Goal: Transaction & Acquisition: Purchase product/service

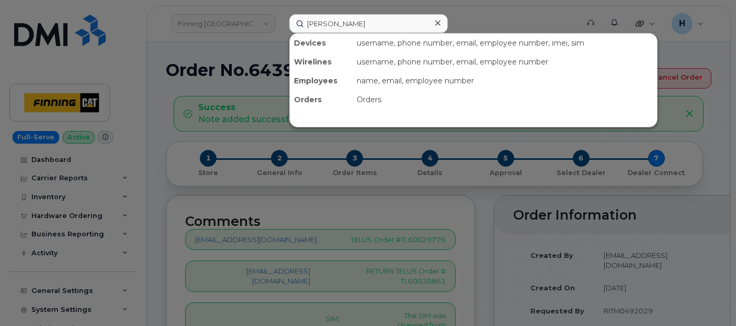
scroll to position [116, 0]
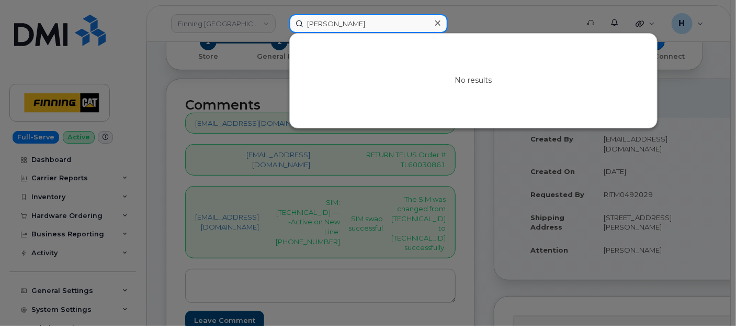
click at [373, 20] on input "[PERSON_NAME]" at bounding box center [368, 23] width 159 height 19
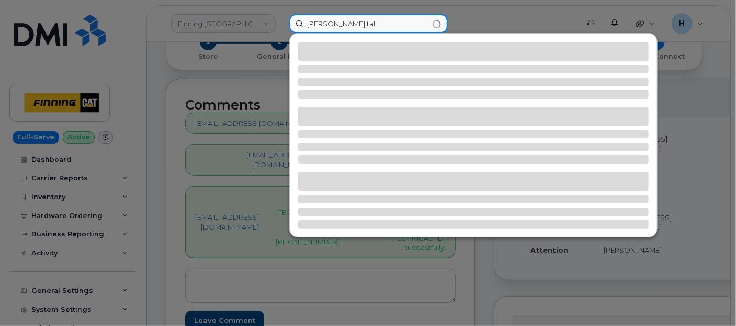
type input "[PERSON_NAME] tall"
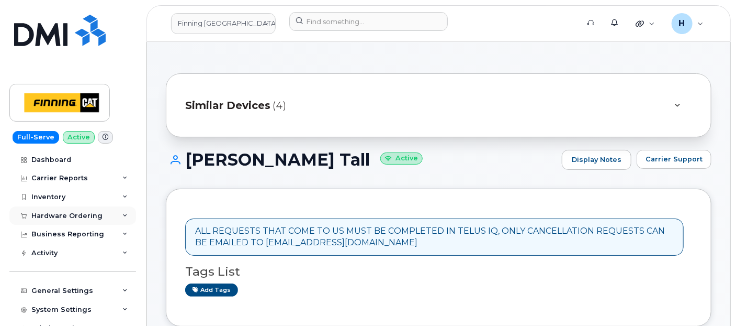
click at [61, 218] on div "Hardware Ordering" at bounding box center [66, 215] width 71 height 8
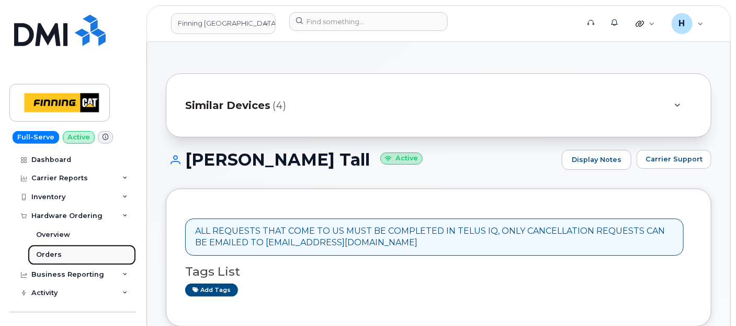
click at [61, 249] on link "Orders" at bounding box center [82, 254] width 108 height 20
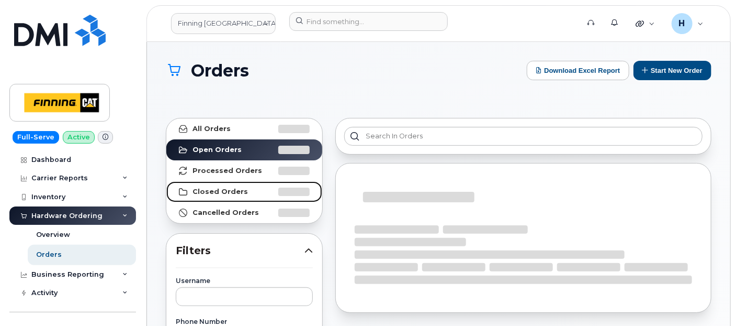
click at [233, 189] on strong "Closed Orders" at bounding box center [220, 191] width 55 height 8
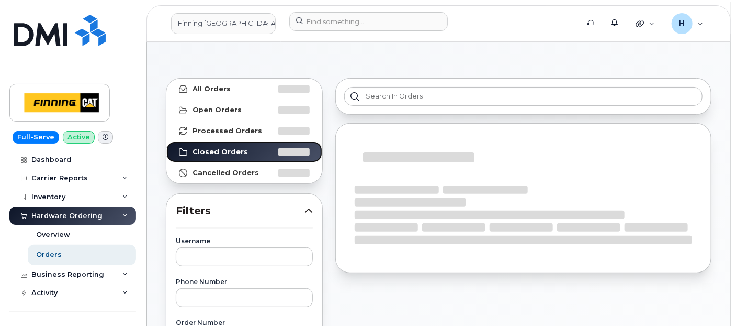
scroll to position [58, 0]
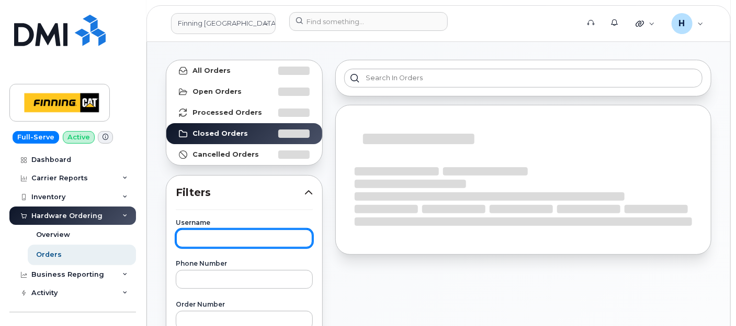
click at [200, 229] on input "text" at bounding box center [244, 238] width 137 height 19
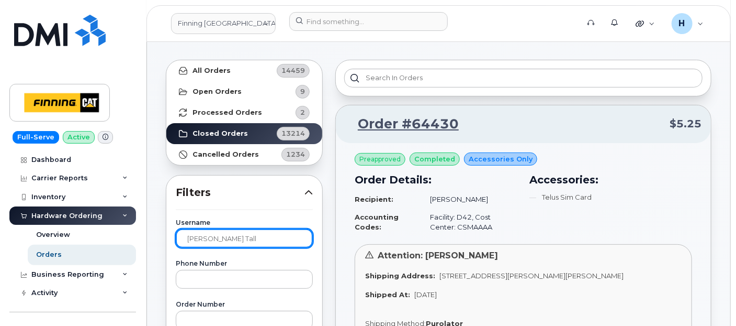
type input "glen tall"
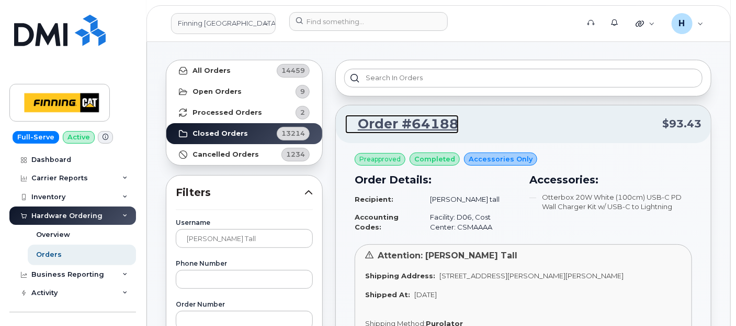
click at [423, 121] on link "Order #64188" at bounding box center [402, 124] width 114 height 19
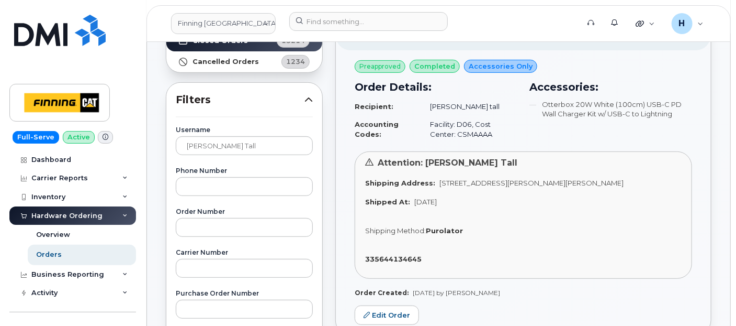
scroll to position [232, 0]
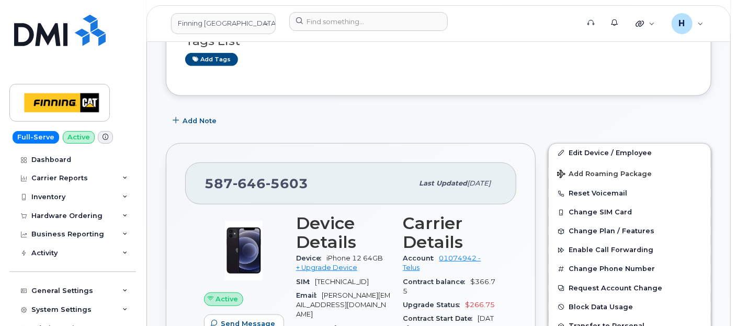
scroll to position [232, 0]
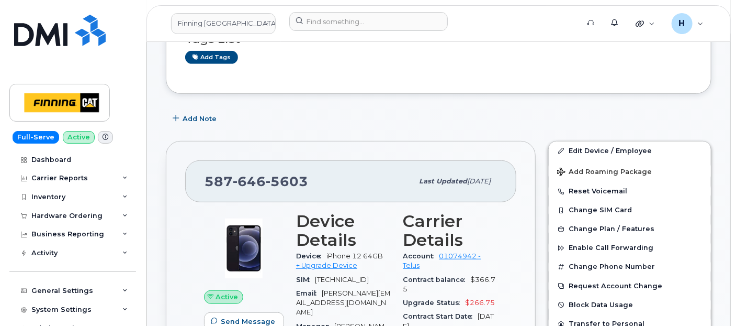
drag, startPoint x: 57, startPoint y: 218, endPoint x: 54, endPoint y: 251, distance: 32.6
click at [57, 218] on div "Hardware Ordering" at bounding box center [66, 215] width 71 height 8
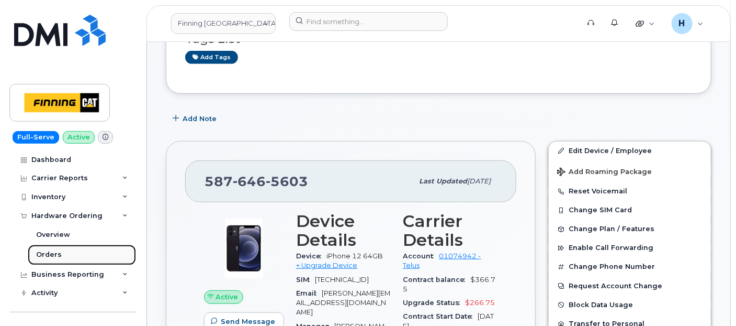
click at [54, 251] on div "Orders" at bounding box center [49, 254] width 26 height 9
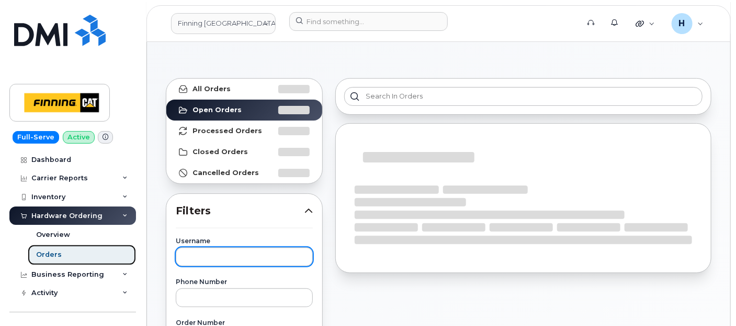
scroll to position [58, 0]
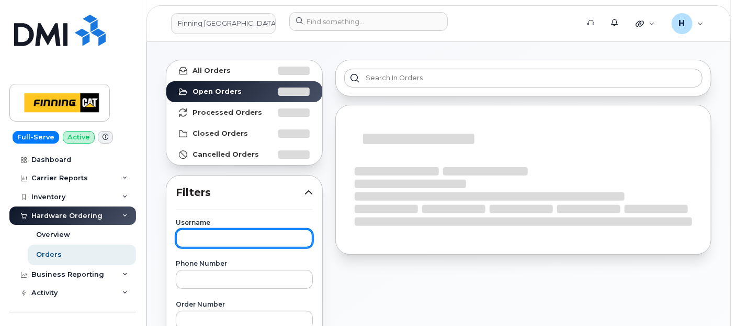
click at [259, 241] on input "text" at bounding box center [244, 238] width 137 height 19
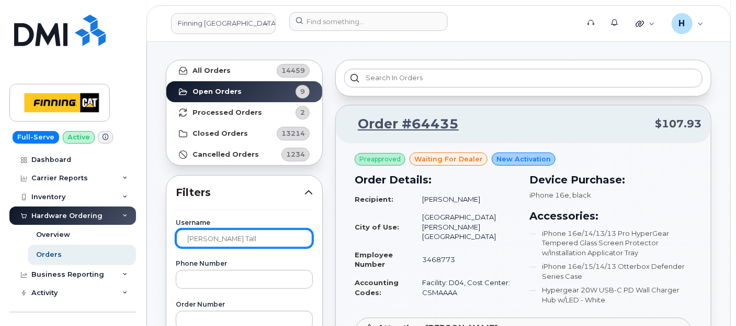
type input "glen tall"
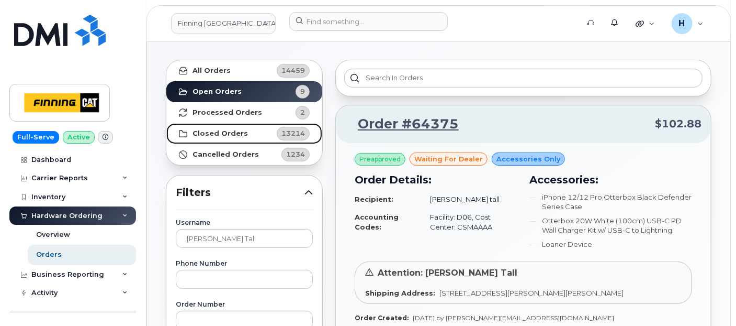
click at [244, 128] on link "Closed Orders 13214" at bounding box center [244, 133] width 156 height 21
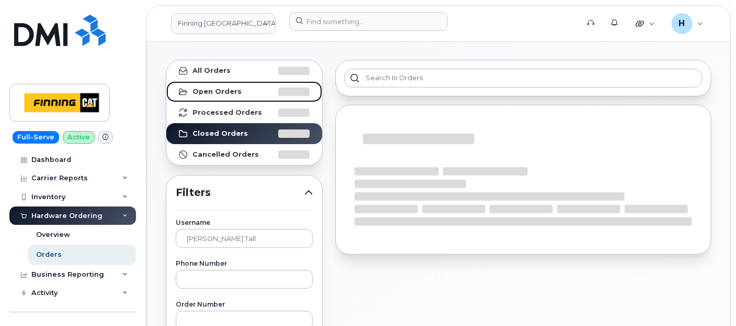
click at [236, 94] on strong "Open Orders" at bounding box center [217, 91] width 49 height 8
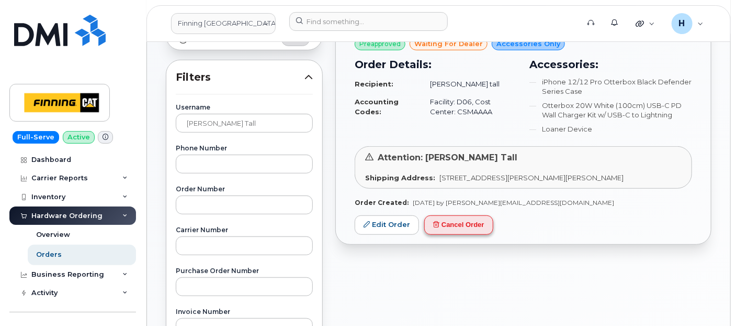
scroll to position [174, 0]
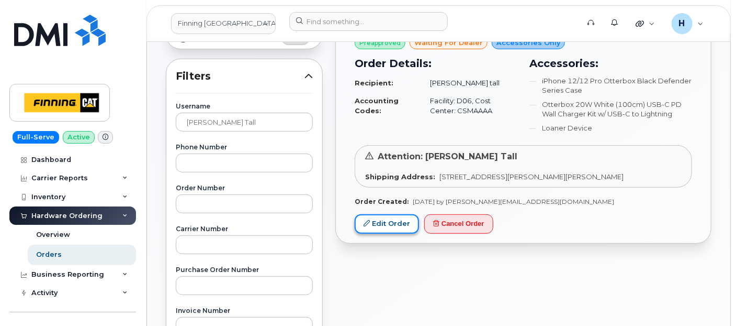
click at [396, 214] on link "Edit Order" at bounding box center [387, 223] width 64 height 19
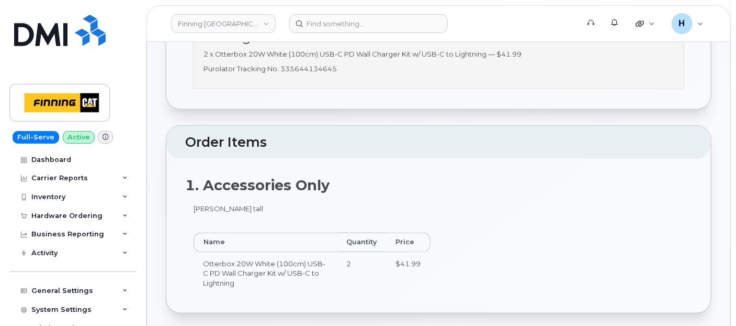
scroll to position [174, 0]
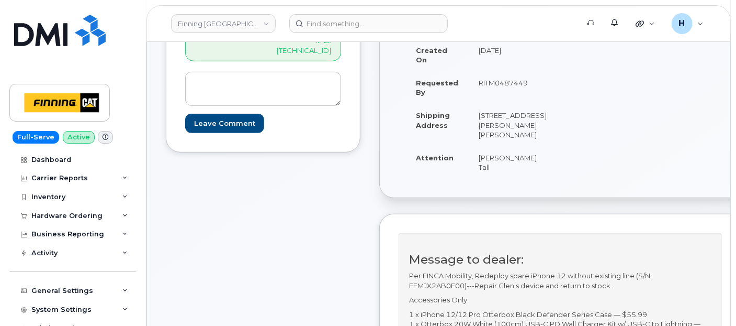
scroll to position [116, 0]
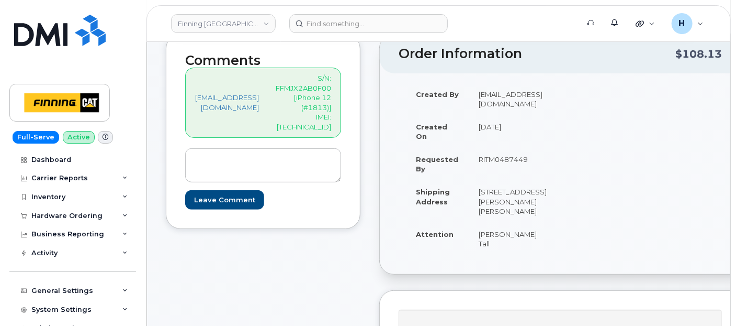
drag, startPoint x: 487, startPoint y: 160, endPoint x: 562, endPoint y: 163, distance: 74.9
click at [557, 163] on td "RITM0487449" at bounding box center [513, 164] width 87 height 32
copy td "RITM0487449"
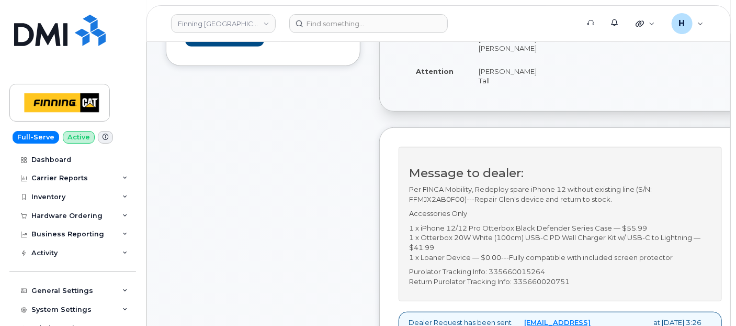
scroll to position [349, 0]
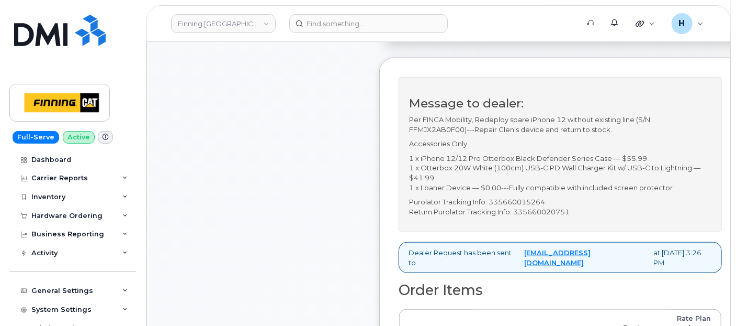
click at [306, 178] on div "Comments hakaur@dminc.com S/N: FFMJX2AB0F00 [iPhone 12 (#1813)] IMEI: 359035297…" at bounding box center [263, 289] width 195 height 974
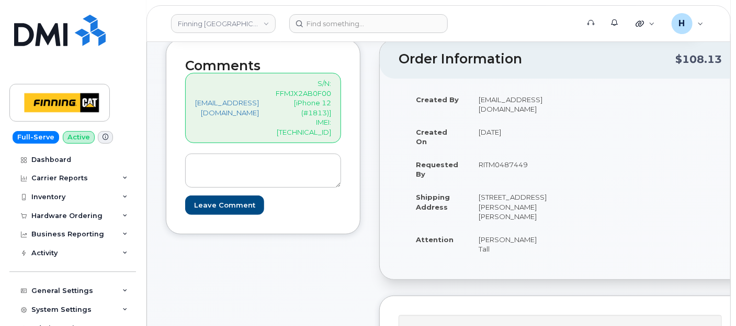
scroll to position [116, 0]
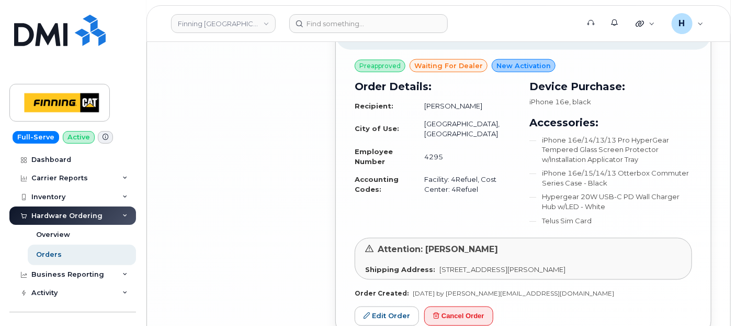
scroll to position [2505, 0]
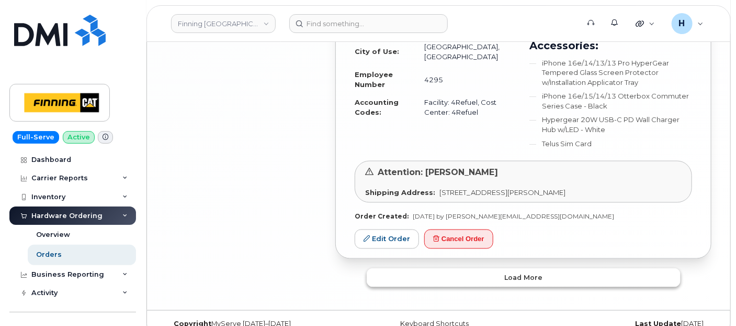
click at [458, 268] on button "Load more" at bounding box center [524, 277] width 314 height 19
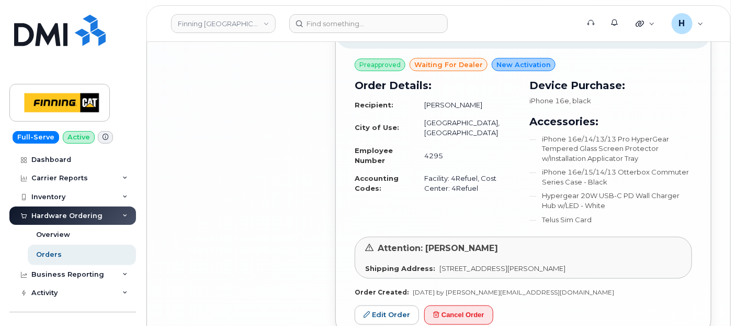
scroll to position [2447, 0]
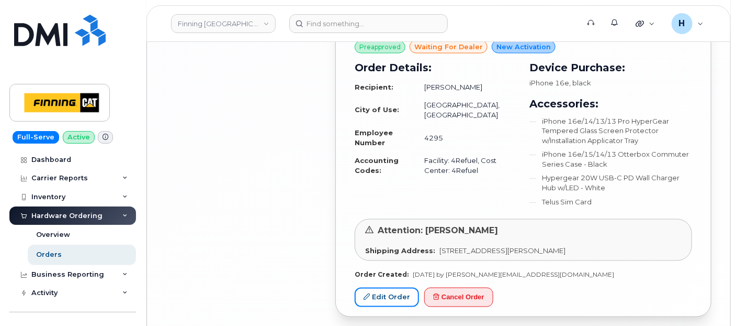
click at [390, 287] on link "Edit Order" at bounding box center [387, 296] width 64 height 19
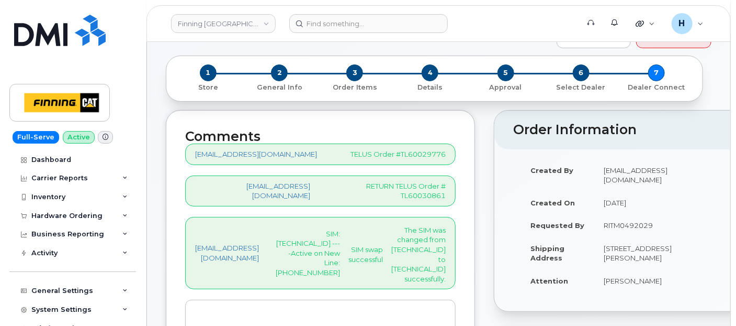
scroll to position [58, 0]
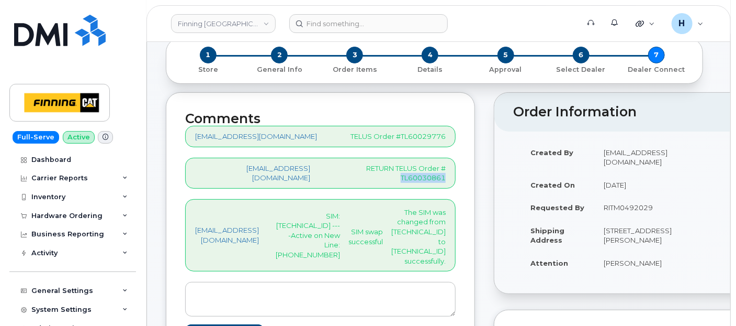
drag, startPoint x: 516, startPoint y: 167, endPoint x: 467, endPoint y: 164, distance: 48.8
click at [456, 164] on div "hakaur@dminc.com RETURN TELUS Order # TL60030861" at bounding box center [320, 173] width 271 height 31
copy p "TL60030861"
click at [88, 212] on div "Hardware Ordering" at bounding box center [66, 215] width 71 height 8
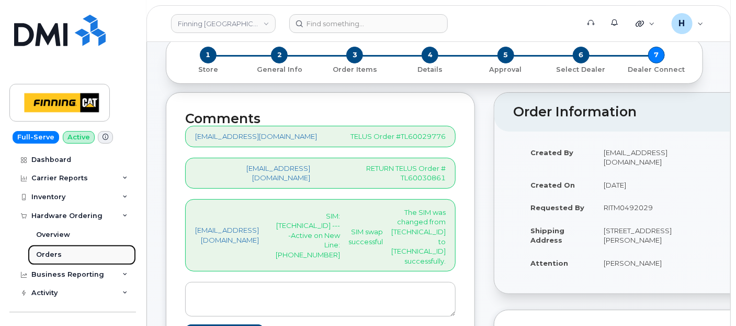
click at [76, 259] on link "Orders" at bounding box center [82, 254] width 108 height 20
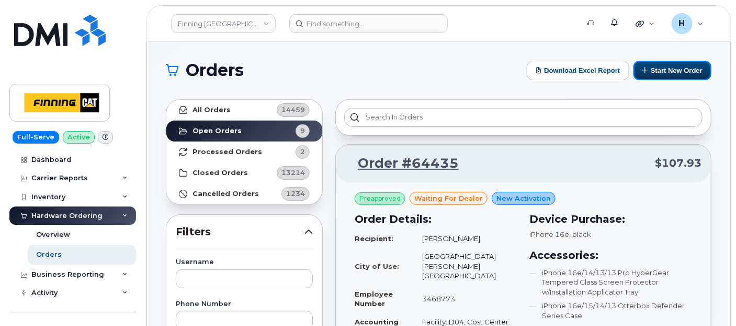
drag, startPoint x: 668, startPoint y: 71, endPoint x: 383, endPoint y: 285, distance: 357.0
click at [668, 71] on button "Start New Order" at bounding box center [673, 70] width 78 height 19
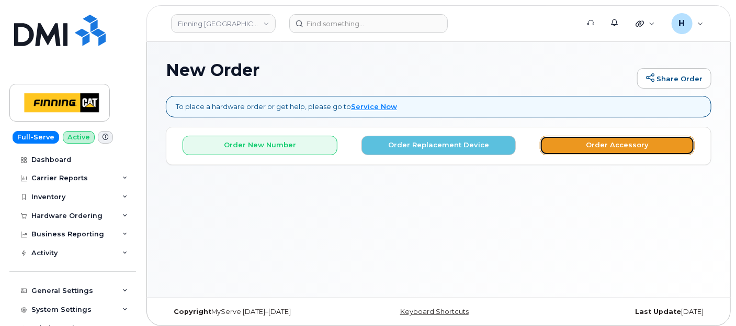
click at [577, 145] on button "Order Accessory" at bounding box center [617, 145] width 155 height 19
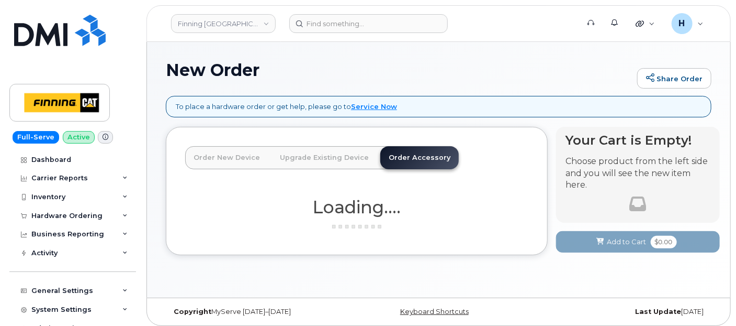
scroll to position [5, 0]
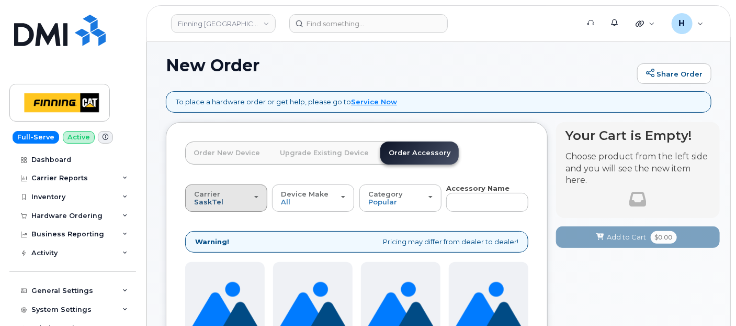
click at [214, 198] on span "SaskTel" at bounding box center [208, 201] width 29 height 8
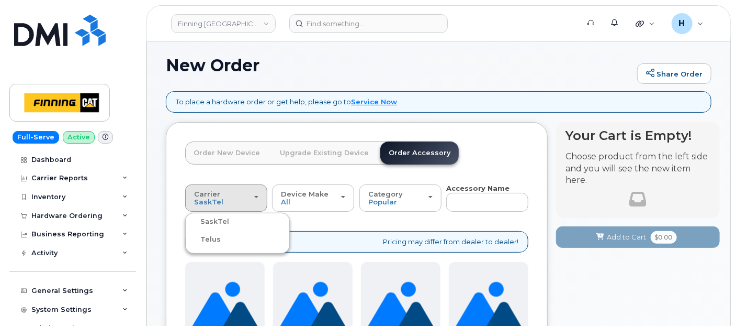
click at [211, 239] on label "Telus" at bounding box center [204, 239] width 33 height 13
click at [0, 0] on input "Telus" at bounding box center [0, 0] width 0 height 0
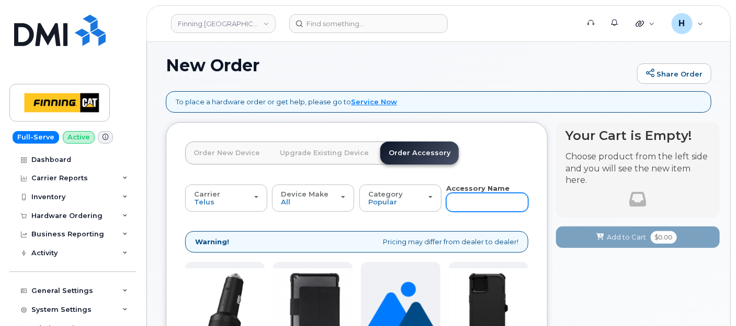
click at [464, 208] on input "text" at bounding box center [487, 202] width 82 height 19
type input "13"
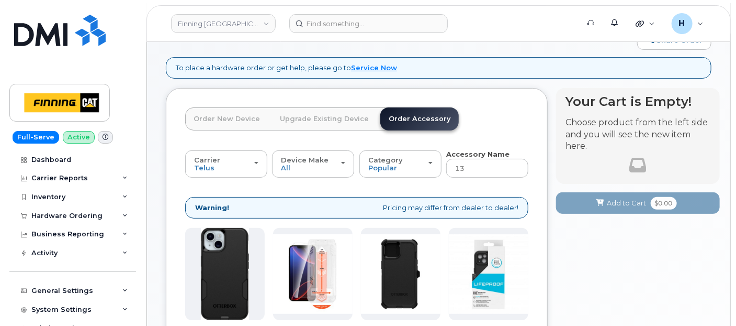
scroll to position [214, 0]
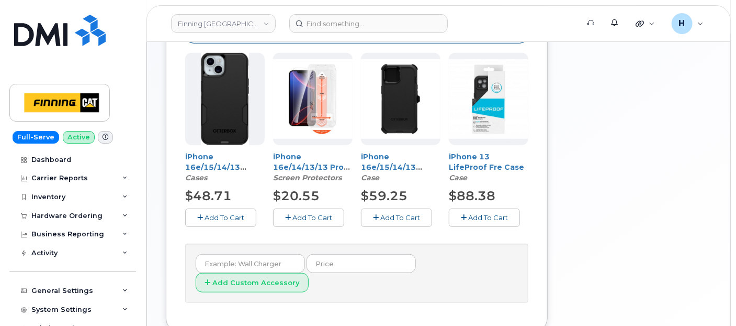
click at [309, 211] on button "Add To Cart" at bounding box center [308, 217] width 71 height 18
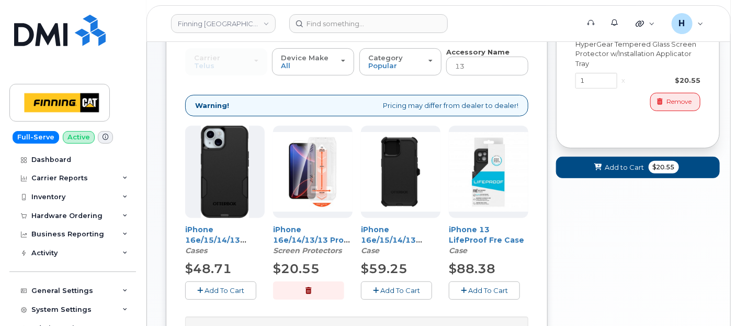
scroll to position [39, 0]
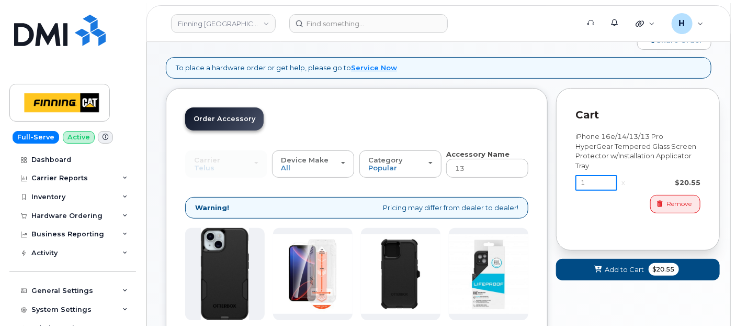
drag, startPoint x: 588, startPoint y: 184, endPoint x: 573, endPoint y: 181, distance: 15.9
click at [573, 181] on div "Cart iPhone 16e/14/13/13 Pro HyperGear Tempered Glass Screen Protector w/Instal…" at bounding box center [638, 169] width 164 height 162
type input "2"
click at [624, 265] on span "Add to Cart" at bounding box center [625, 269] width 39 height 10
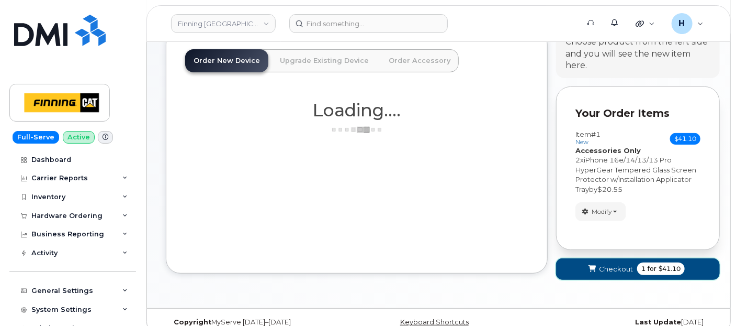
click at [607, 258] on button "Checkout 1 for $41.10" at bounding box center [638, 268] width 164 height 21
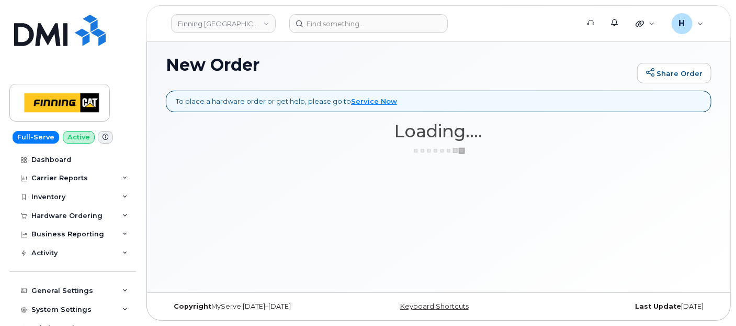
scroll to position [5, 0]
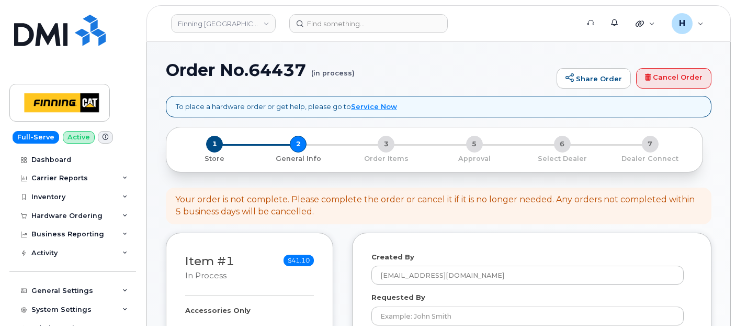
select select
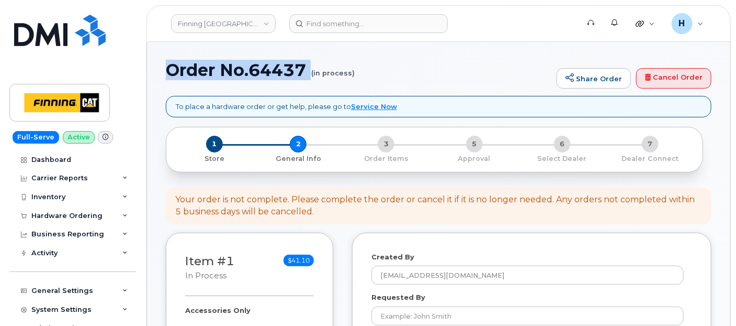
drag, startPoint x: 0, startPoint y: 0, endPoint x: 283, endPoint y: 89, distance: 296.3
copy h1 "Order No.64437"
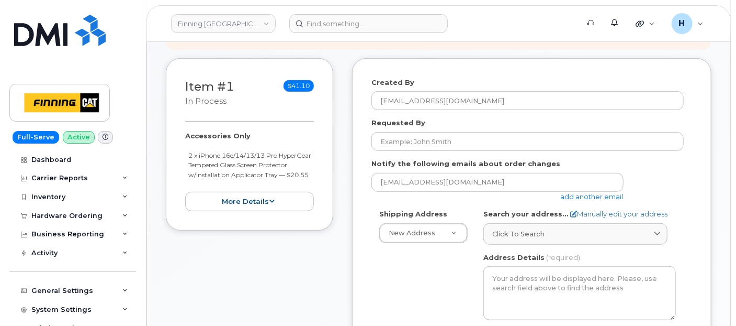
drag, startPoint x: 175, startPoint y: 135, endPoint x: 231, endPoint y: 184, distance: 74.2
click at [231, 184] on div "Item #1 in process $41.10 Accessories Only 2 x iPhone 16e/14/13/13 Pro HyperGea…" at bounding box center [249, 144] width 167 height 172
copy div "Accessories Only 2 x iPhone 16e/14/13/13 Pro HyperGear Tempered Glass Screen Pr…"
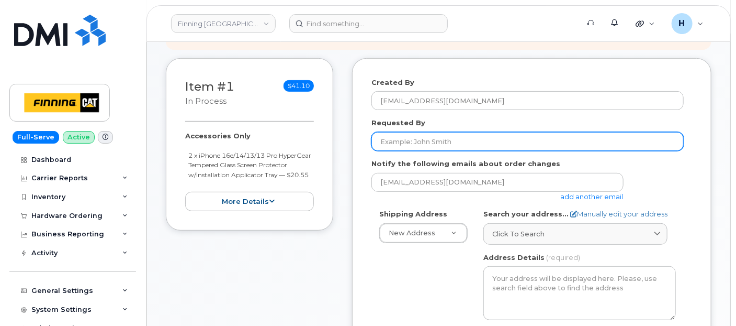
click at [465, 133] on input "Requested By" at bounding box center [528, 141] width 312 height 19
paste input "RITM0493765"
type input "RITM0493765"
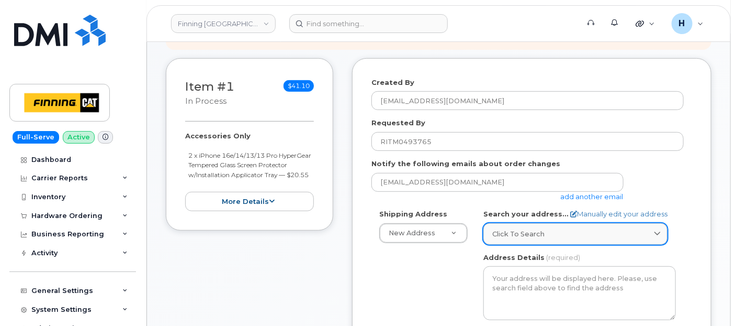
click at [584, 231] on div "Click to search" at bounding box center [576, 234] width 166 height 10
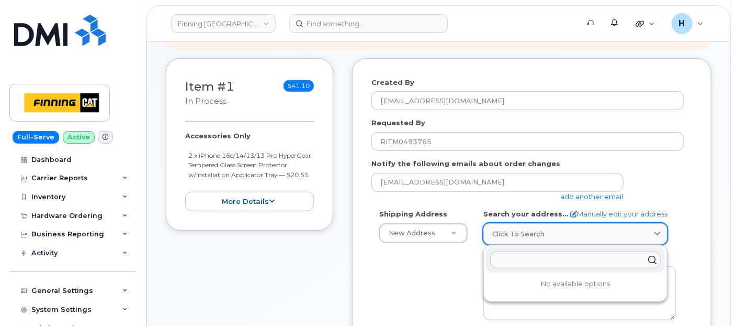
paste input "[STREET_ADDRESS]"
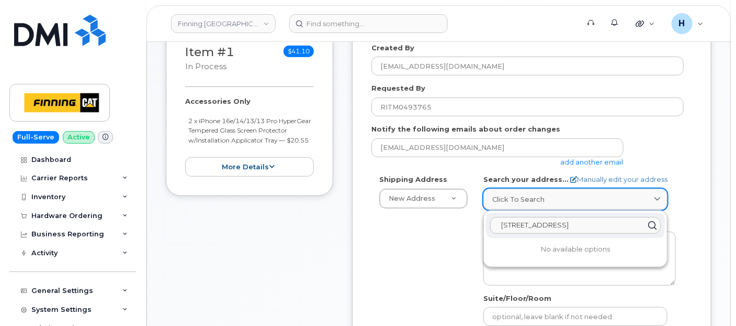
scroll to position [232, 0]
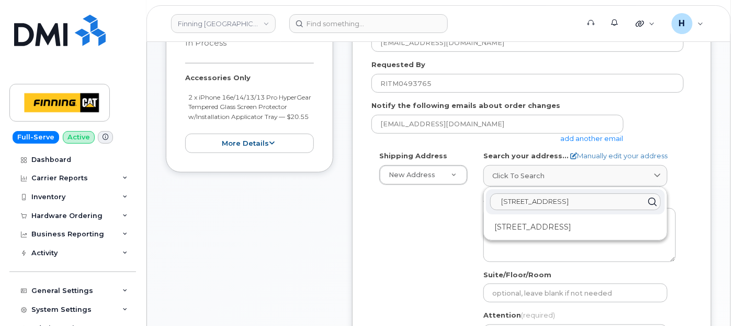
type input "[STREET_ADDRESS]"
click at [557, 229] on div "[STREET_ADDRESS]" at bounding box center [575, 226] width 179 height 17
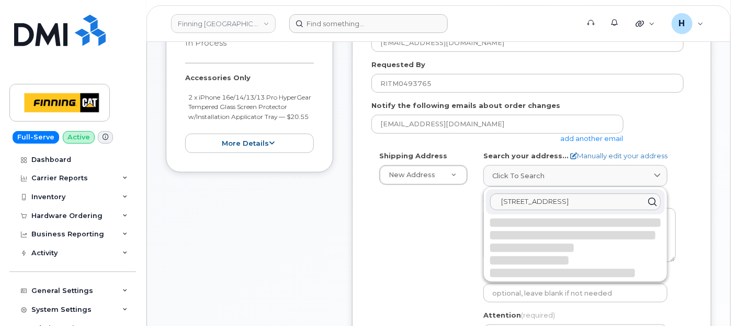
select select
type textarea "[STREET_ADDRESS]"
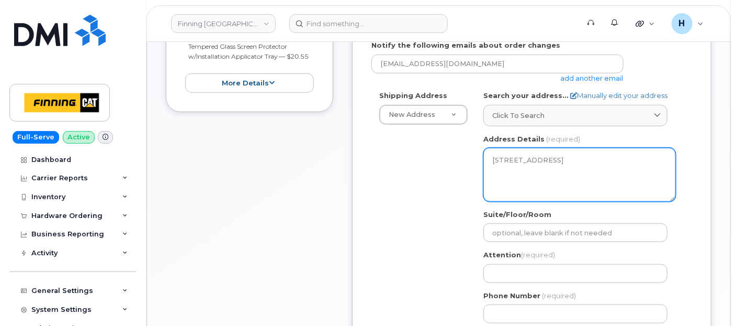
scroll to position [349, 0]
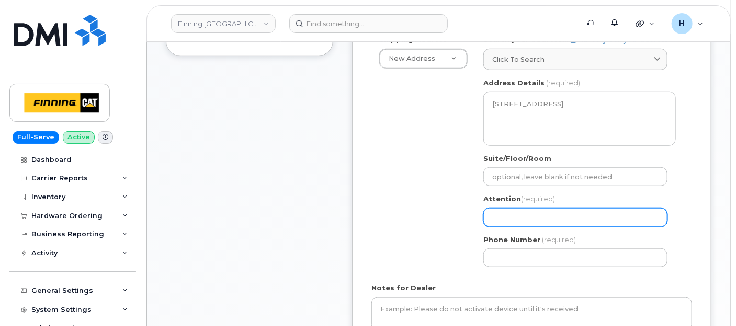
drag, startPoint x: 519, startPoint y: 217, endPoint x: 425, endPoint y: 217, distance: 94.7
click at [519, 217] on input "Attention (required)" at bounding box center [576, 217] width 184 height 19
paste input "[PERSON_NAME]"
select select
type input "[PERSON_NAME]"
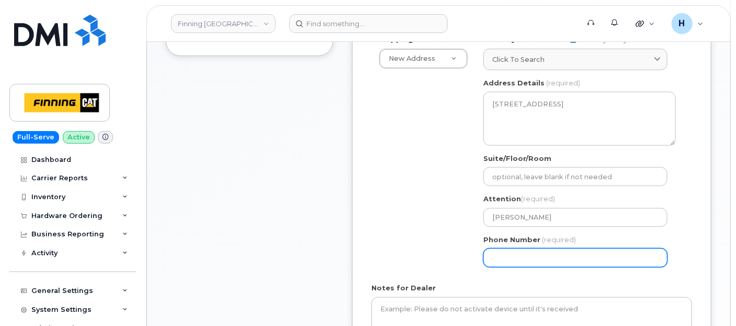
drag, startPoint x: 516, startPoint y: 257, endPoint x: 379, endPoint y: 222, distance: 141.0
click at [516, 257] on input "Phone Number" at bounding box center [576, 257] width 184 height 19
paste input "4032753340"
select select
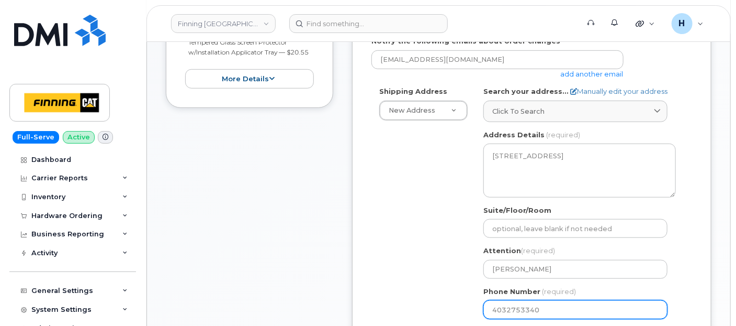
scroll to position [174, 0]
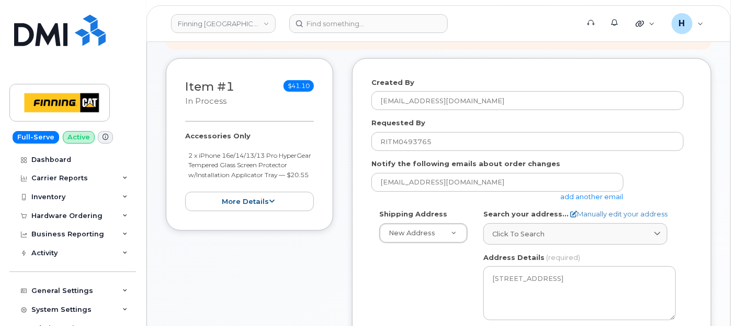
type input "4032753340"
drag, startPoint x: 175, startPoint y: 131, endPoint x: 245, endPoint y: 181, distance: 86.4
click at [245, 181] on div "Item #1 in process $41.10 Accessories Only 2 x iPhone 16e/14/13/13 Pro HyperGea…" at bounding box center [249, 144] width 167 height 172
copy div "Accessories Only 2 x iPhone 16e/14/13/13 Pro HyperGear Tempered Glass Screen Pr…"
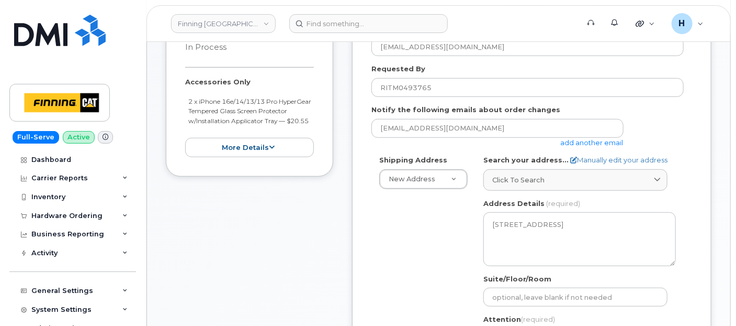
scroll to position [407, 0]
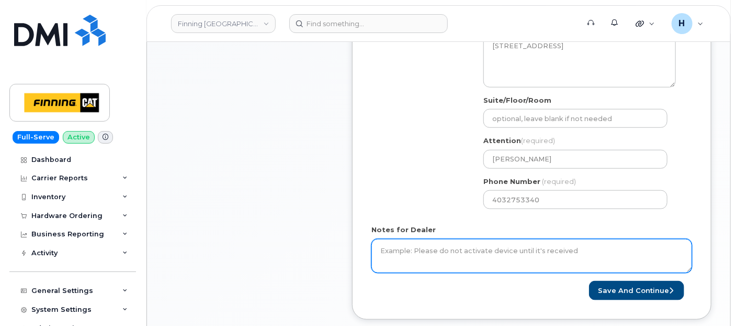
click at [428, 248] on textarea "Notes for Dealer" at bounding box center [532, 256] width 321 height 35
paste textarea "Accessories Only 2 x iPhone 16e/14/13/13 Pro HyperGear Tempered Glass Screen Pr…"
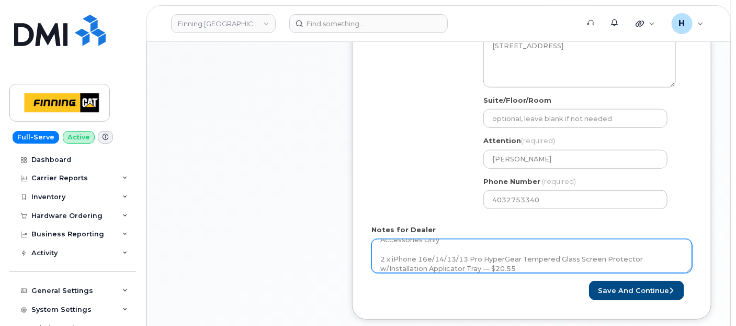
scroll to position [30, 0]
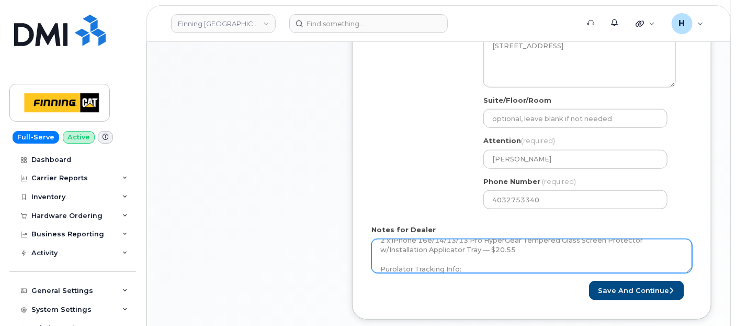
type textarea "Accessories Only 2 x iPhone 16e/14/13/13 Pro HyperGear Tempered Glass Screen Pr…"
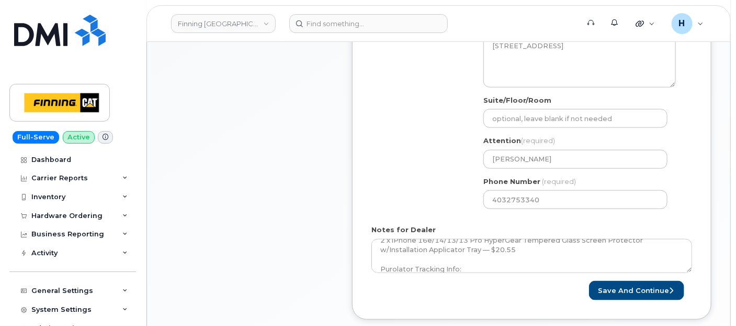
click at [625, 274] on form "Created By [PERSON_NAME][EMAIL_ADDRESS][DOMAIN_NAME] Requested By RITM0493765 N…" at bounding box center [532, 72] width 321 height 455
click at [620, 285] on button "Save and Continue" at bounding box center [636, 290] width 95 height 19
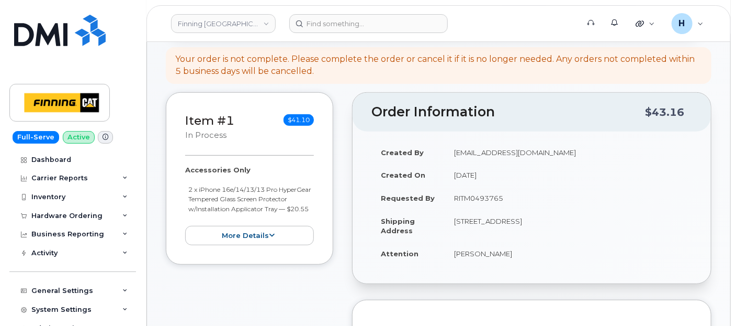
scroll to position [174, 0]
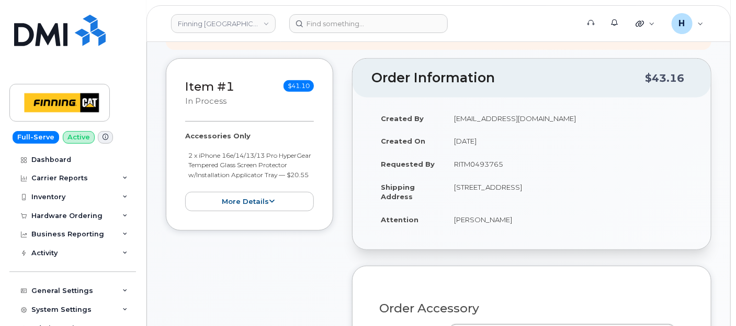
drag, startPoint x: 448, startPoint y: 217, endPoint x: 533, endPoint y: 219, distance: 85.3
click at [533, 219] on td "[PERSON_NAME]" at bounding box center [569, 219] width 248 height 23
copy td "[PERSON_NAME]"
drag, startPoint x: 554, startPoint y: 185, endPoint x: 582, endPoint y: 188, distance: 27.4
click at [582, 188] on td "[STREET_ADDRESS]" at bounding box center [569, 191] width 248 height 32
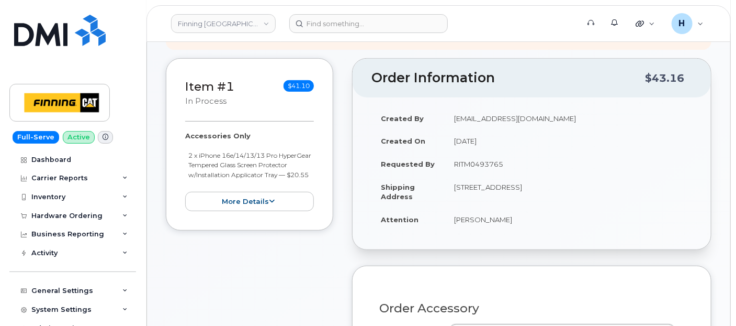
copy td "T2E 7H9"
drag, startPoint x: 451, startPoint y: 183, endPoint x: 476, endPoint y: 184, distance: 25.7
click at [476, 184] on td "[STREET_ADDRESS]" at bounding box center [569, 191] width 248 height 32
copy td "6735"
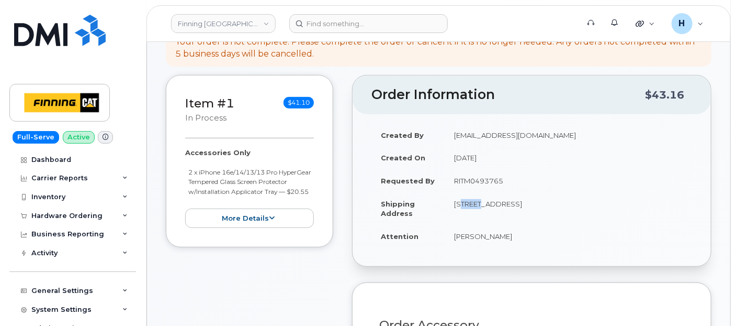
scroll to position [0, 0]
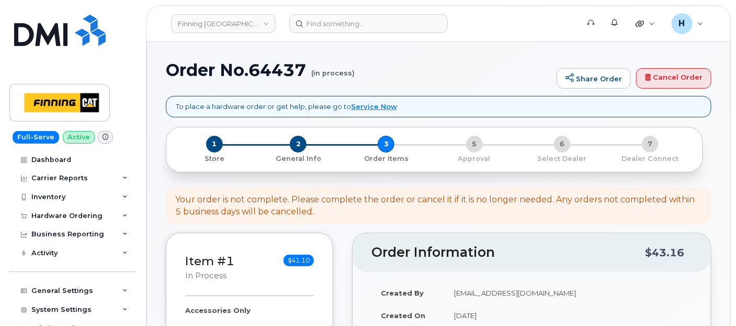
click at [281, 75] on h1 "Order No.64437 (in process)" at bounding box center [359, 70] width 386 height 18
copy h1 "64437"
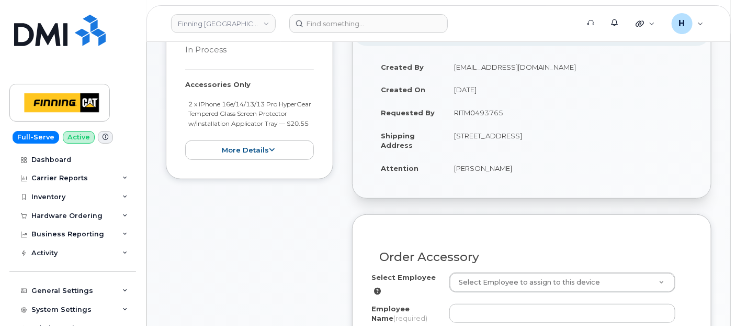
scroll to position [291, 0]
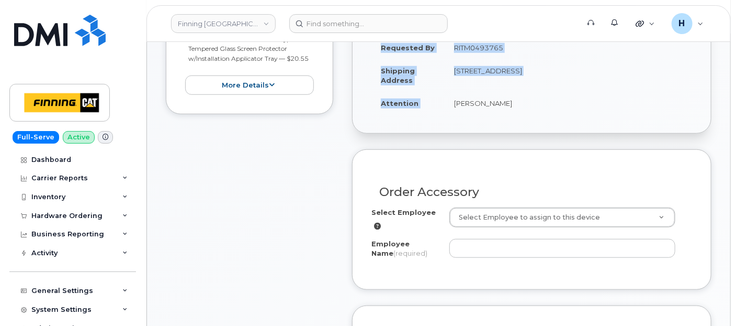
drag, startPoint x: 453, startPoint y: 112, endPoint x: 550, endPoint y: 116, distance: 97.4
click at [550, 116] on div "Created By hakaur@dminc.com Created On September 23, 2025 Requested By RITM0493…" at bounding box center [532, 57] width 359 height 152
copy table "Created By hakaur@dminc.com Created On September 23, 2025 Requested By RITM0493…"
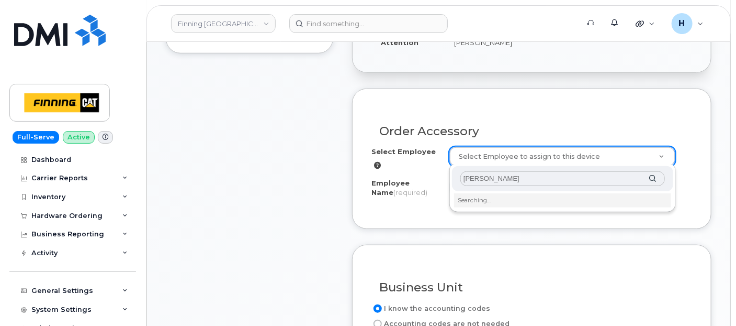
scroll to position [407, 0]
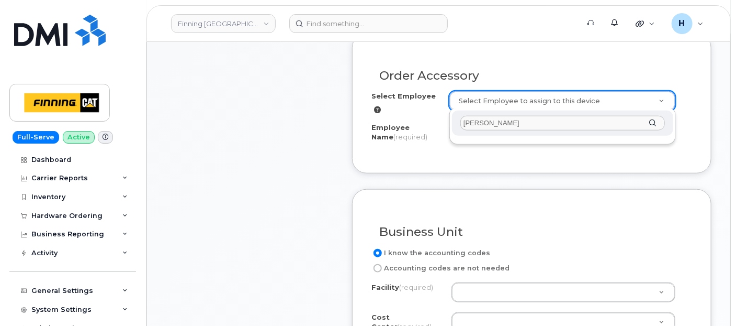
click at [474, 127] on input "Brandon Sukkau" at bounding box center [563, 123] width 205 height 15
type input "Brandon Sukkau"
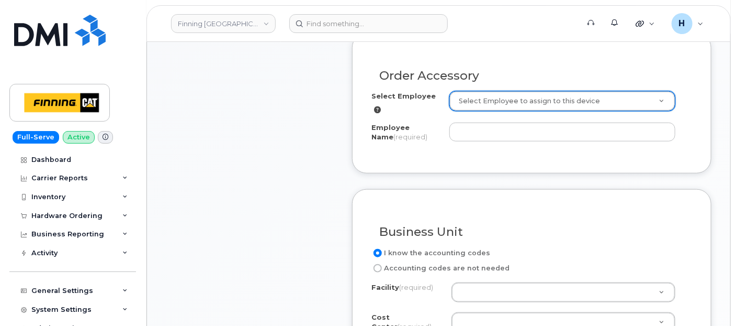
click at [466, 110] on div "Select Employee Select Employee to assign to this device" at bounding box center [532, 103] width 321 height 24
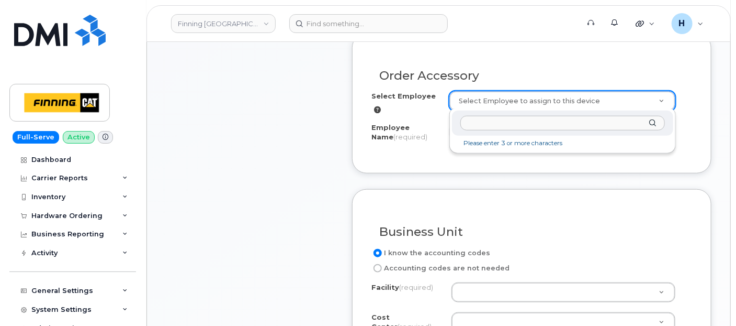
paste input "Brandon Sukkau"
click at [475, 123] on input "Brandon Sukkau" at bounding box center [563, 123] width 205 height 15
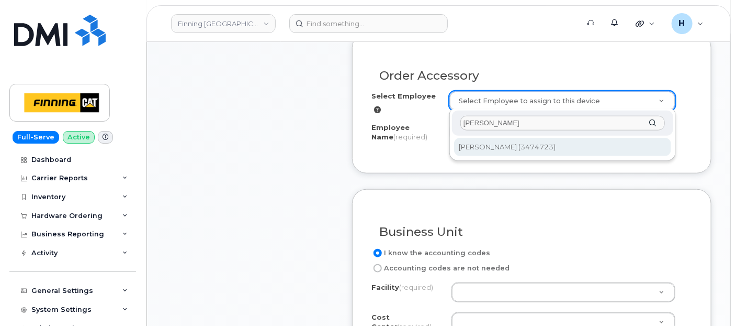
type input "Brandon Sukkau"
type input "62173"
type input "Brandon Sukkau"
select select "D34"
select select "CSMAAAA"
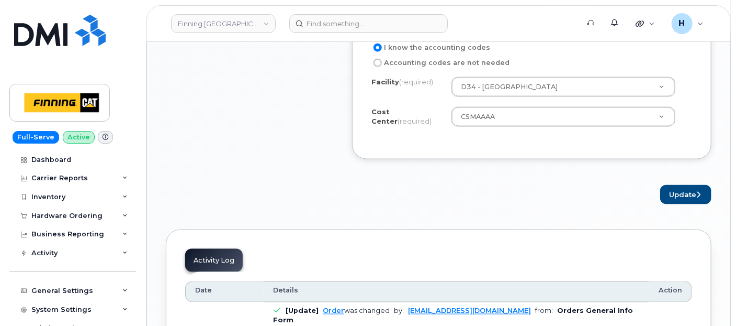
scroll to position [640, 0]
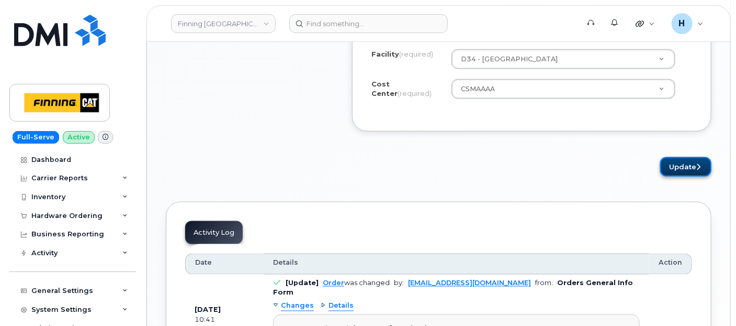
click at [666, 158] on button "Update" at bounding box center [686, 166] width 51 height 19
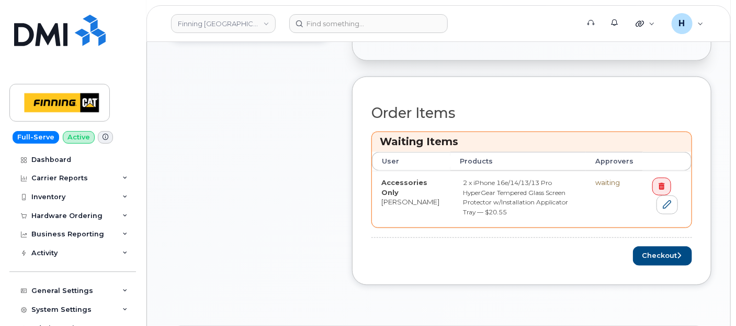
scroll to position [465, 0]
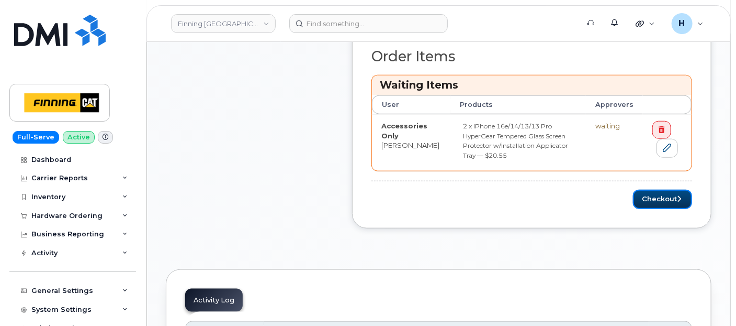
click at [639, 194] on button "Checkout" at bounding box center [662, 198] width 59 height 19
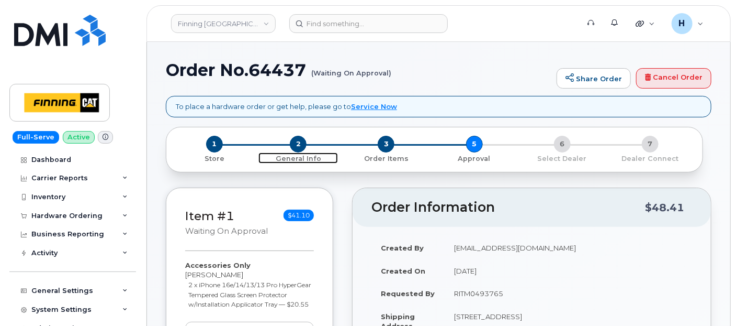
drag, startPoint x: 297, startPoint y: 141, endPoint x: 239, endPoint y: 11, distance: 142.2
click at [297, 141] on span "2" at bounding box center [298, 144] width 17 height 17
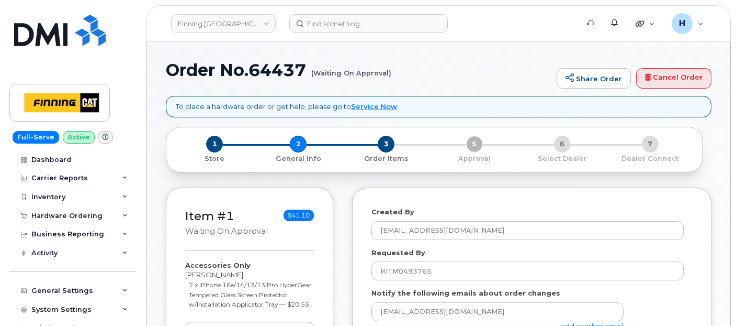
select select
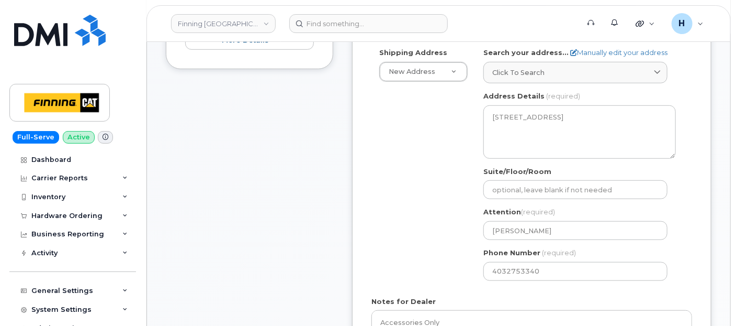
scroll to position [407, 0]
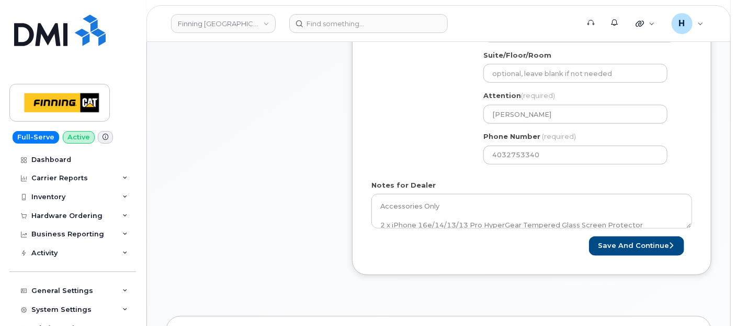
click at [450, 191] on div "Notes for Dealer Accessories Only 2 x iPhone 16e/14/13/13 Pro HyperGear Tempere…" at bounding box center [532, 204] width 321 height 48
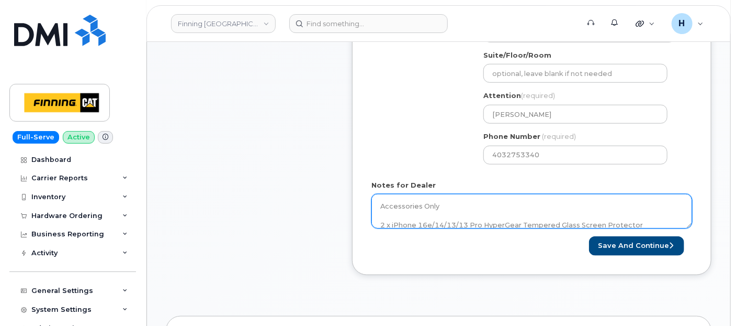
click at [466, 222] on textarea "Accessories Only 2 x iPhone 16e/14/13/13 Pro HyperGear Tempered Glass Screen Pr…" at bounding box center [532, 211] width 321 height 35
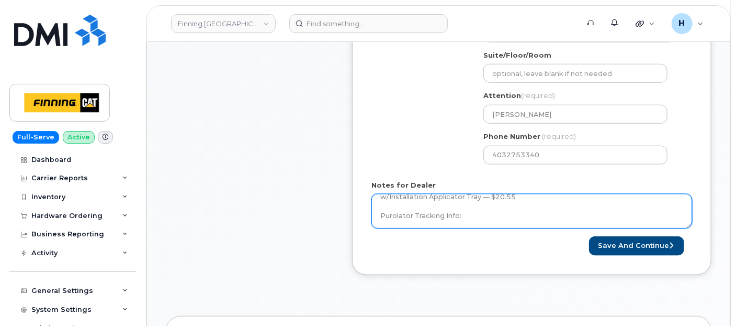
click at [467, 222] on textarea "Accessories Only 2 x iPhone 16e/14/13/13 Pro HyperGear Tempered Glass Screen Pr…" at bounding box center [532, 211] width 321 height 35
paste textarea "335665002713"
type textarea "Accessories Only 2 x iPhone 16e/14/13/13 Pro HyperGear Tempered Glass Screen Pr…"
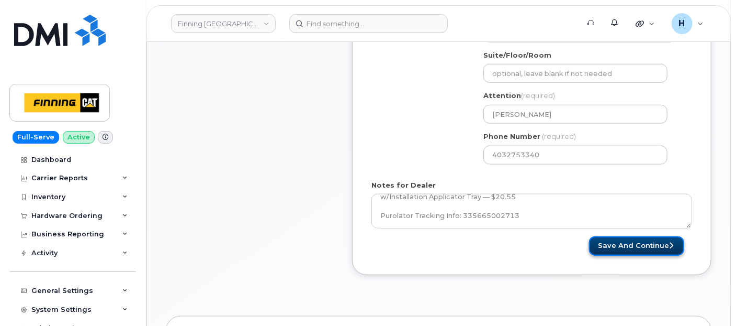
click at [631, 243] on button "Save and Continue" at bounding box center [636, 245] width 95 height 19
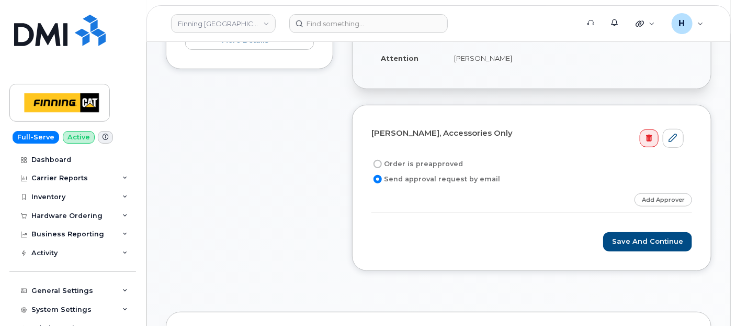
click at [434, 161] on label "Order is preapproved" at bounding box center [418, 164] width 92 height 13
click at [382, 161] on input "Order is preapproved" at bounding box center [378, 164] width 8 height 8
radio input "true"
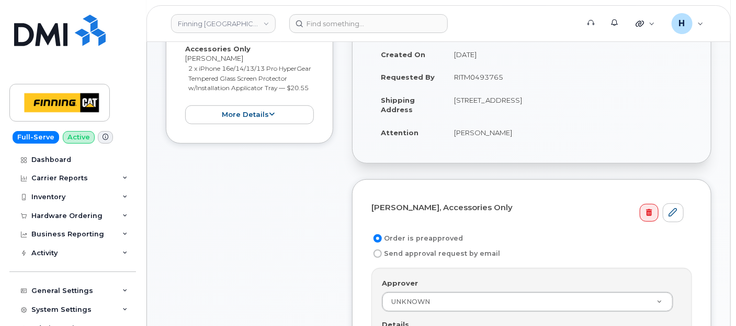
scroll to position [174, 0]
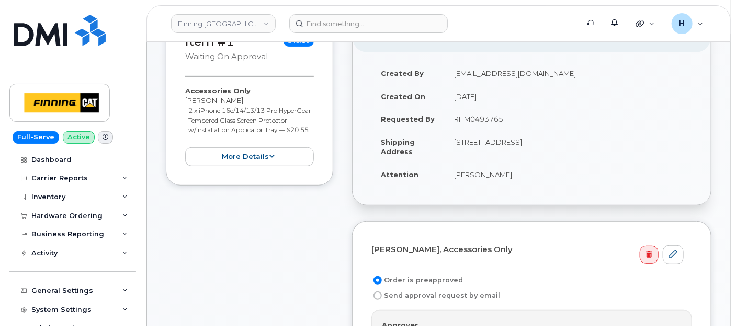
drag, startPoint x: 456, startPoint y: 117, endPoint x: 528, endPoint y: 116, distance: 71.2
click at [528, 116] on td "RITM0493765" at bounding box center [569, 118] width 248 height 23
copy td "RITM0493765"
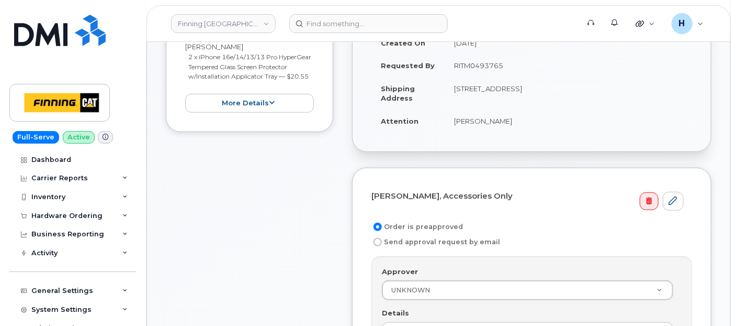
scroll to position [291, 0]
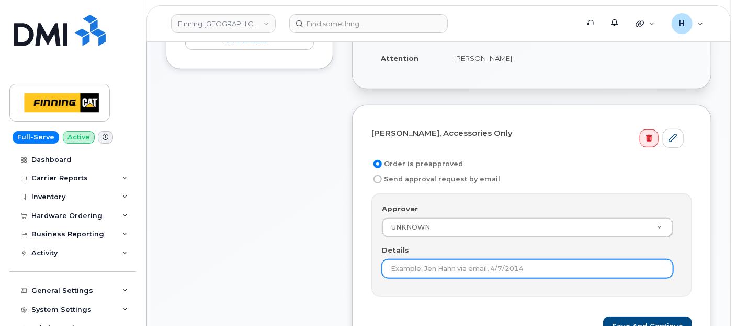
click at [400, 274] on input "Details" at bounding box center [528, 268] width 292 height 19
paste input "RITM0493765"
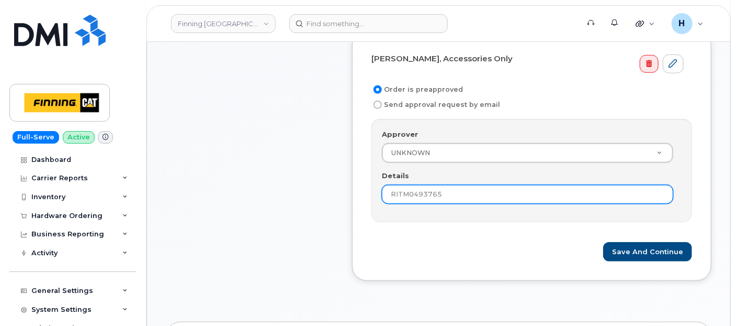
scroll to position [407, 0]
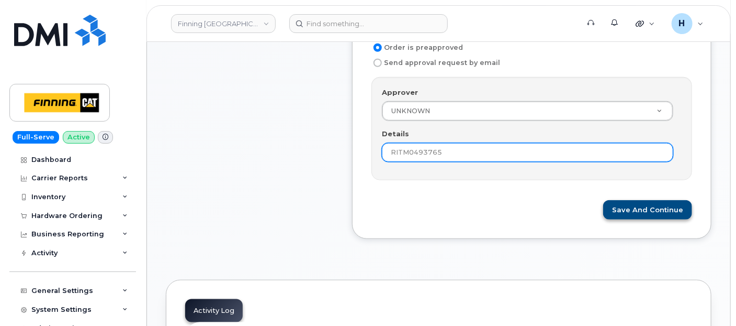
type input "RITM0493765"
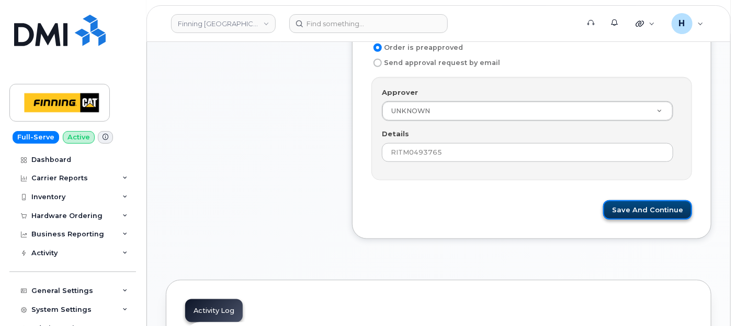
click at [630, 214] on button "Save and Continue" at bounding box center [648, 209] width 89 height 19
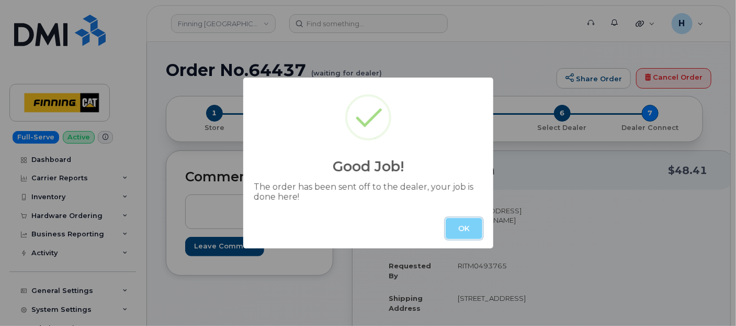
click at [461, 218] on button "OK" at bounding box center [464, 228] width 37 height 21
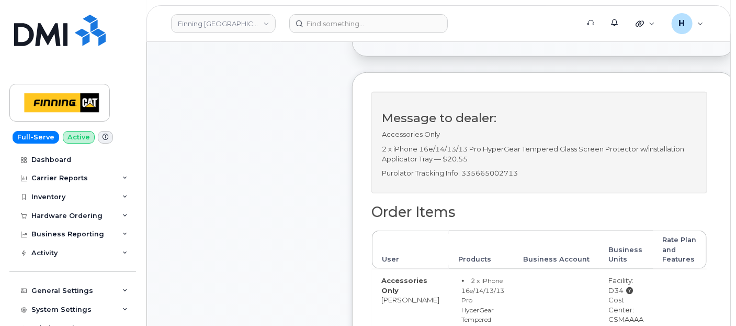
scroll to position [349, 0]
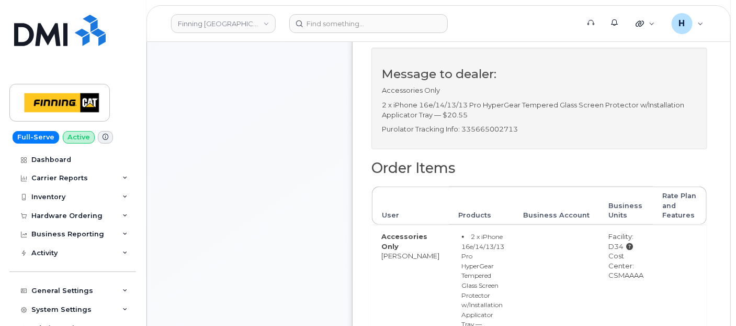
click at [501, 134] on p "Purolator Tracking Info: 335665002713" at bounding box center [539, 129] width 315 height 10
copy p "335665002713"
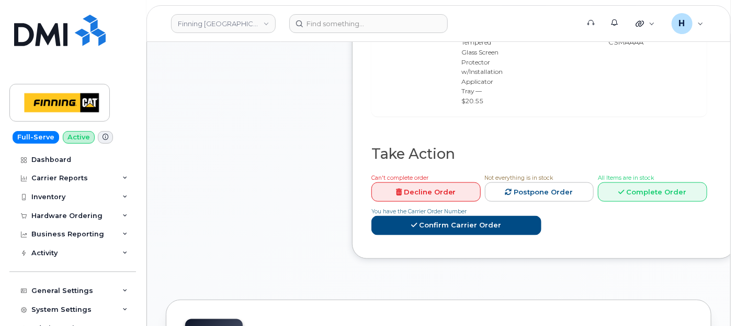
click at [598, 189] on div "All Items are in stock Complete Order" at bounding box center [652, 186] width 109 height 29
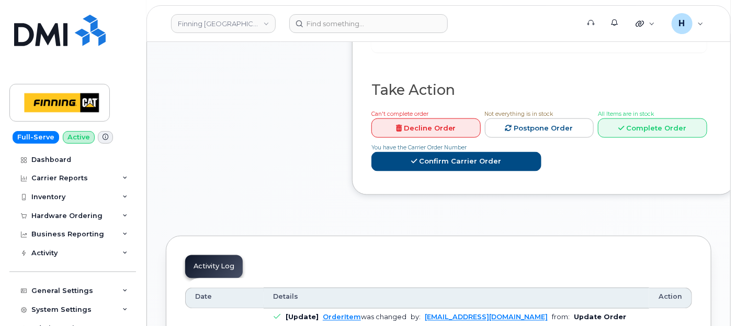
scroll to position [698, 0]
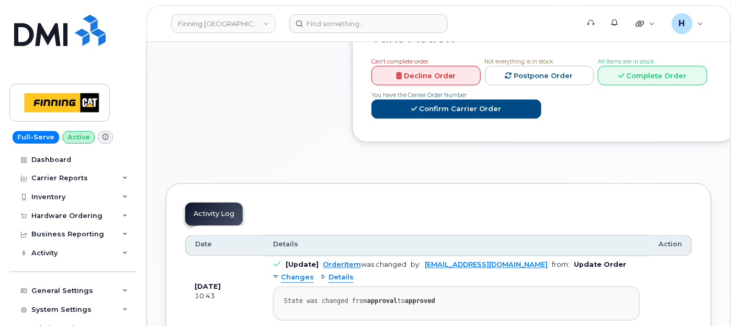
click at [610, 97] on div "Can't complete order Decline Order Not everything is in stock Postpone Order Al…" at bounding box center [537, 89] width 340 height 66
click at [611, 83] on link "Complete Order" at bounding box center [652, 75] width 109 height 19
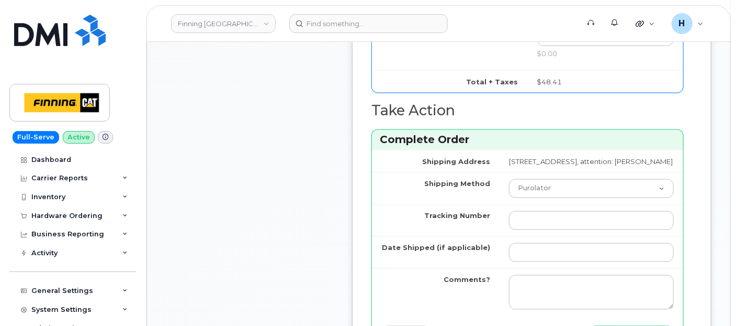
scroll to position [814, 0]
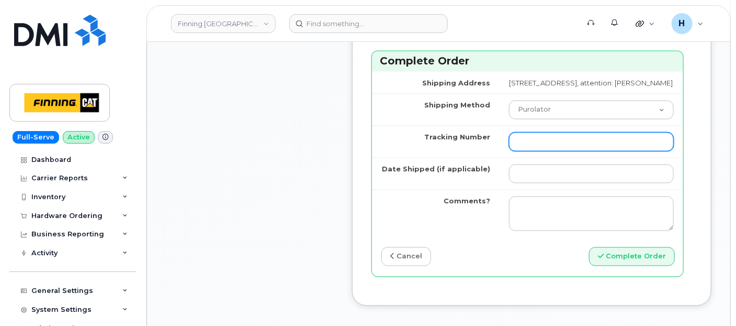
click at [515, 151] on input "Tracking Number" at bounding box center [591, 141] width 165 height 19
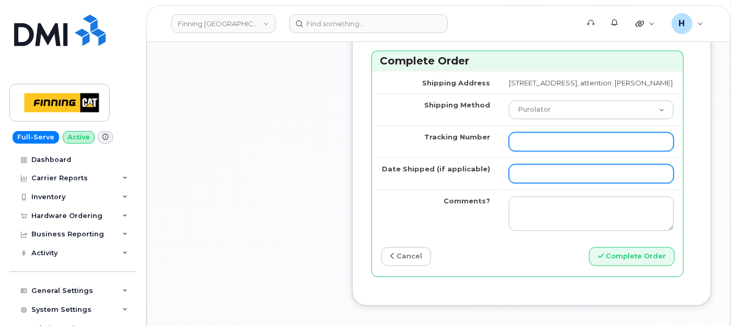
paste input "335665002713"
type input "335665002713"
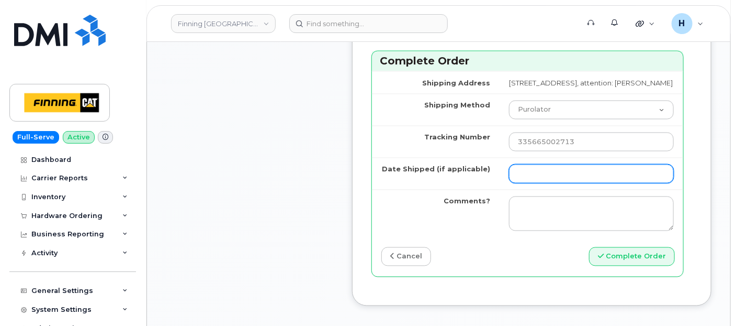
click at [513, 183] on input "Date Shipped (if applicable)" at bounding box center [591, 173] width 165 height 19
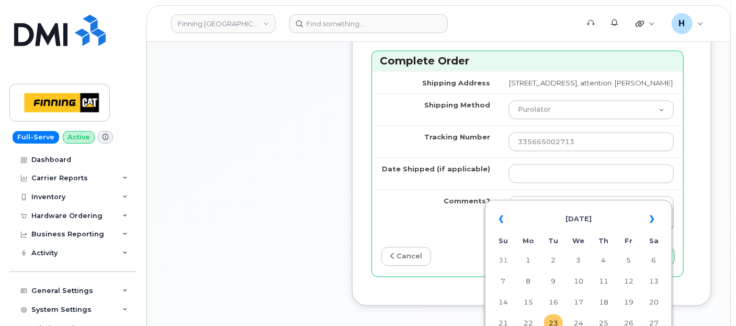
click at [550, 318] on td "23" at bounding box center [553, 323] width 19 height 19
type input "2025-09-23"
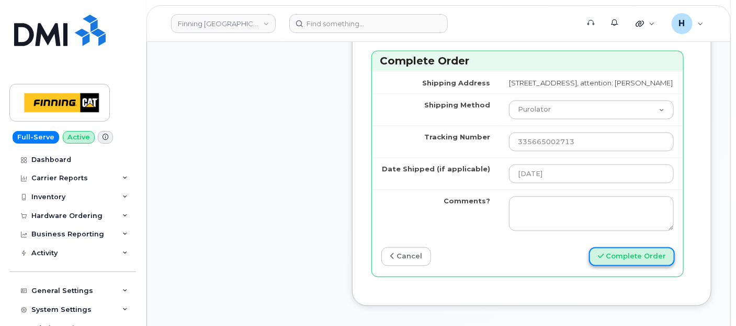
click at [618, 266] on button "Complete Order" at bounding box center [632, 256] width 86 height 19
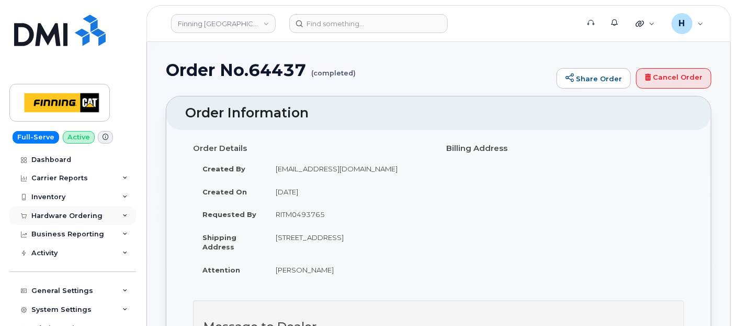
click at [86, 218] on div "Hardware Ordering" at bounding box center [66, 215] width 71 height 8
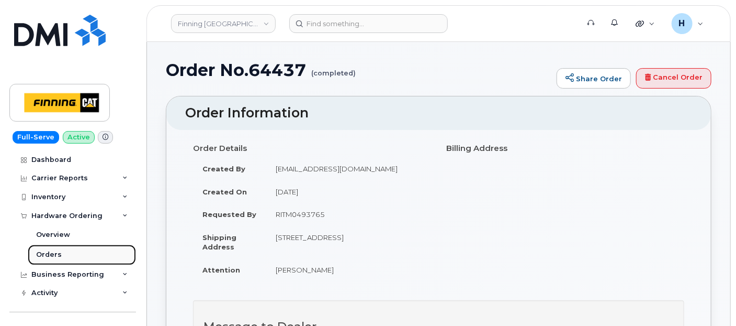
click at [81, 255] on link "Orders" at bounding box center [82, 254] width 108 height 20
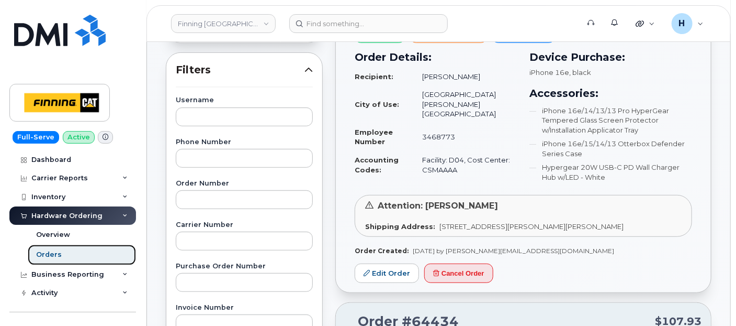
scroll to position [232, 0]
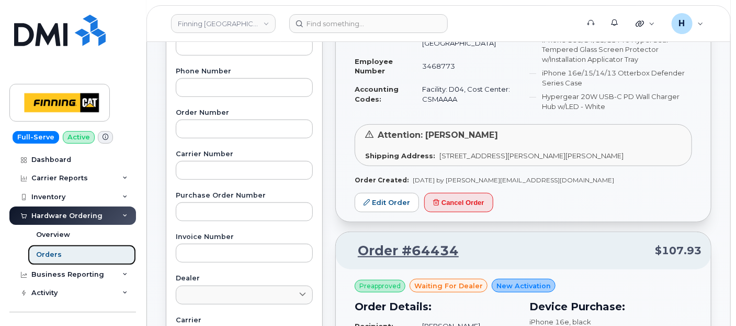
click at [92, 257] on link "Orders" at bounding box center [82, 254] width 108 height 20
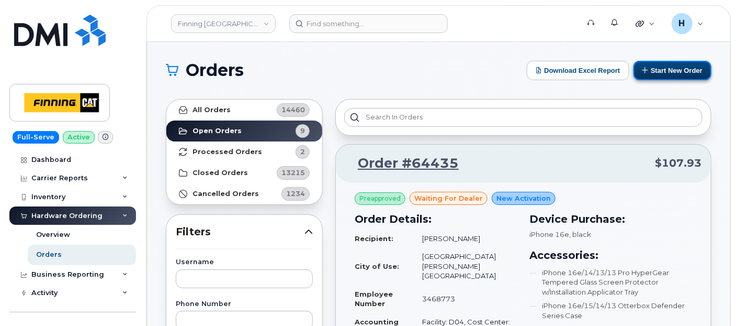
click at [639, 65] on button "Start New Order" at bounding box center [673, 70] width 78 height 19
click at [690, 72] on button "Start New Order" at bounding box center [673, 70] width 78 height 19
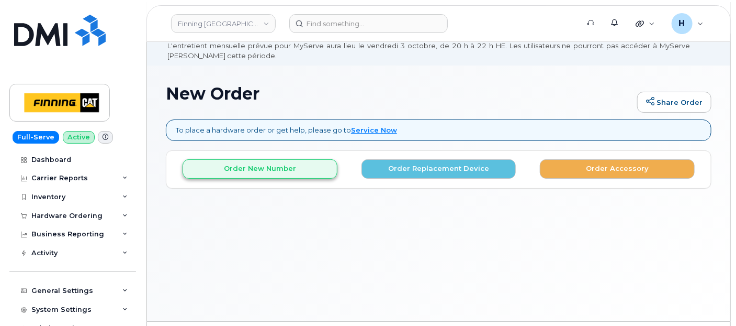
scroll to position [58, 0]
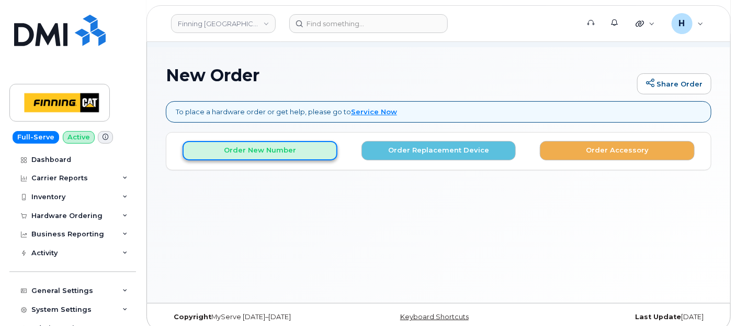
click at [236, 151] on button "Order New Number" at bounding box center [260, 150] width 155 height 19
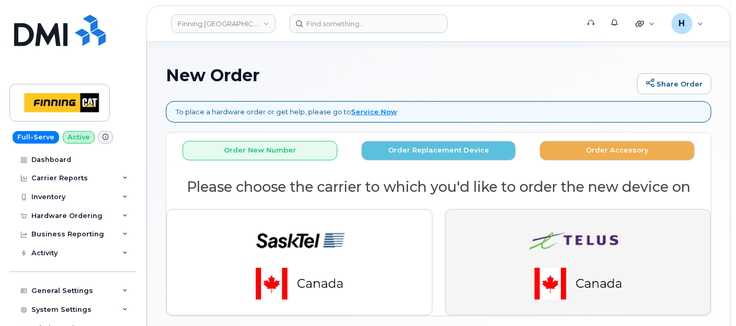
click at [477, 209] on button "button" at bounding box center [578, 262] width 266 height 106
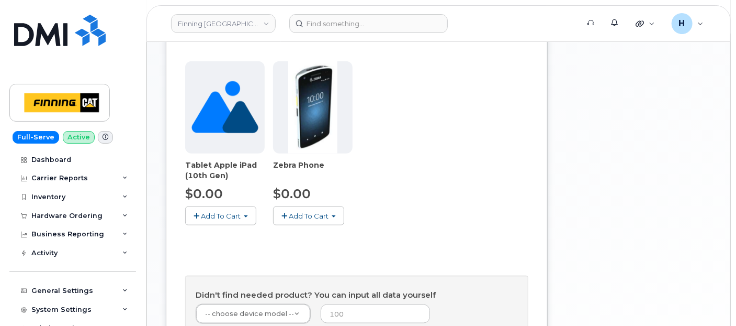
scroll to position [475, 0]
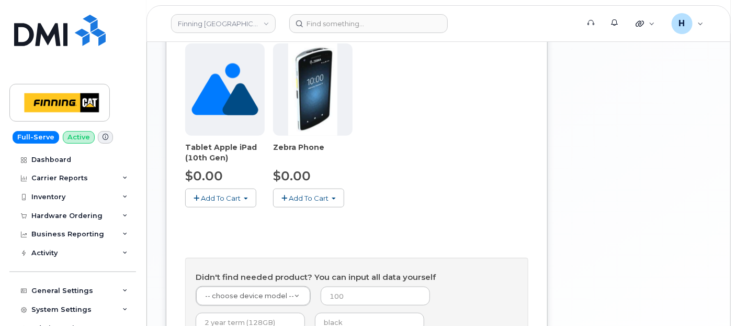
click at [326, 286] on form "-- choose device model -- -- choose device model -- Aircard E5836S Aircard Veri…" at bounding box center [357, 325] width 322 height 79
click at [324, 312] on input "text" at bounding box center [369, 321] width 109 height 19
type input "black"
click at [342, 286] on input "number" at bounding box center [375, 295] width 109 height 19
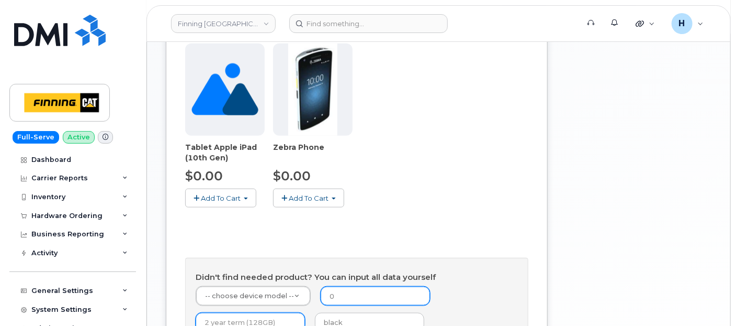
type input "0"
click at [228, 312] on input "text" at bounding box center [250, 321] width 109 height 19
type input "3 year term (128GB)"
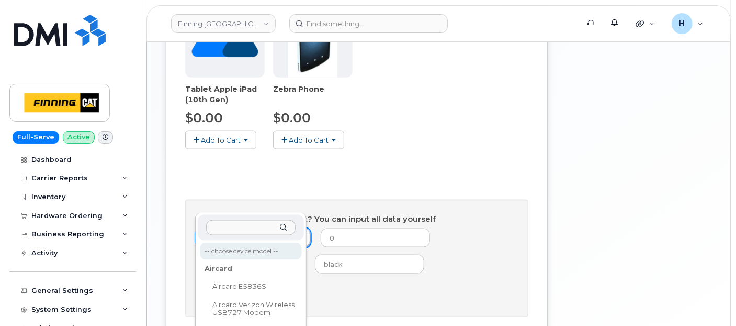
scroll to position [52, 0]
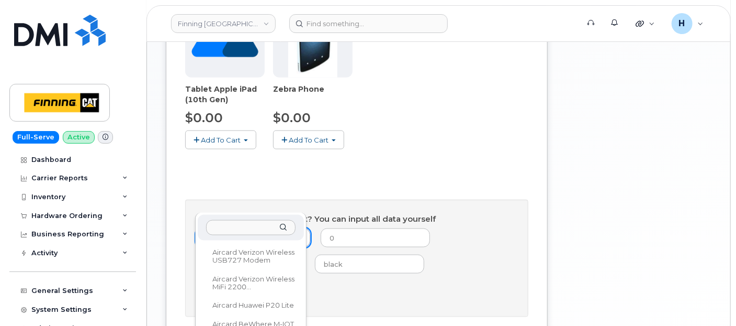
click at [230, 227] on input "text" at bounding box center [251, 227] width 90 height 15
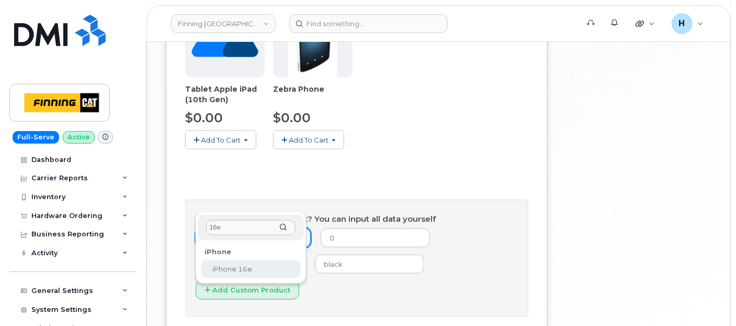
type input "16e"
drag, startPoint x: 227, startPoint y: 269, endPoint x: 240, endPoint y: 261, distance: 15.7
select select "2883"
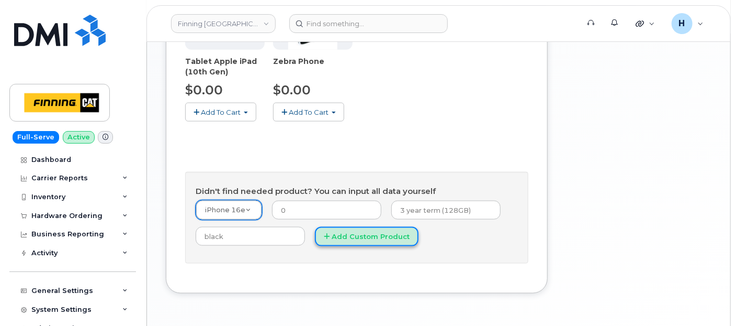
click at [351, 227] on button "Add Custom Product" at bounding box center [367, 236] width 104 height 19
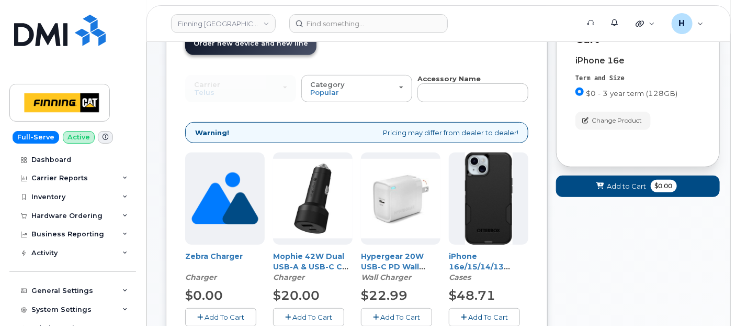
scroll to position [96, 0]
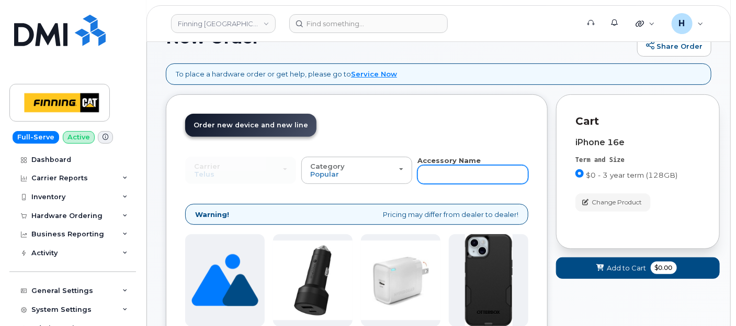
click at [438, 174] on input "text" at bounding box center [473, 174] width 111 height 19
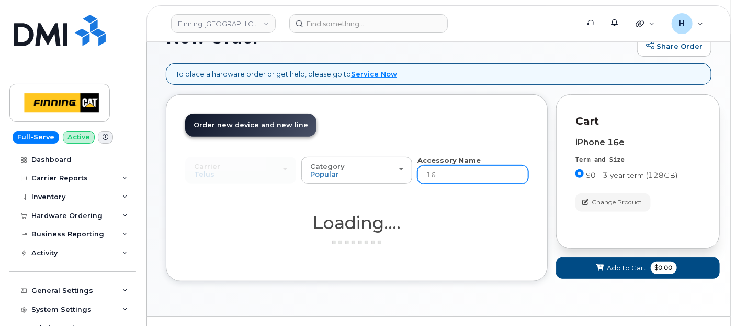
type input "16e"
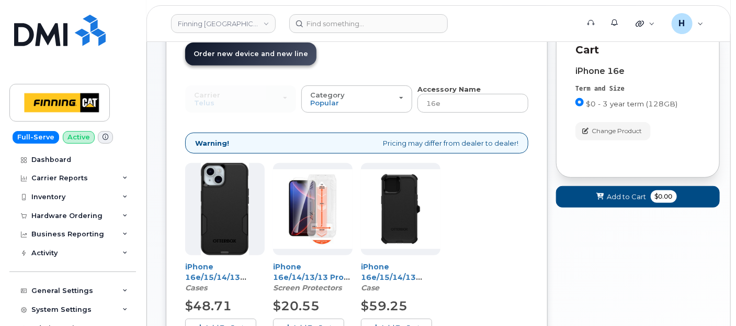
scroll to position [293, 0]
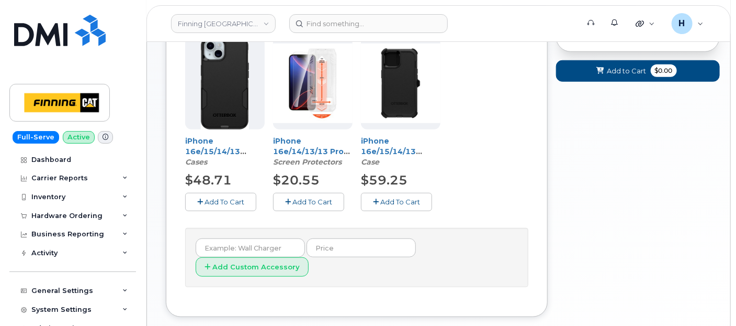
click at [306, 198] on span "Add To Cart" at bounding box center [313, 201] width 40 height 8
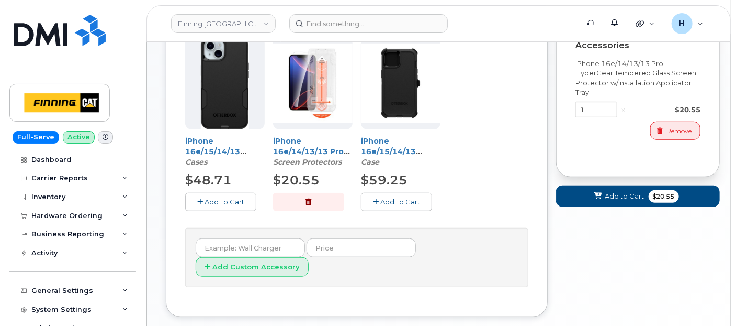
drag, startPoint x: 219, startPoint y: 189, endPoint x: 231, endPoint y: 193, distance: 12.6
click at [219, 189] on div "iPhone 16e/15/14/13 Otterbox Commuter Series Case - Black Cases $48.71 Add To C…" at bounding box center [225, 124] width 80 height 174
click at [236, 197] on span "Add To Cart" at bounding box center [225, 201] width 40 height 8
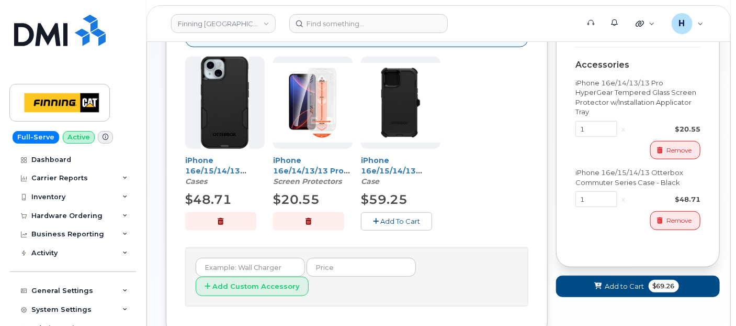
scroll to position [60, 0]
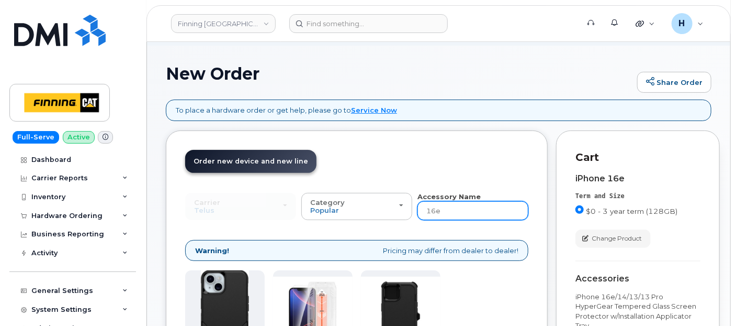
click at [444, 208] on input "16e" at bounding box center [473, 210] width 111 height 19
type input "wall"
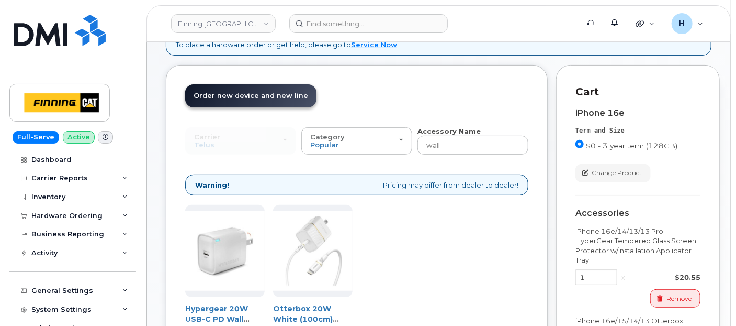
scroll to position [176, 0]
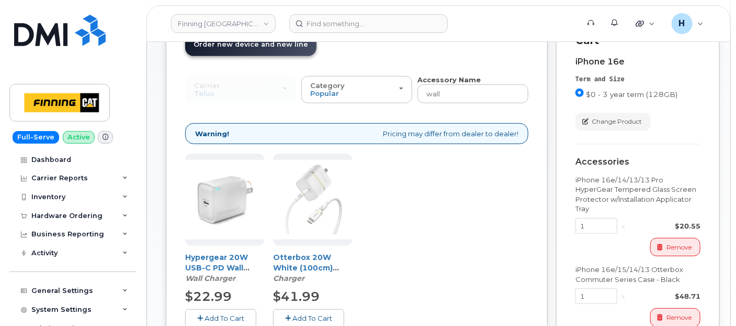
drag, startPoint x: 224, startPoint y: 314, endPoint x: 236, endPoint y: 301, distance: 18.1
click at [225, 314] on span "Add To Cart" at bounding box center [225, 318] width 40 height 8
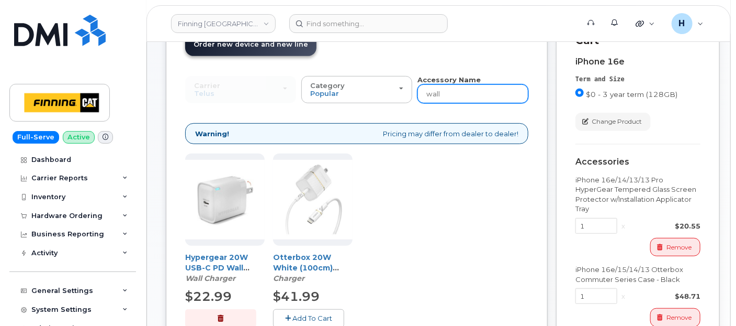
click at [468, 97] on input "wall" at bounding box center [473, 93] width 111 height 19
click at [467, 97] on input "wall" at bounding box center [473, 93] width 111 height 19
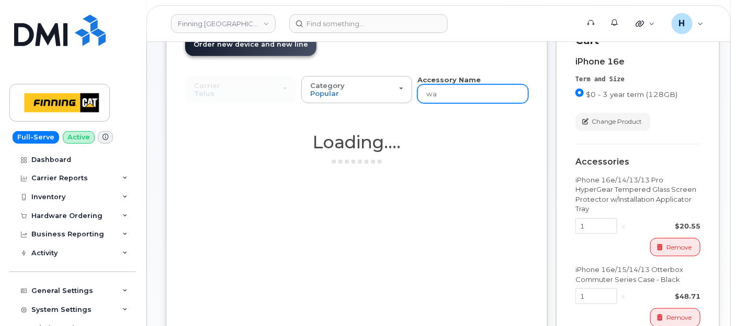
type input "w"
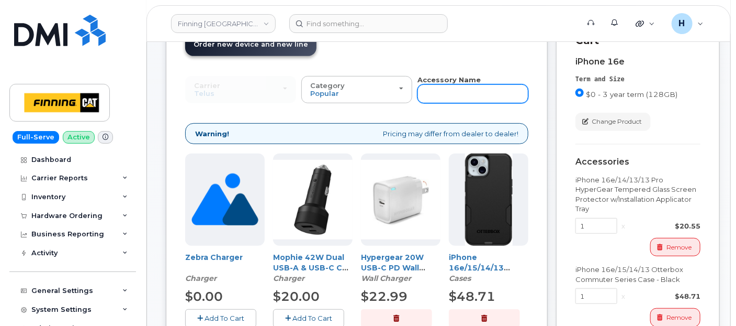
click at [467, 97] on input "text" at bounding box center [473, 93] width 111 height 19
type input "telus"
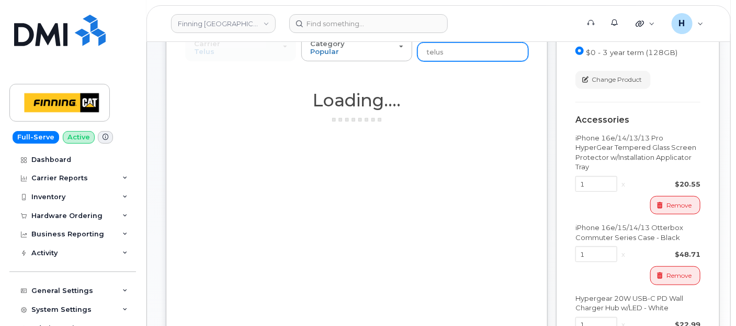
scroll to position [293, 0]
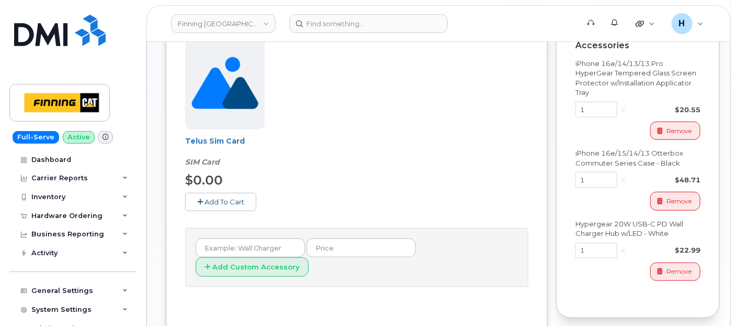
click at [221, 209] on button "Add To Cart" at bounding box center [220, 202] width 71 height 18
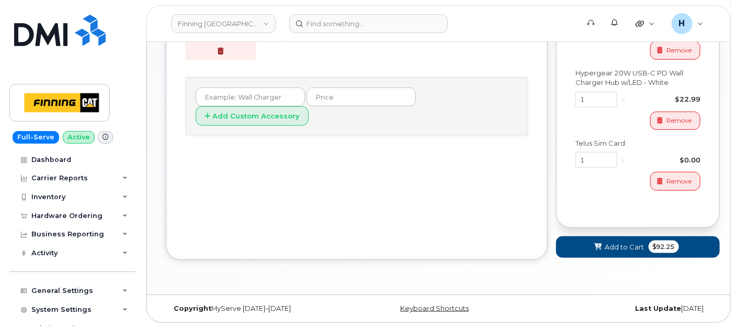
click at [580, 257] on div "Cart active suspended Carrier Device Additional cost to upgrading the device Se…" at bounding box center [638, 11] width 164 height 529
click at [582, 250] on button "Add to Cart $92.25" at bounding box center [638, 246] width 164 height 21
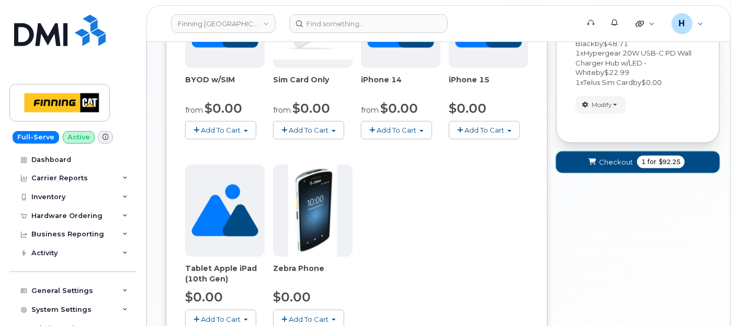
click at [611, 160] on span "Checkout" at bounding box center [616, 162] width 34 height 10
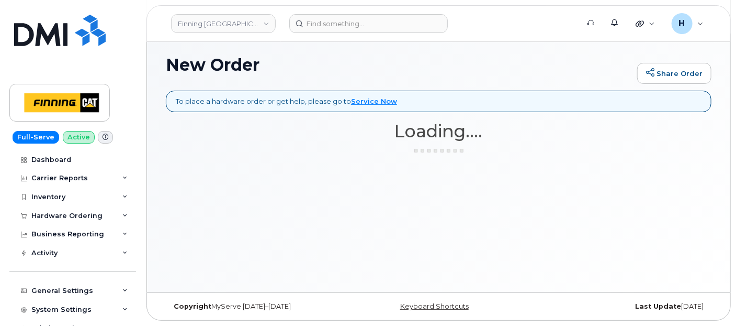
scroll to position [68, 0]
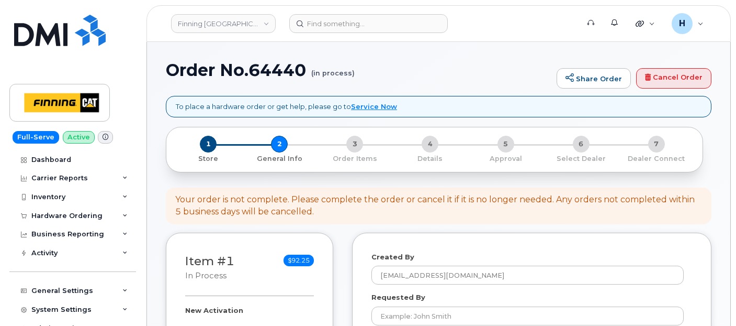
select select
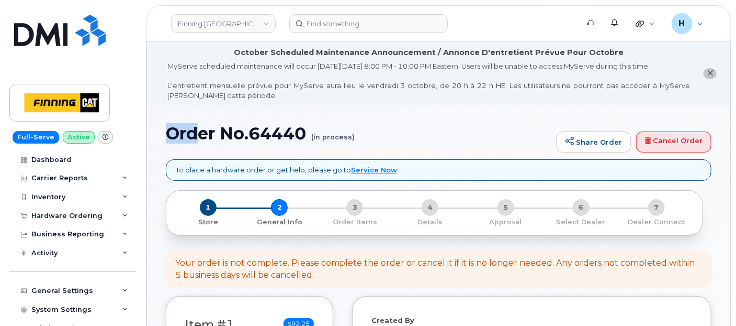
drag, startPoint x: 0, startPoint y: 0, endPoint x: 197, endPoint y: 111, distance: 226.4
drag, startPoint x: 197, startPoint y: 111, endPoint x: 166, endPoint y: 132, distance: 38.0
click at [166, 132] on h1 "Order No.64440 (in process)" at bounding box center [359, 133] width 386 height 18
click at [264, 133] on h1 "Order No.64440 (in process)" at bounding box center [359, 133] width 386 height 18
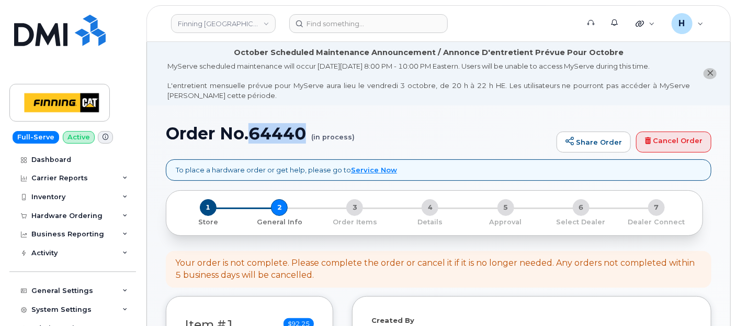
click at [264, 133] on h1 "Order No.64440 (in process)" at bounding box center [359, 133] width 386 height 18
copy h1 "Order No.64440"
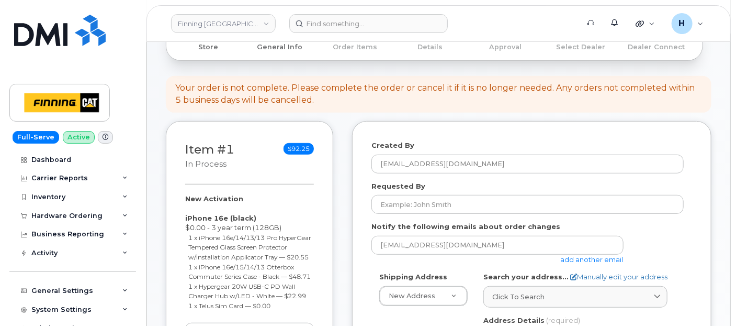
scroll to position [232, 0]
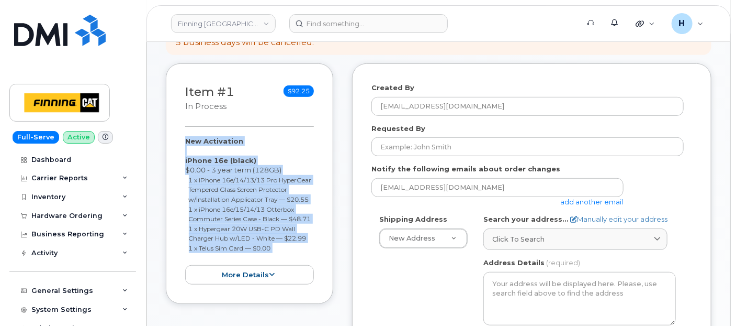
drag, startPoint x: 185, startPoint y: 136, endPoint x: 284, endPoint y: 271, distance: 167.1
click at [284, 271] on div "New Activation iPhone 16e (black) $0.00 - 3 year term (128GB) 1 x iPhone 16e/14…" at bounding box center [249, 210] width 129 height 149
copy div "New Activation iPhone 16e (black) $0.00 - 3 year term (128GB) 1 x iPhone 16e/14…"
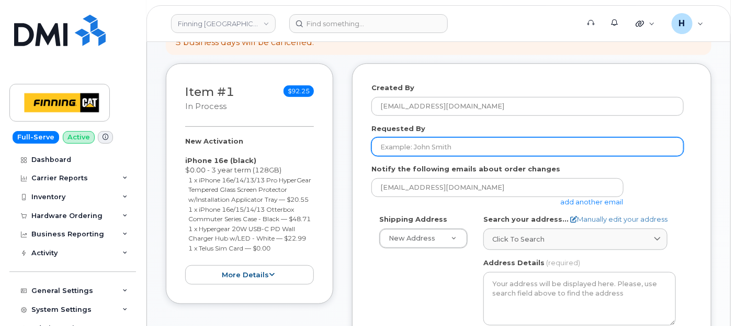
drag, startPoint x: 423, startPoint y: 139, endPoint x: 397, endPoint y: 91, distance: 54.8
click at [423, 140] on input "Requested By" at bounding box center [528, 146] width 312 height 19
paste input "RITM0494420"
type input "RITM0494420"
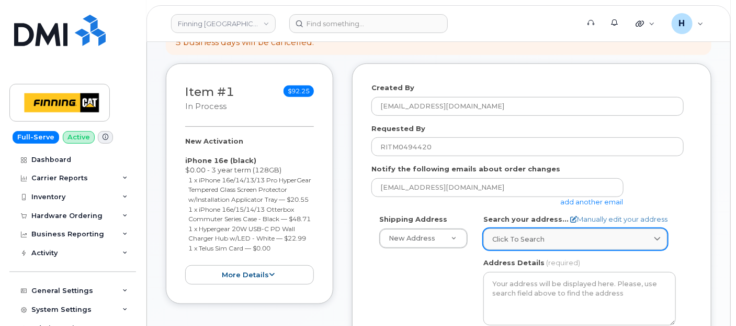
click at [561, 232] on link "Click to search" at bounding box center [576, 238] width 184 height 21
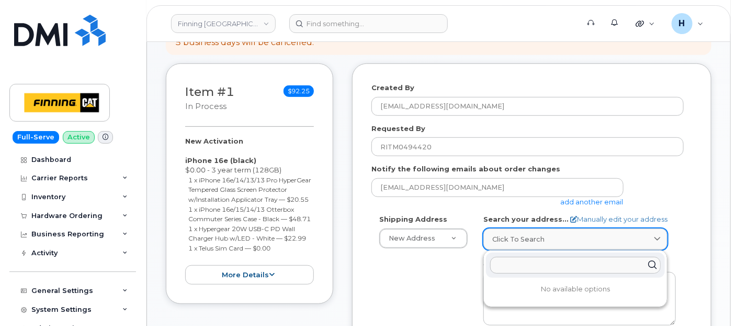
paste input "[STREET_ADDRESS][PERSON_NAME]"
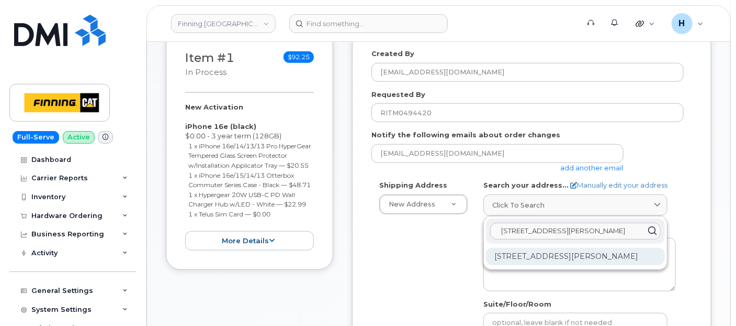
scroll to position [291, 0]
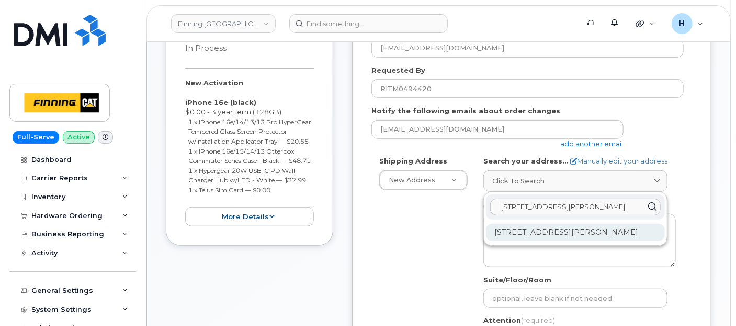
type input "[STREET_ADDRESS][PERSON_NAME]"
click at [508, 229] on div "[STREET_ADDRESS][PERSON_NAME]" at bounding box center [575, 232] width 179 height 17
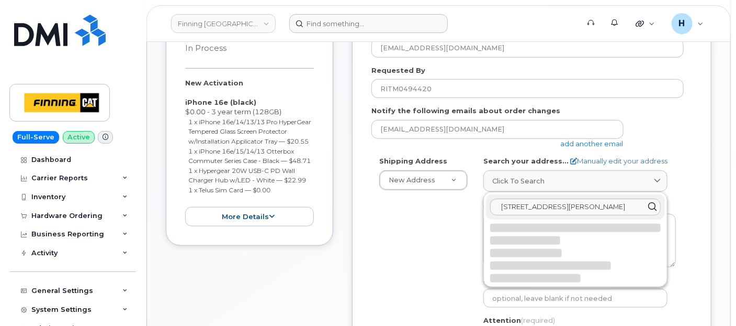
select select
type textarea "[STREET_ADDRESS][PERSON_NAME]"
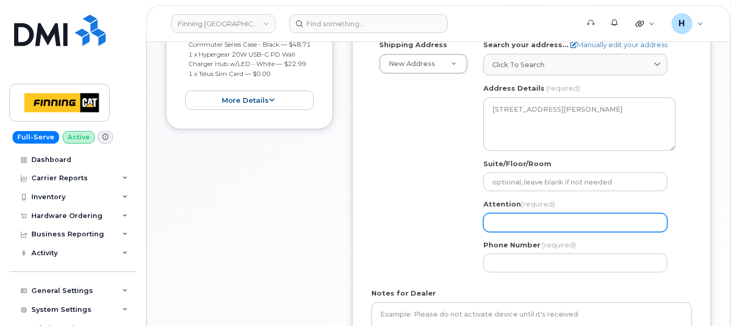
click at [502, 221] on input "Attention (required)" at bounding box center [576, 222] width 184 height 19
paste input "[PERSON_NAME]"
select select
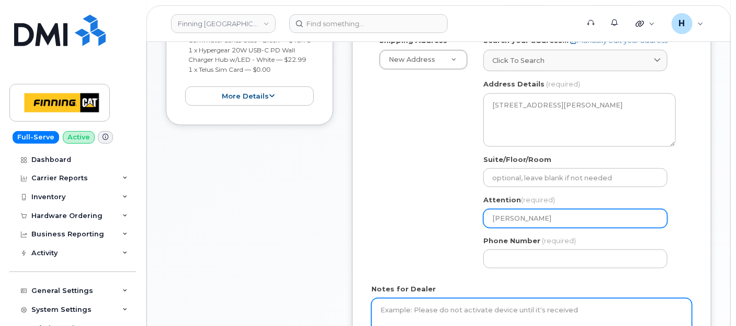
scroll to position [465, 0]
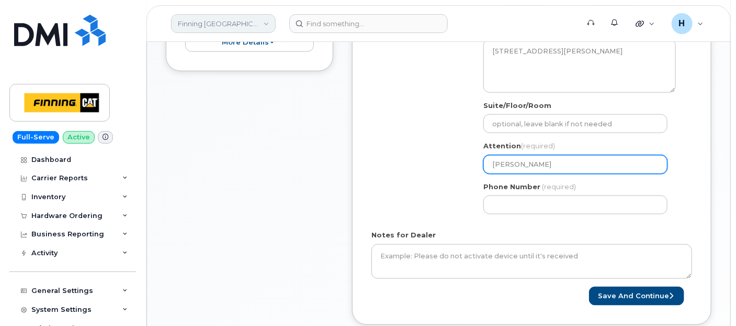
type input "[PERSON_NAME]"
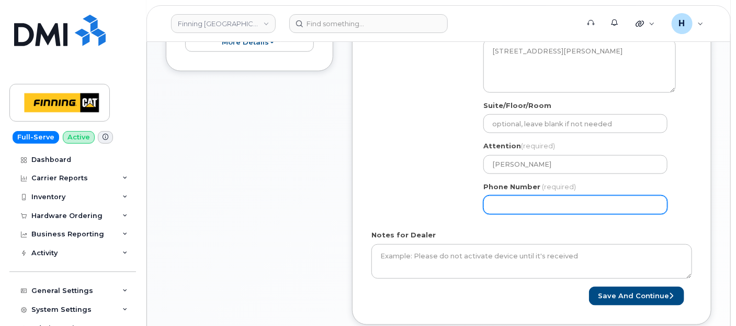
drag, startPoint x: 498, startPoint y: 202, endPoint x: 485, endPoint y: 203, distance: 13.1
click at [498, 202] on input "Phone Number" at bounding box center [576, 204] width 184 height 19
paste input "4033471106"
select select
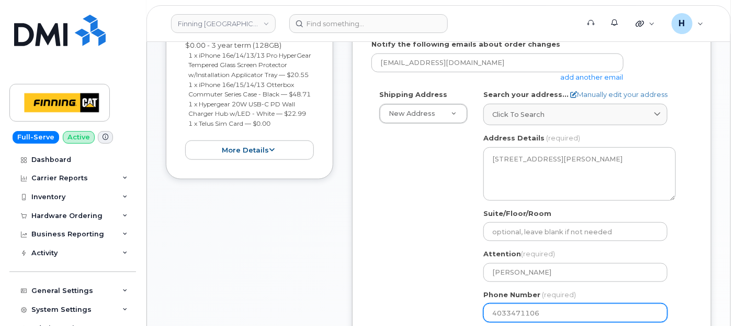
scroll to position [291, 0]
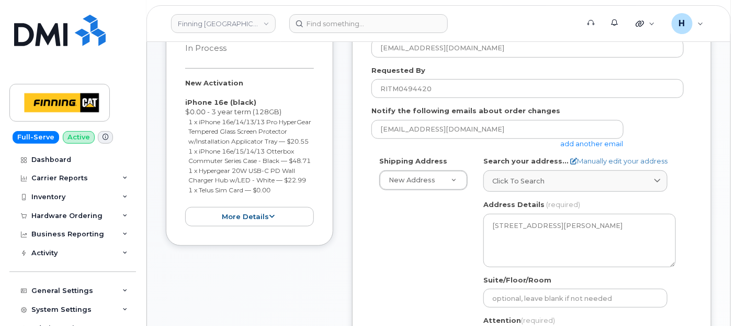
type input "4033471106"
drag, startPoint x: 182, startPoint y: 82, endPoint x: 285, endPoint y: 210, distance: 164.6
click at [285, 210] on div "Item #1 in process $92.25 New Activation iPhone 16e (black) $0.00 - 3 year term…" at bounding box center [249, 125] width 167 height 240
copy div "New Activation iPhone 16e (black) $0.00 - 3 year term (128GB) 1 x iPhone 16e/14…"
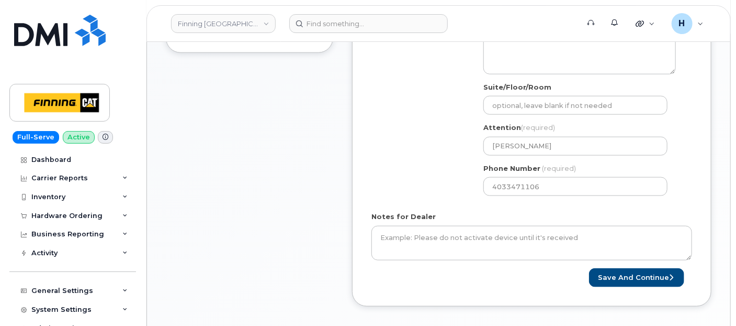
scroll to position [523, 0]
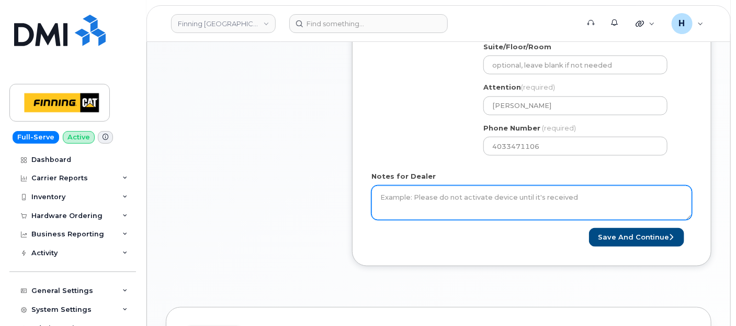
click at [427, 208] on textarea "Notes for Dealer" at bounding box center [532, 202] width 321 height 35
paste textarea "New Activation iPhone 16e (black) $0.00 - 3 year term (128GB) 1 x iPhone 16e/14…"
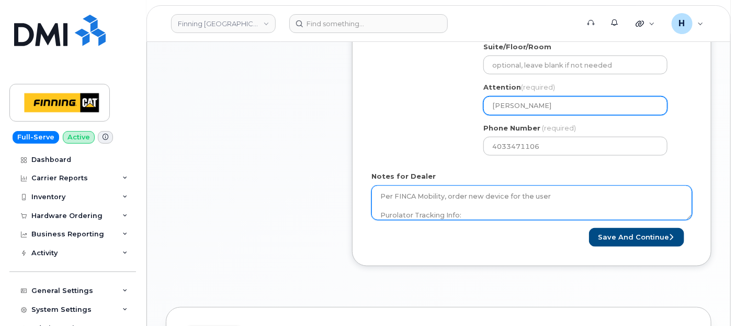
type textarea "New Activation iPhone 16e (black) $0.00 - 3 year term (128GB) 1 x iPhone 16e/14…"
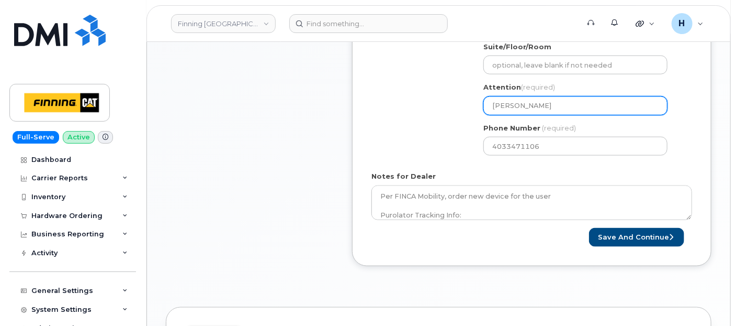
drag, startPoint x: 552, startPoint y: 110, endPoint x: 486, endPoint y: 107, distance: 66.6
click at [486, 107] on input "[PERSON_NAME]" at bounding box center [576, 105] width 184 height 19
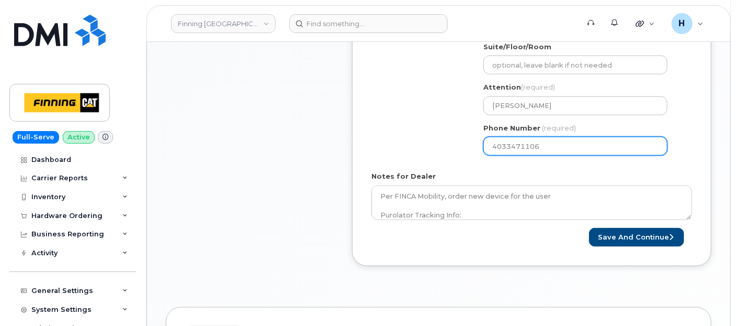
drag, startPoint x: 533, startPoint y: 147, endPoint x: 485, endPoint y: 146, distance: 48.2
click at [485, 146] on input "4033471106" at bounding box center [576, 146] width 184 height 19
select select
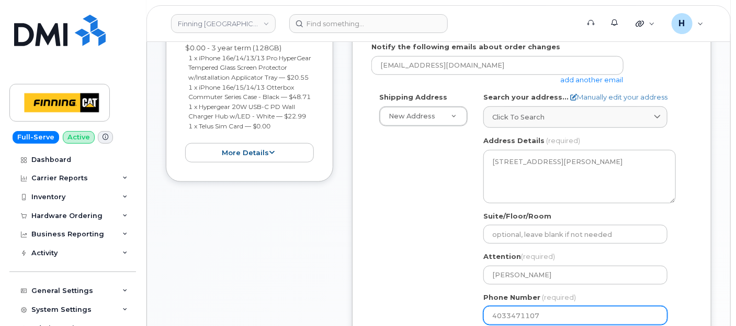
scroll to position [349, 0]
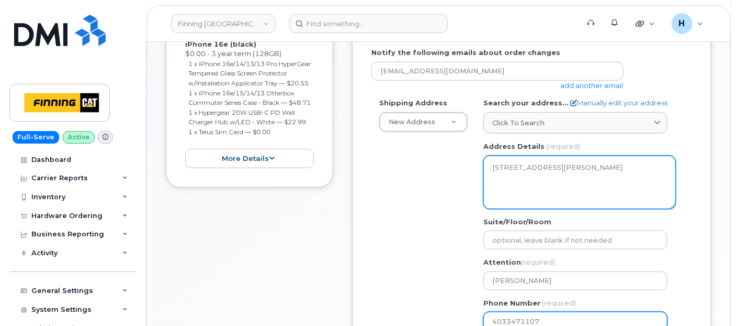
type input "4033471107"
drag, startPoint x: 542, startPoint y: 175, endPoint x: 573, endPoint y: 175, distance: 30.4
click at [573, 175] on textarea "7550 Edgar Industrial Dr RED DEER AB T4P 3R2 CANADA" at bounding box center [580, 181] width 193 height 53
drag, startPoint x: 490, startPoint y: 164, endPoint x: 509, endPoint y: 164, distance: 18.3
click at [509, 164] on textarea "7550 Edgar Industrial Dr RED DEER AB T4P 3R2 CANADA" at bounding box center [580, 181] width 193 height 53
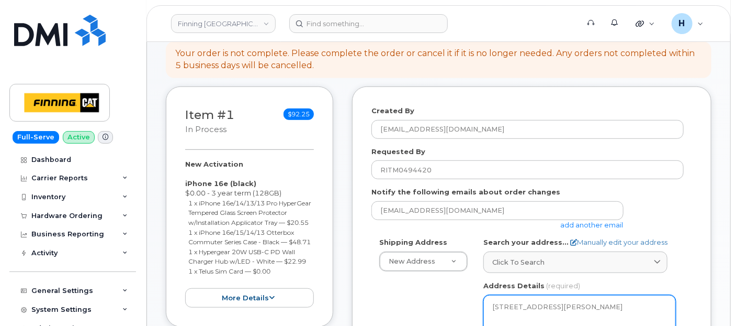
scroll to position [58, 0]
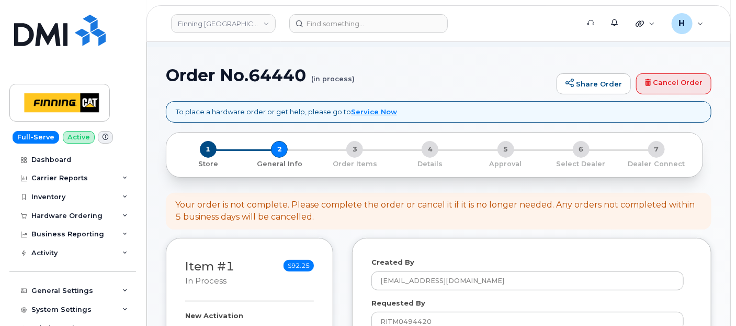
click at [275, 74] on h1 "Order No.64440 (in process)" at bounding box center [359, 75] width 386 height 18
copy h1 "64440"
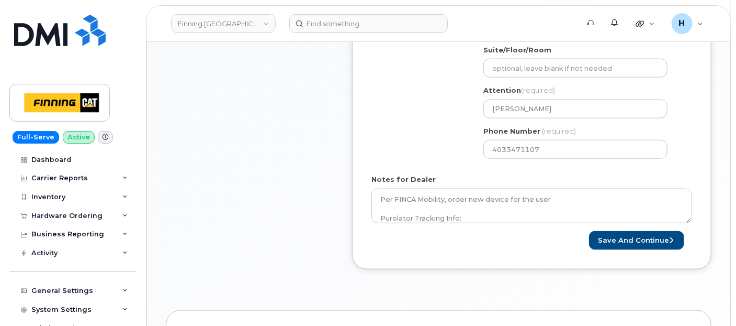
scroll to position [582, 0]
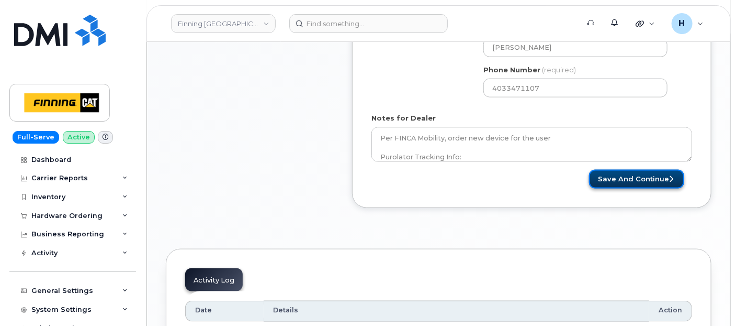
click at [613, 179] on button "Save and Continue" at bounding box center [636, 179] width 95 height 19
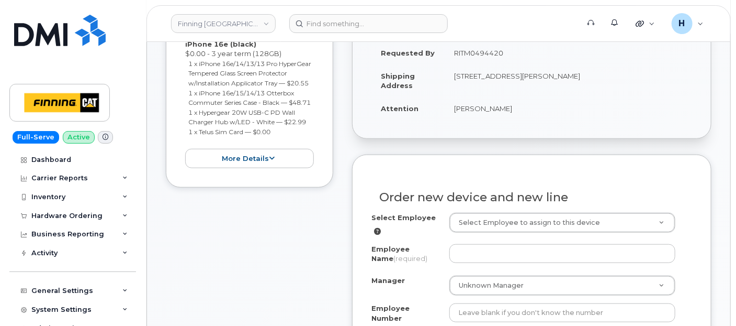
scroll to position [407, 0]
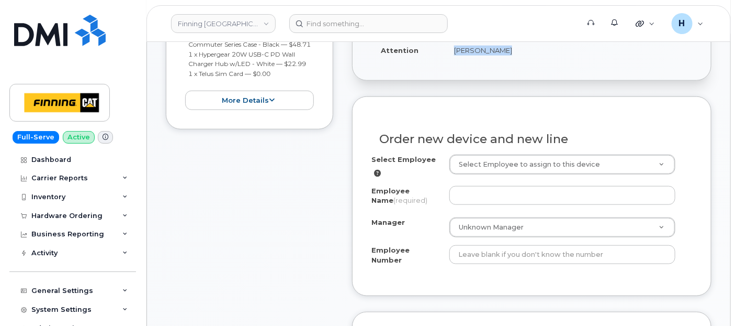
drag, startPoint x: 440, startPoint y: 52, endPoint x: 505, endPoint y: 53, distance: 65.4
click at [505, 53] on tr "Attention [PERSON_NAME]" at bounding box center [532, 50] width 321 height 23
copy tr "[PERSON_NAME]"
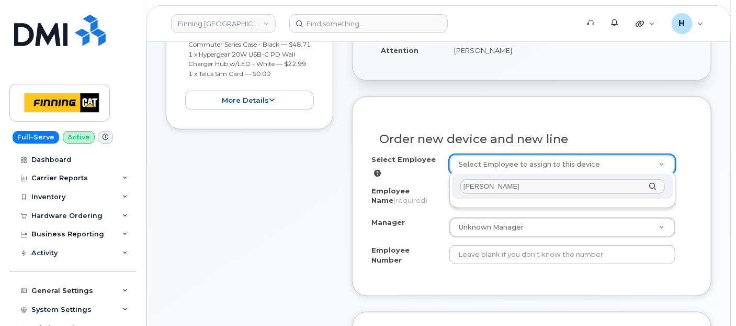
click at [471, 182] on input "[PERSON_NAME]" at bounding box center [563, 186] width 205 height 15
type input "[PERSON_NAME]"
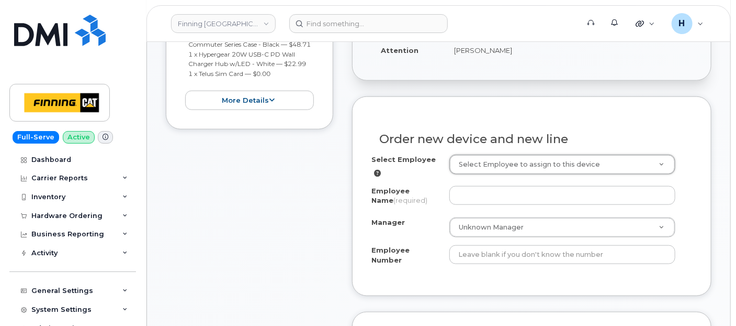
click at [449, 187] on div "Employee Name (required)" at bounding box center [411, 198] width 78 height 24
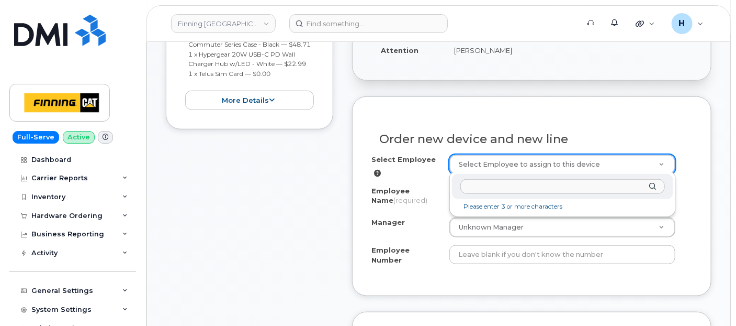
paste input "[PERSON_NAME]"
type input "[PERSON_NAME]"
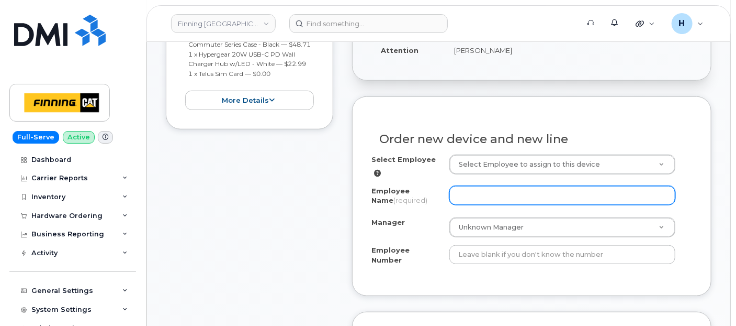
click at [455, 192] on input "Employee Name (required)" at bounding box center [563, 195] width 226 height 19
paste input "[PERSON_NAME]"
click at [467, 195] on input "[PERSON_NAME]" at bounding box center [563, 195] width 226 height 19
type input "[PERSON_NAME]"
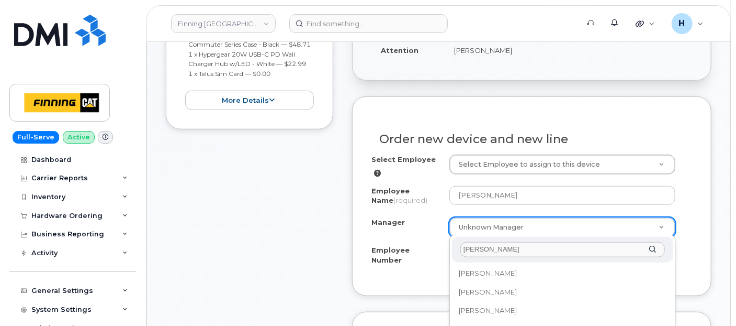
scroll to position [0, 0]
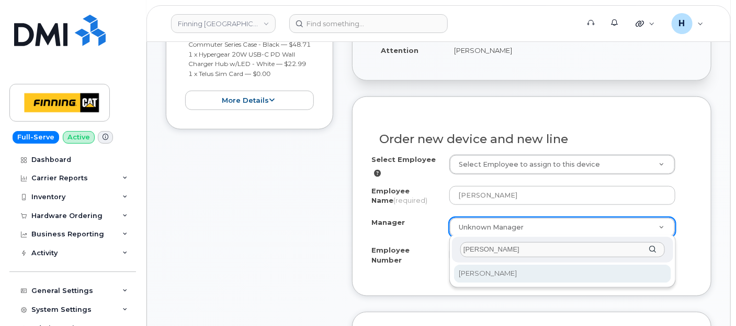
type input "Clint Masters"
select select "15195"
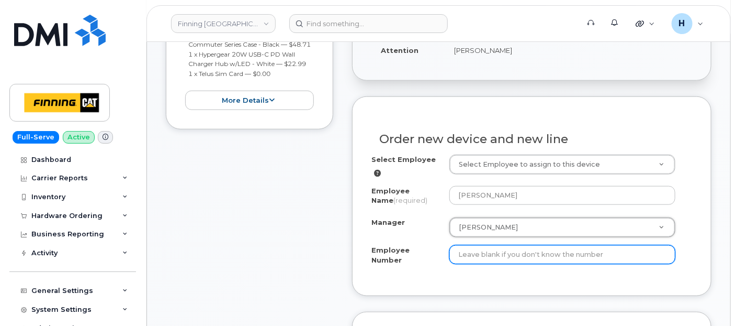
click at [476, 254] on input "Employee Number" at bounding box center [563, 254] width 226 height 19
paste input "3500874"
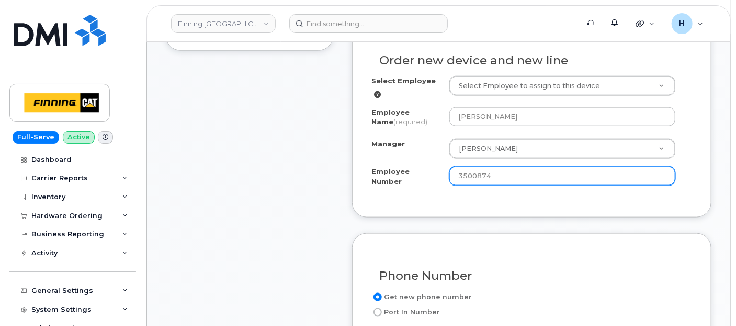
scroll to position [640, 0]
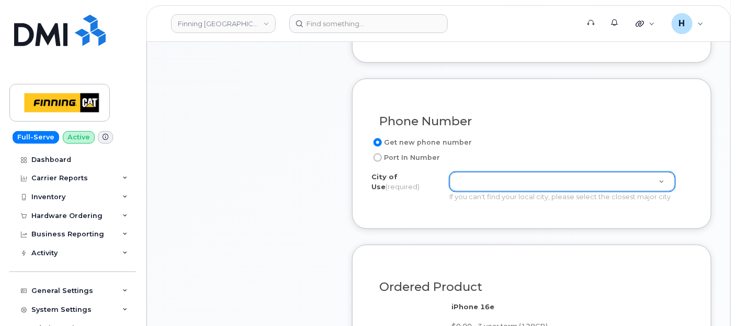
type input "3500874"
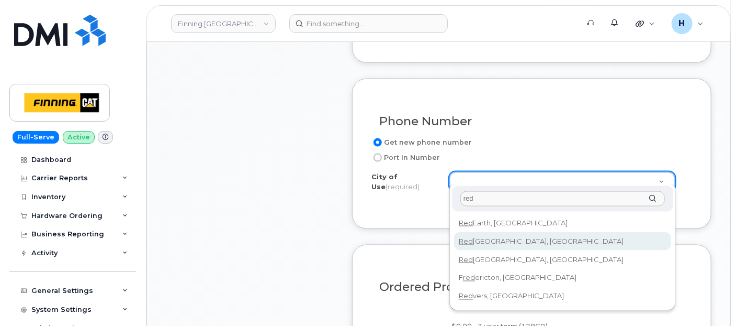
type input "red"
type input "422"
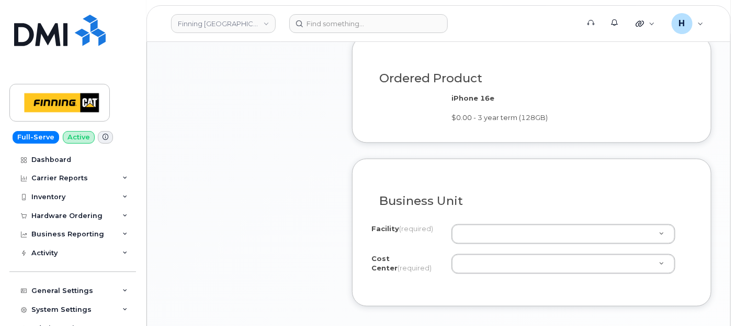
scroll to position [872, 0]
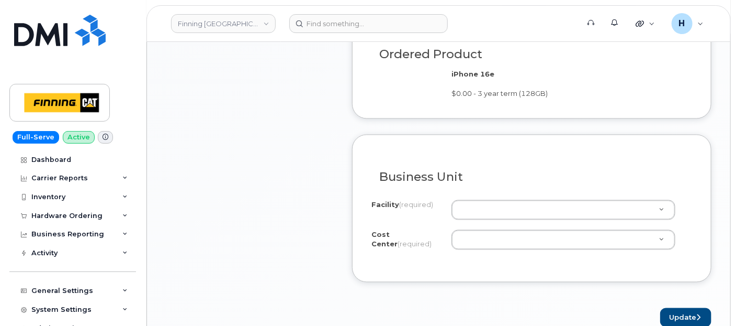
click at [442, 237] on label "Cost Center (required)" at bounding box center [408, 239] width 72 height 19
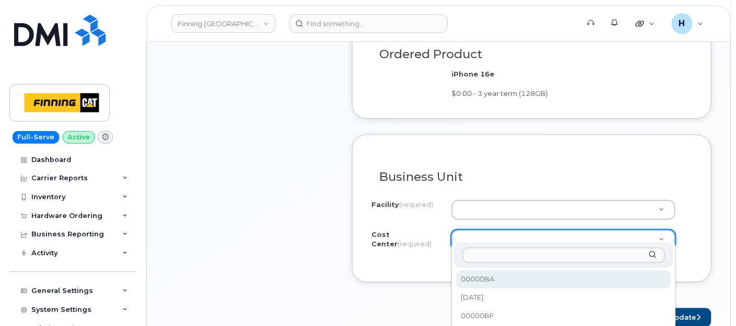
drag, startPoint x: 460, startPoint y: 234, endPoint x: 461, endPoint y: 213, distance: 22.0
type input "CSMAAAA FINCA - Service Sales Operations"
paste input "CSMAAAA FINCA - Service Sales Operations"
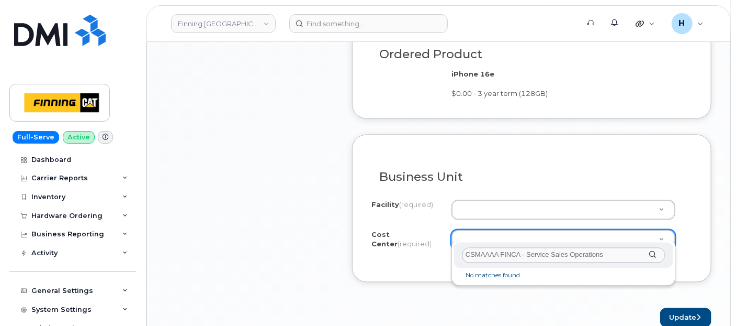
drag, startPoint x: 500, startPoint y: 254, endPoint x: 640, endPoint y: 257, distance: 139.3
click at [640, 257] on input "CSMAAAA FINCA - Service Sales Operations" at bounding box center [564, 255] width 203 height 15
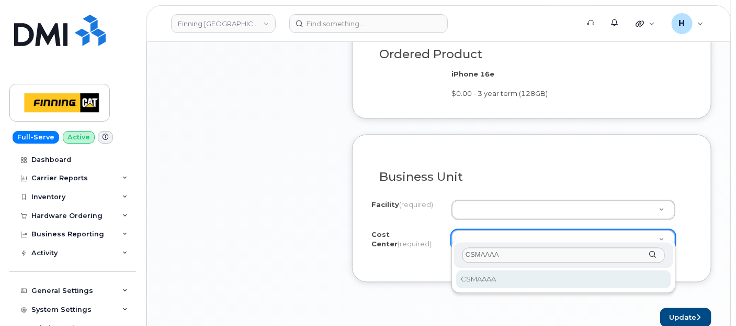
type input "CSMAAAA"
select select "CSMAAAA"
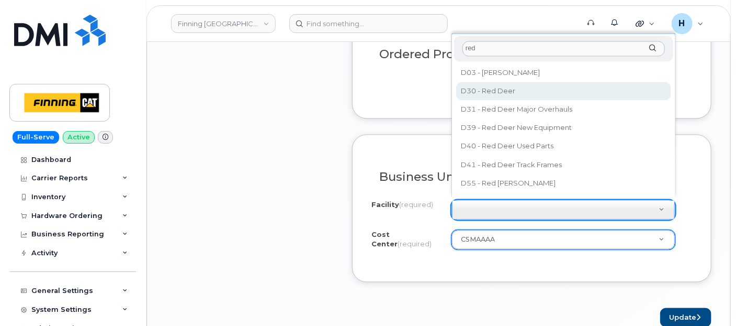
type input "red"
select select "D30"
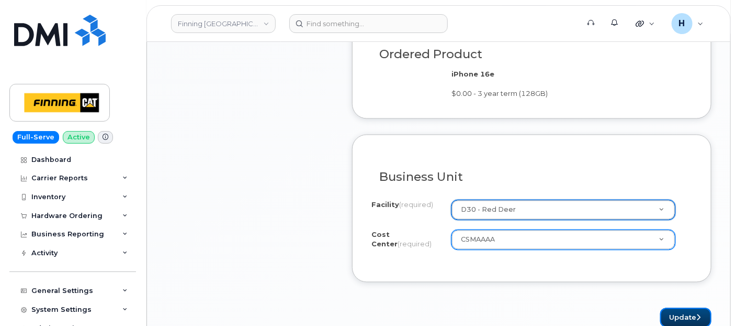
drag, startPoint x: 677, startPoint y: 300, endPoint x: 513, endPoint y: 136, distance: 231.7
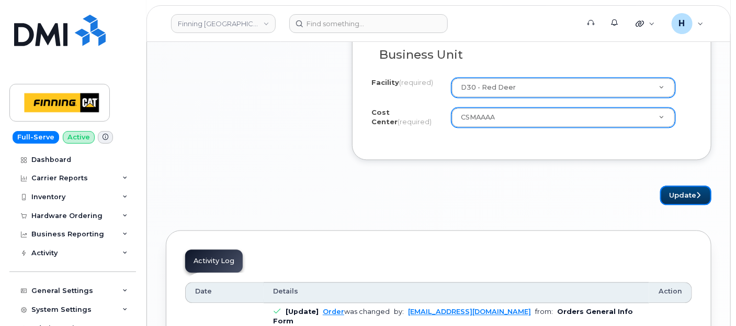
scroll to position [1047, 0]
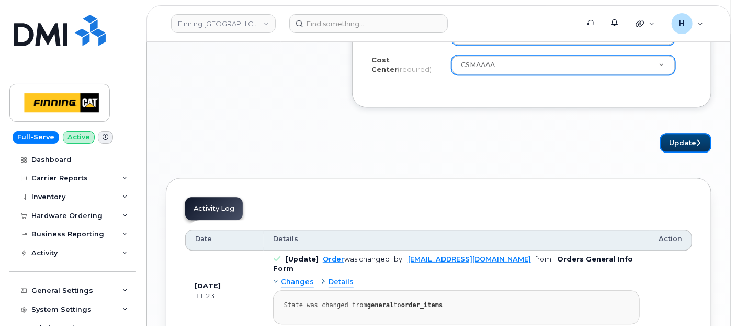
click at [692, 135] on button "Update" at bounding box center [686, 142] width 51 height 19
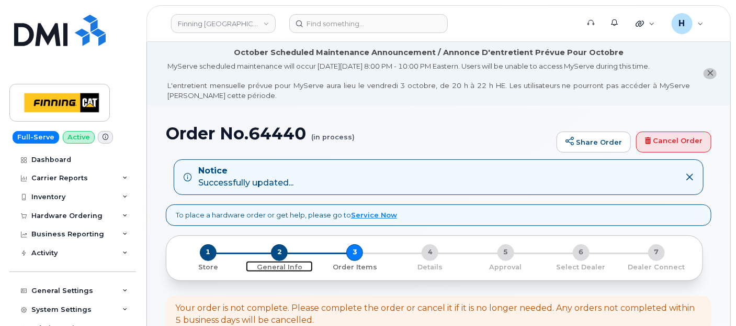
drag, startPoint x: 285, startPoint y: 248, endPoint x: 0, endPoint y: 9, distance: 371.9
click at [284, 247] on span "2" at bounding box center [279, 252] width 17 height 17
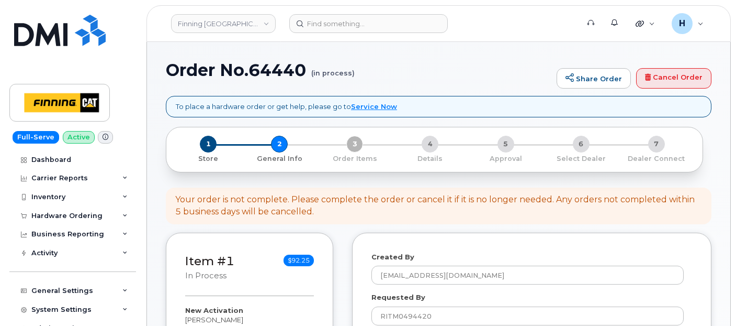
select select
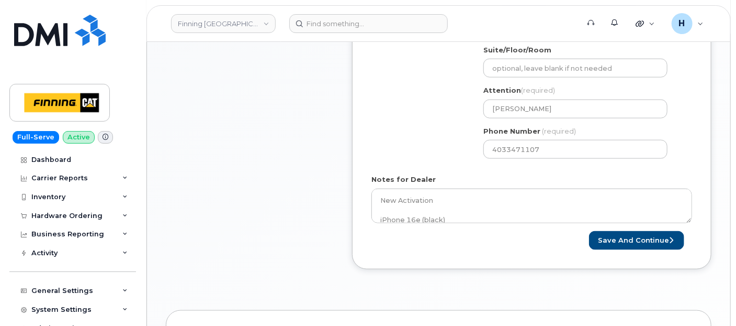
scroll to position [528, 0]
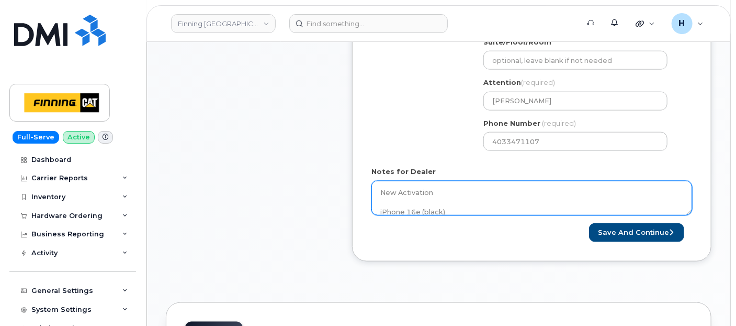
click at [470, 203] on textarea "New Activation iPhone 16e (black) $0.00 - 3 year term (128GB) 1 x iPhone 16e/14…" at bounding box center [532, 198] width 321 height 35
paste textarea "335665098166"
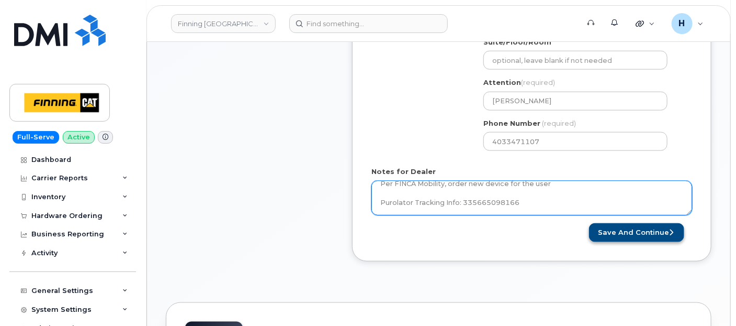
type textarea "New Activation iPhone 16e (black) $0.00 - 3 year term (128GB) 1 x iPhone 16e/14…"
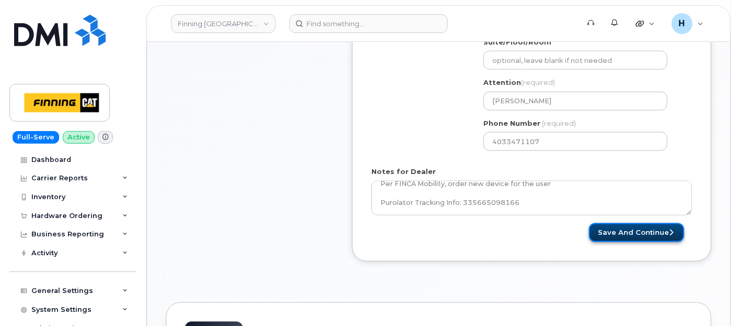
click at [647, 231] on button "Save and Continue" at bounding box center [636, 232] width 95 height 19
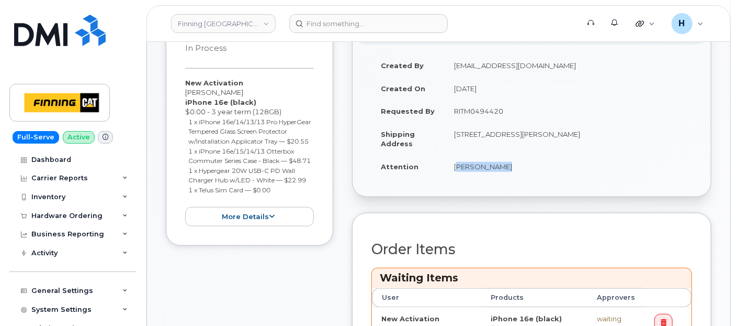
drag, startPoint x: 449, startPoint y: 174, endPoint x: 507, endPoint y: 172, distance: 57.6
click at [507, 172] on td "[PERSON_NAME]" at bounding box center [569, 166] width 248 height 23
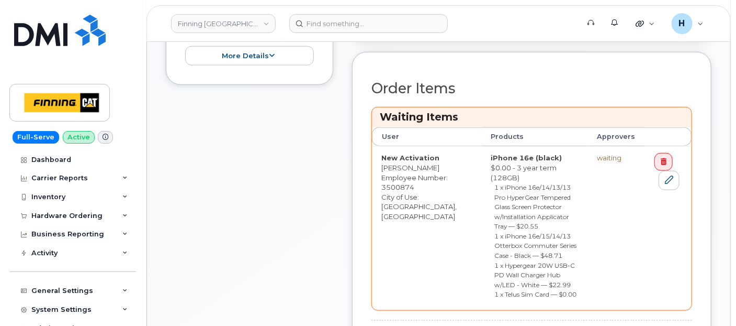
scroll to position [465, 0]
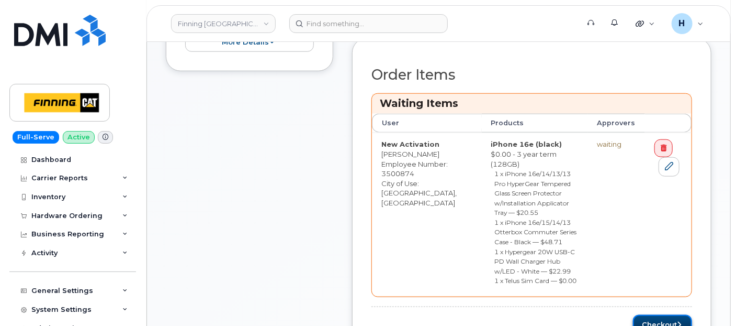
click at [647, 315] on button "Checkout" at bounding box center [662, 324] width 59 height 19
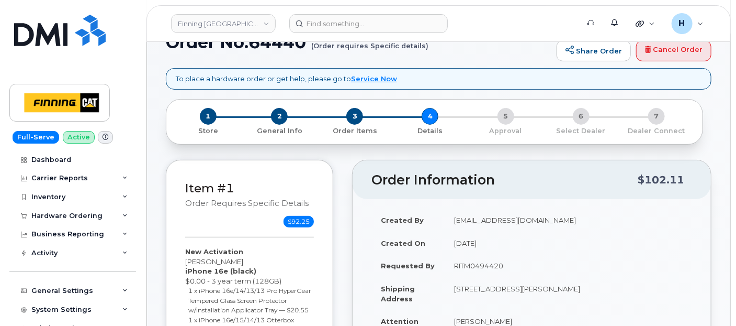
scroll to position [232, 0]
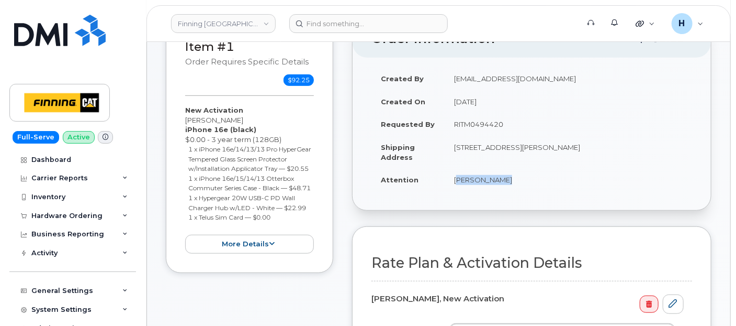
drag, startPoint x: 450, startPoint y: 188, endPoint x: 510, endPoint y: 180, distance: 60.8
click at [510, 180] on td "[PERSON_NAME]" at bounding box center [569, 179] width 248 height 23
copy td "[PERSON_NAME]"
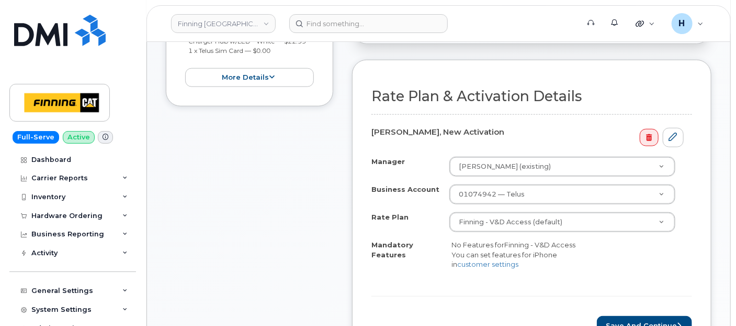
scroll to position [465, 0]
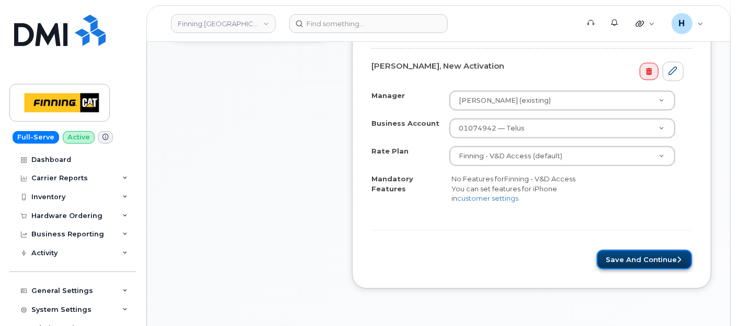
click at [636, 261] on button "Save and Continue" at bounding box center [644, 259] width 95 height 19
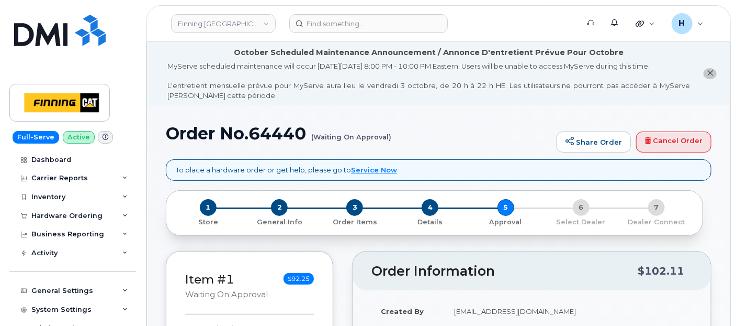
scroll to position [291, 0]
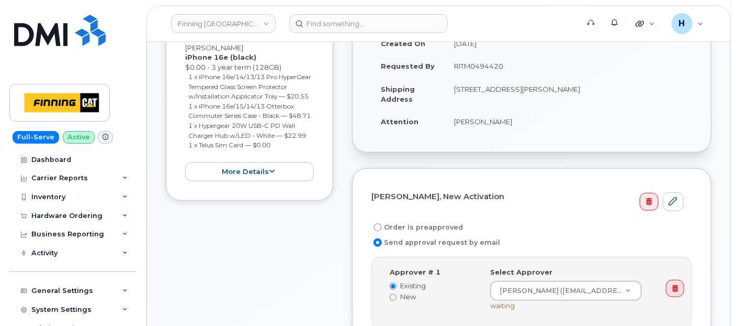
drag, startPoint x: 449, startPoint y: 72, endPoint x: 538, endPoint y: 75, distance: 89.6
click at [538, 75] on td "RITM0494420" at bounding box center [569, 65] width 248 height 23
copy td "RITM0494420"
click at [425, 229] on label "Order is preapproved" at bounding box center [418, 227] width 92 height 13
click at [382, 229] on input "Order is preapproved" at bounding box center [378, 227] width 8 height 8
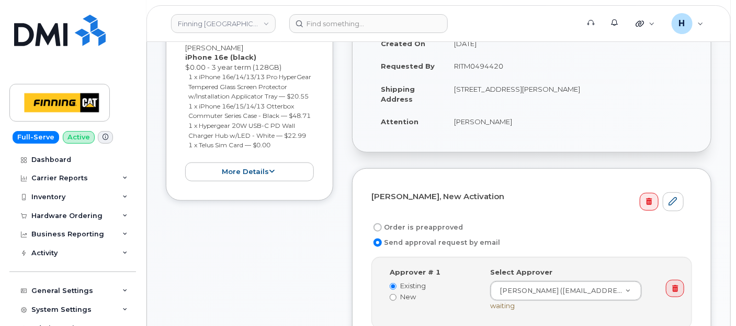
radio input "true"
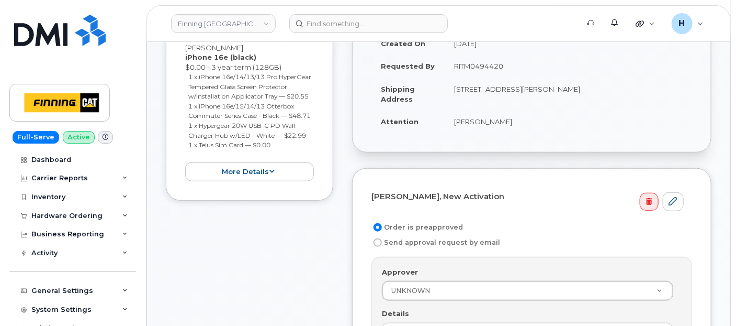
scroll to position [407, 0]
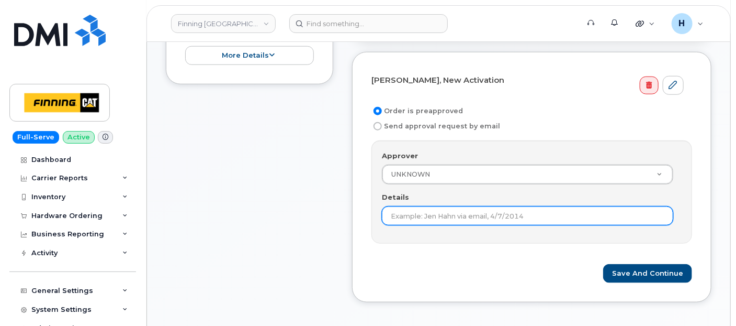
click at [424, 218] on input "Details" at bounding box center [528, 215] width 292 height 19
paste input "RITM0494420"
type input "RITM0494420"
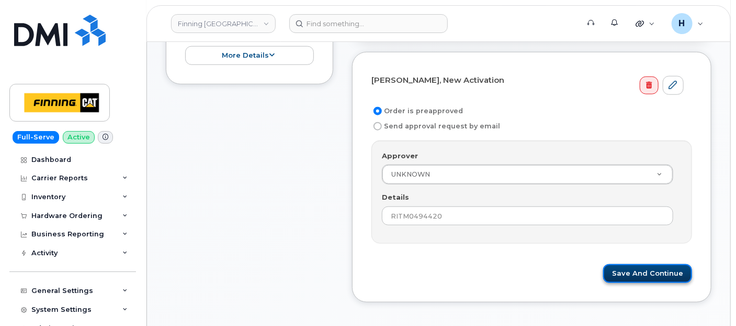
click at [658, 269] on button "Save and Continue" at bounding box center [648, 273] width 89 height 19
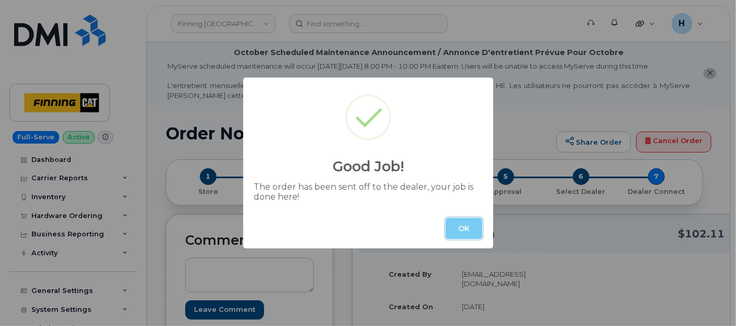
click at [463, 221] on button "OK" at bounding box center [464, 228] width 37 height 21
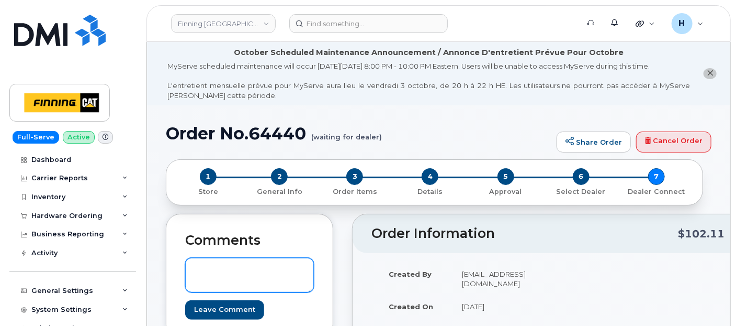
click at [290, 268] on textarea at bounding box center [249, 275] width 129 height 35
paste textarea "Order #TL60031627"
click at [192, 268] on textarea "Order #TL60031627" at bounding box center [249, 275] width 129 height 35
click at [192, 269] on textarea "TELUS Order #TL60031627" at bounding box center [249, 275] width 129 height 35
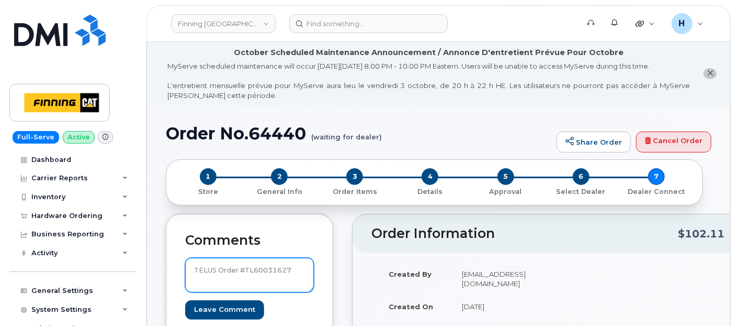
click at [192, 269] on textarea "TELUS Order #TL60031627" at bounding box center [249, 275] width 129 height 35
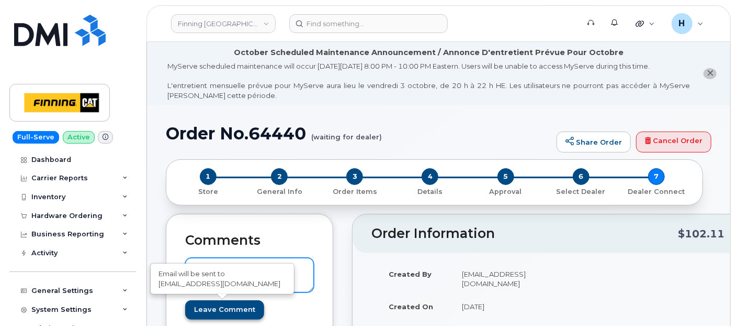
type textarea "TELUS Order #TL60031627"
click at [206, 310] on input "Leave Comment" at bounding box center [224, 309] width 79 height 19
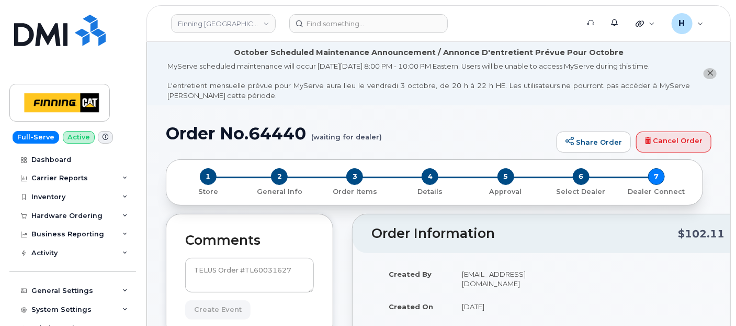
type input "Create Event"
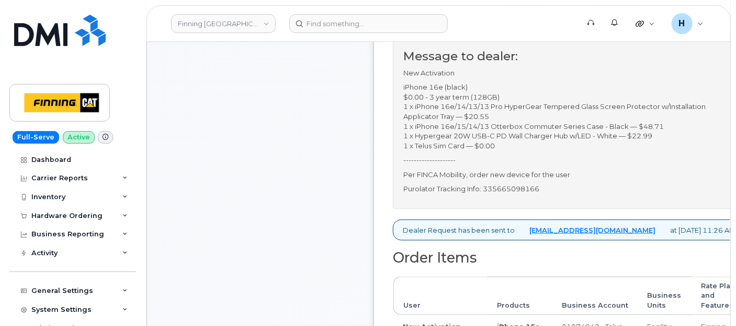
scroll to position [232, 0]
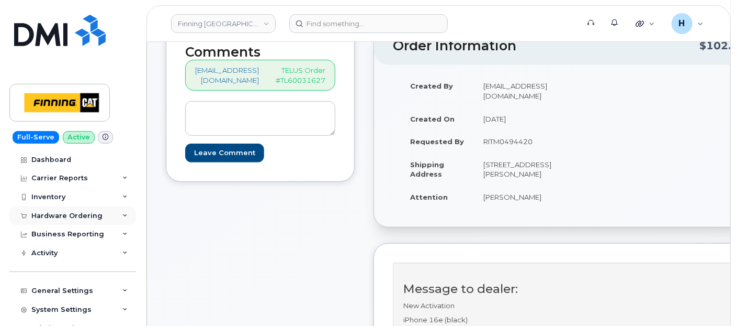
click at [93, 219] on div "Hardware Ordering" at bounding box center [66, 215] width 71 height 8
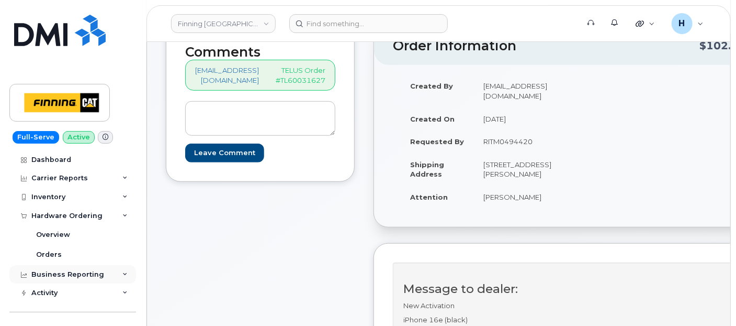
click at [48, 268] on div "Business Reporting" at bounding box center [72, 274] width 127 height 19
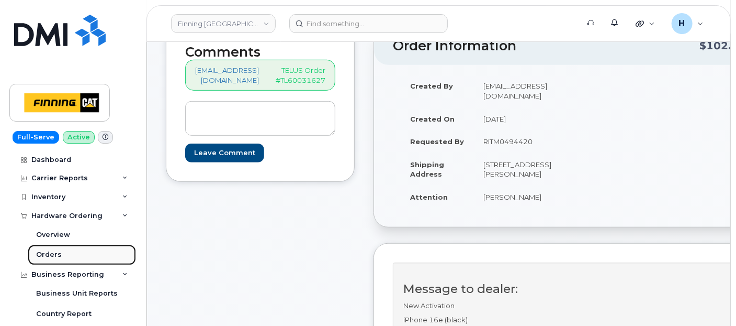
click at [70, 260] on link "Orders" at bounding box center [82, 254] width 108 height 20
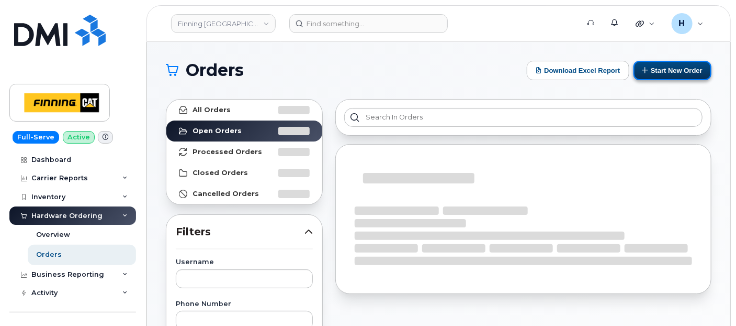
click at [655, 72] on button "Start New Order" at bounding box center [673, 70] width 78 height 19
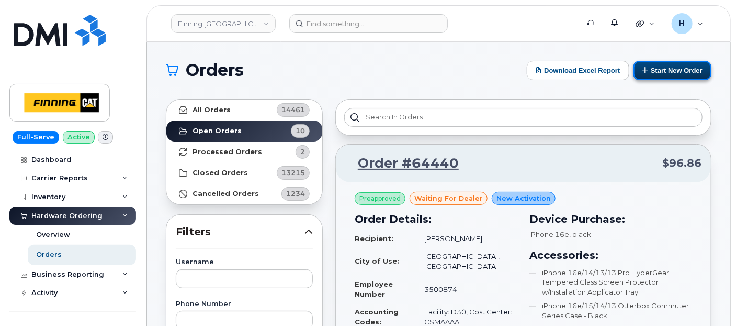
click at [685, 69] on button "Start New Order" at bounding box center [673, 70] width 78 height 19
click at [668, 64] on button "Start New Order" at bounding box center [673, 70] width 78 height 19
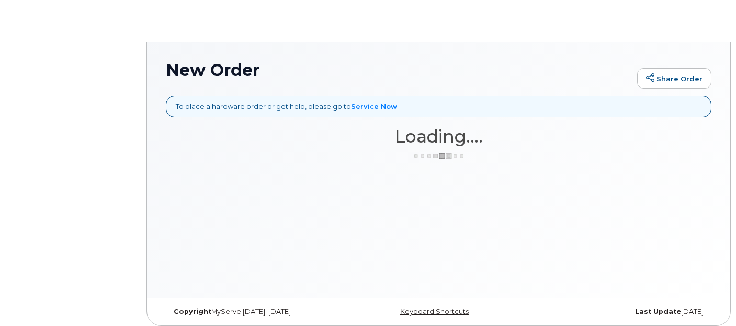
click at [662, 66] on div "New Order Share Order" at bounding box center [439, 78] width 546 height 35
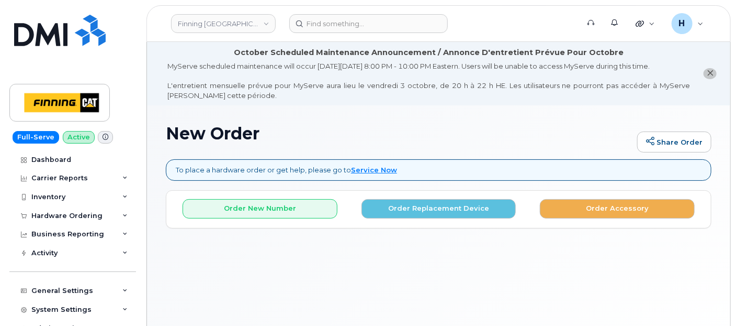
click at [222, 191] on div "Order New Number Order Replacement Device Order Accessory" at bounding box center [438, 205] width 545 height 28
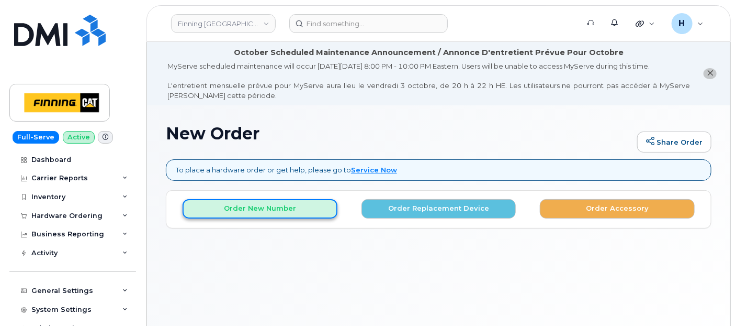
click at [220, 205] on button "Order New Number" at bounding box center [260, 208] width 155 height 19
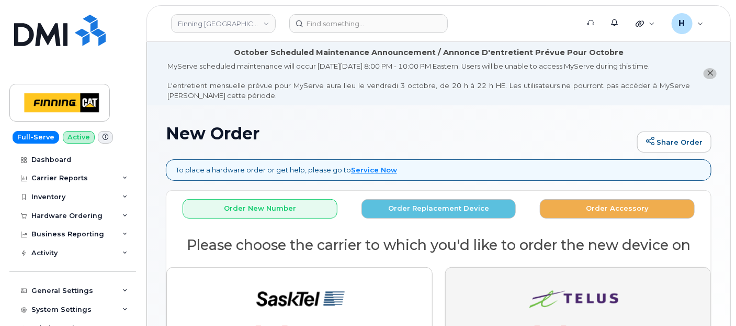
click at [509, 290] on img "button" at bounding box center [578, 320] width 147 height 88
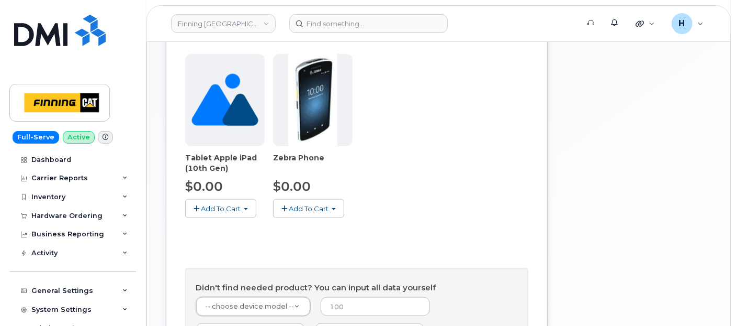
scroll to position [523, 0]
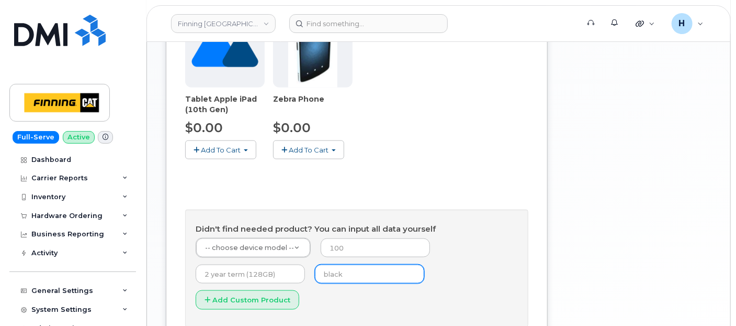
click at [336, 264] on input "text" at bounding box center [369, 273] width 109 height 19
type input "black"
type input "0"
type input "3 year term (128GB)"
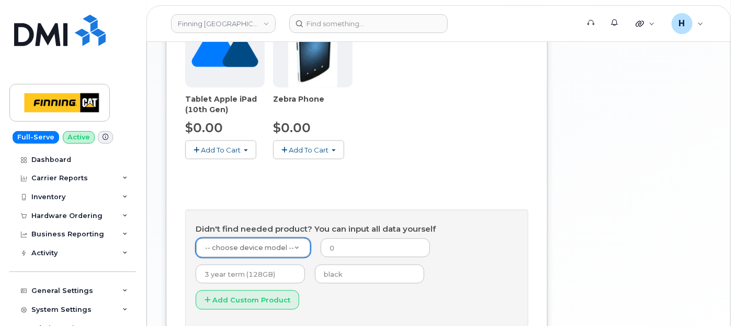
type input "1"
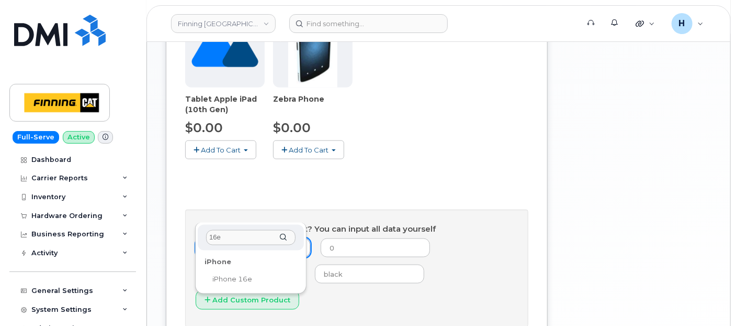
type input "16e"
select select "2883"
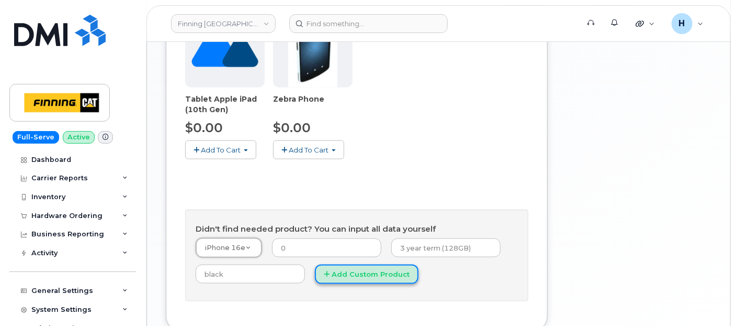
click at [399, 264] on button "Add Custom Product" at bounding box center [367, 273] width 104 height 19
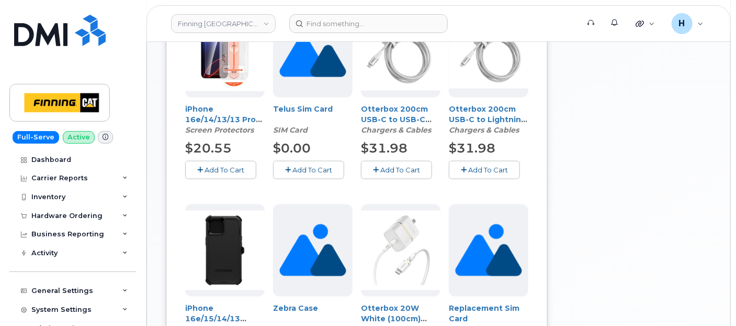
click at [312, 169] on span "Add To Cart" at bounding box center [313, 169] width 40 height 8
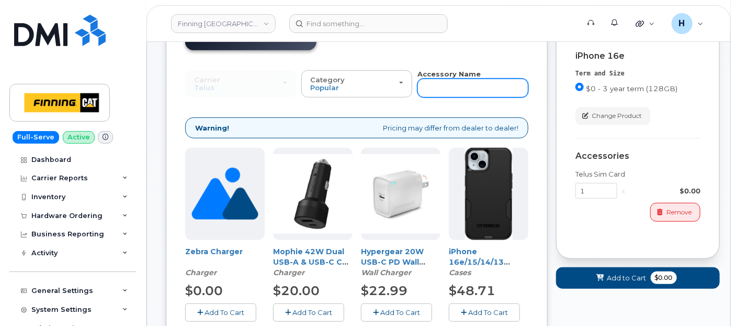
scroll to position [291, 0]
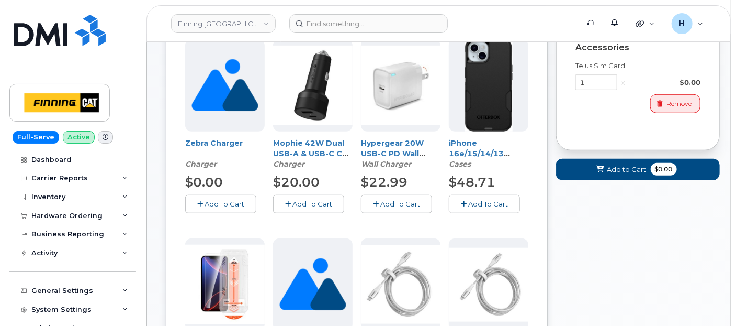
click at [393, 203] on span "Add To Cart" at bounding box center [401, 203] width 40 height 8
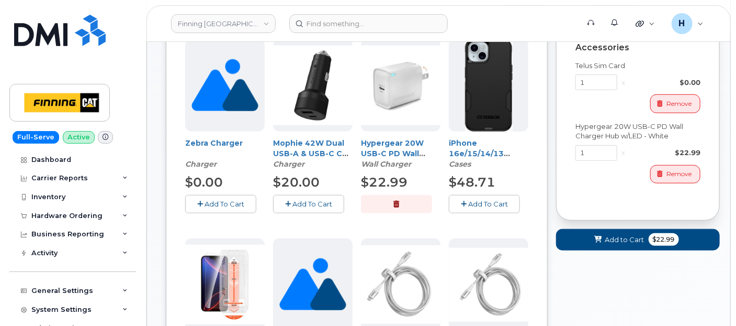
click at [474, 200] on span "Add To Cart" at bounding box center [488, 203] width 40 height 8
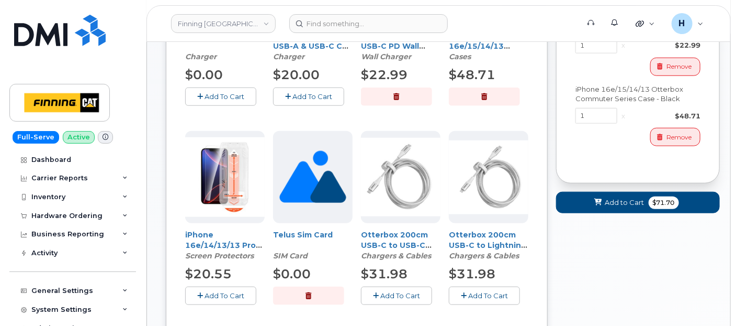
scroll to position [407, 0]
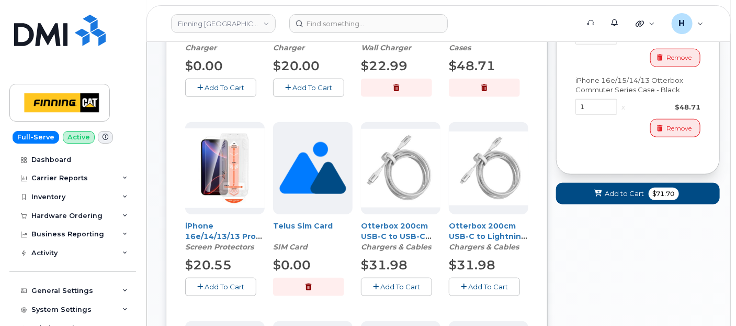
click at [198, 285] on icon "button" at bounding box center [200, 286] width 6 height 7
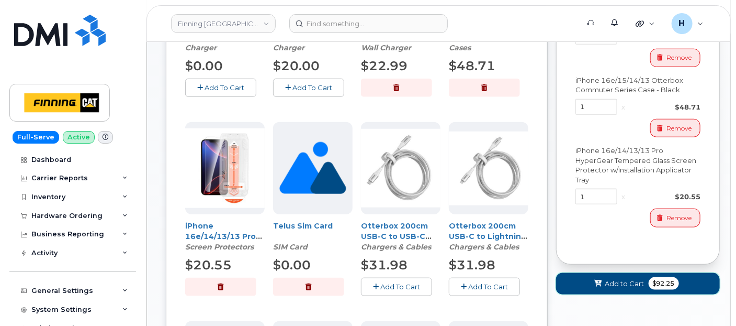
click at [577, 277] on button "Add to Cart $92.25" at bounding box center [638, 283] width 164 height 21
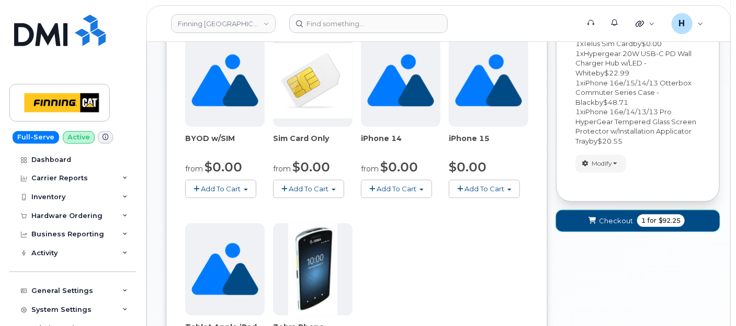
click at [587, 222] on button "Checkout 1 for $92.25" at bounding box center [638, 220] width 164 height 21
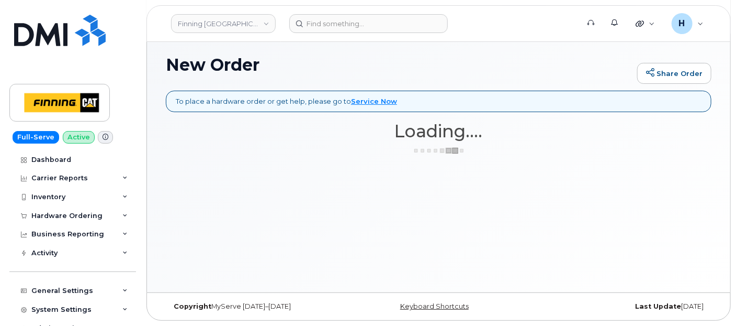
scroll to position [68, 0]
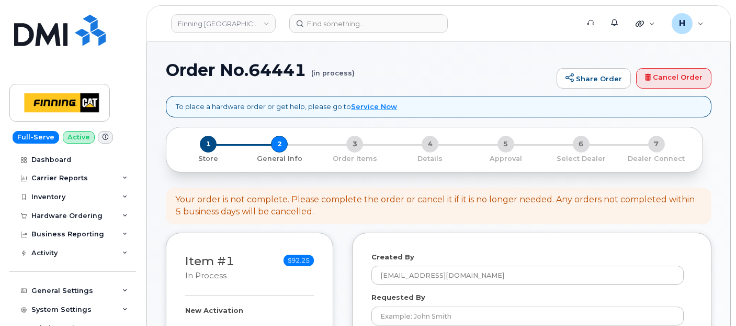
select select
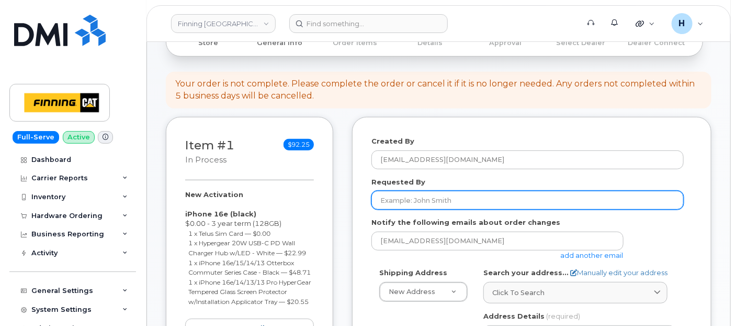
drag, startPoint x: 408, startPoint y: 198, endPoint x: 381, endPoint y: 198, distance: 26.7
click at [407, 198] on input "Requested By" at bounding box center [528, 200] width 312 height 19
paste input "RITM0494272"
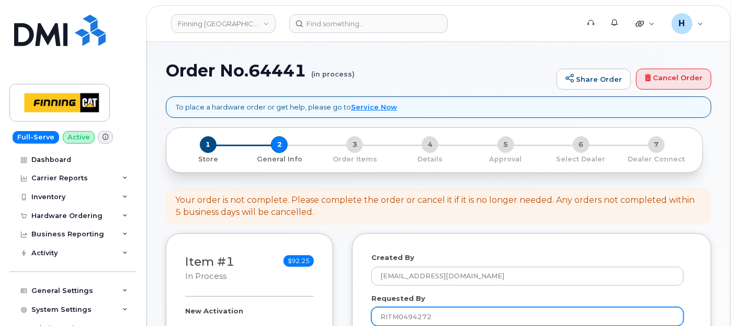
type input "RITM0494272"
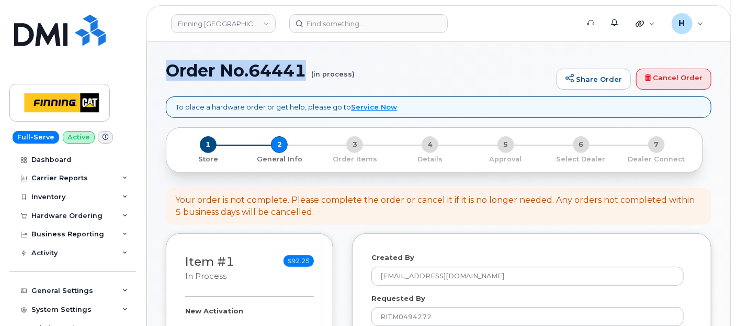
drag, startPoint x: 309, startPoint y: 74, endPoint x: 165, endPoint y: 73, distance: 144.5
copy h1 "Order No.64441"
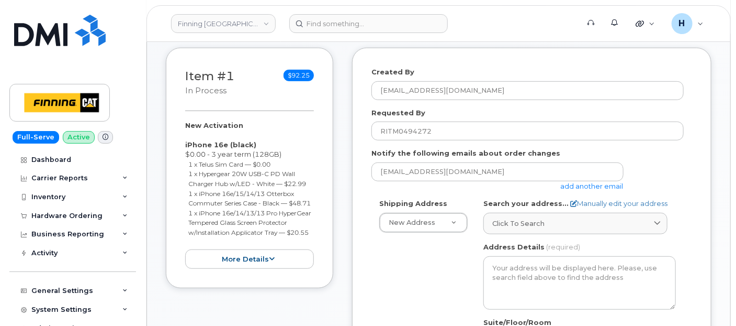
scroll to position [296, 0]
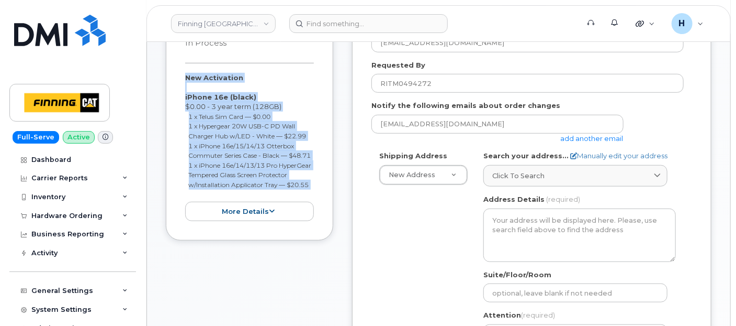
drag, startPoint x: 179, startPoint y: 76, endPoint x: 236, endPoint y: 202, distance: 138.0
click at [237, 206] on div "Item #1 in process $92.25 New Activation iPhone 16e (black) $0.00 - 3 year term…" at bounding box center [249, 120] width 167 height 240
copy div "New Activation iPhone 16e (black) $0.00 - 3 year term (128GB) 1 x Telus Sim Car…"
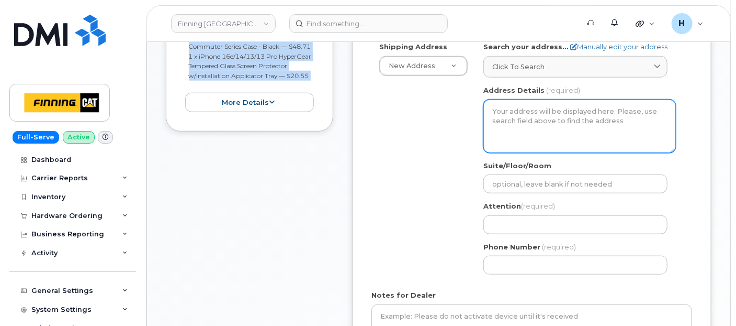
scroll to position [412, 0]
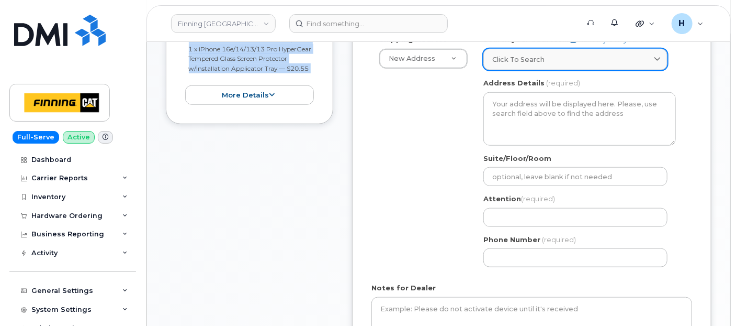
click at [528, 61] on span "Click to search" at bounding box center [519, 59] width 52 height 10
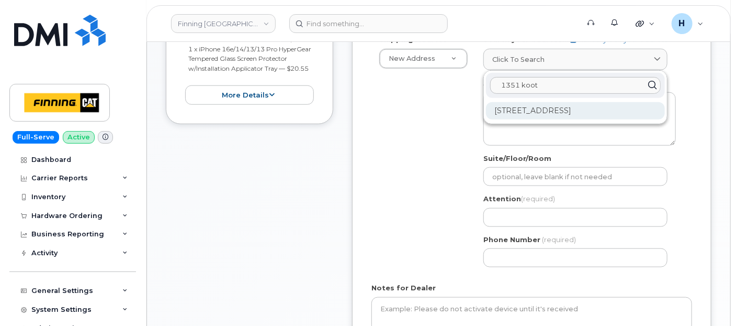
type input "1351 koot"
click at [541, 111] on div "1351 Kootenay Way Kamloops BC V2H 1K3" at bounding box center [575, 110] width 179 height 17
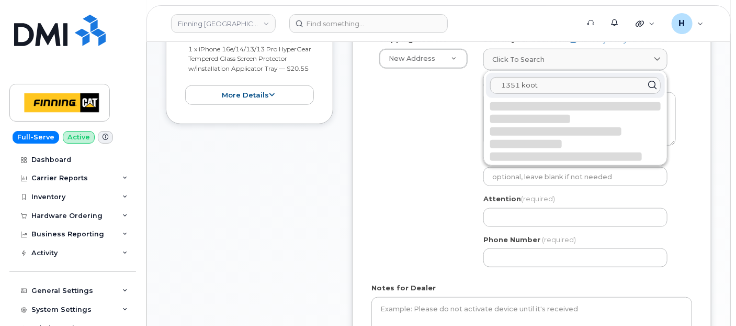
select select
type textarea "1351 Kootenay Way KAMLOOPS BC V2H 1K3 CANADA"
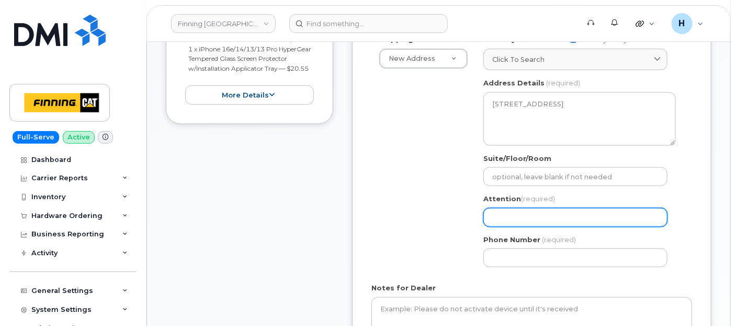
drag, startPoint x: 506, startPoint y: 218, endPoint x: 472, endPoint y: 212, distance: 35.0
click at [506, 218] on input "Attention (required)" at bounding box center [576, 217] width 184 height 19
paste input "Stuart Walters"
select select
type input "Stuart Walters"
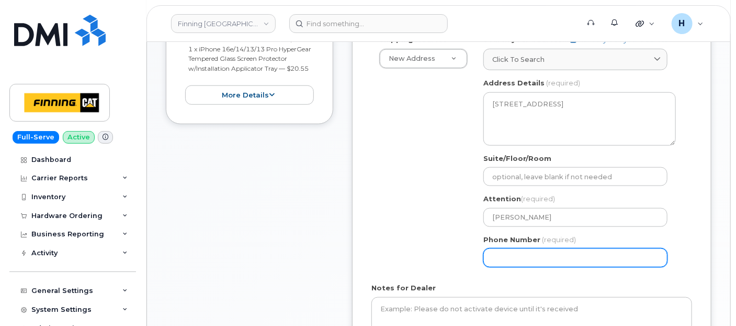
click at [537, 249] on input "Phone Number" at bounding box center [576, 257] width 184 height 19
click at [498, 261] on input "Phone Number" at bounding box center [576, 257] width 184 height 19
paste input "2503729552"
click at [522, 259] on input "Phone Number" at bounding box center [576, 257] width 184 height 19
select select
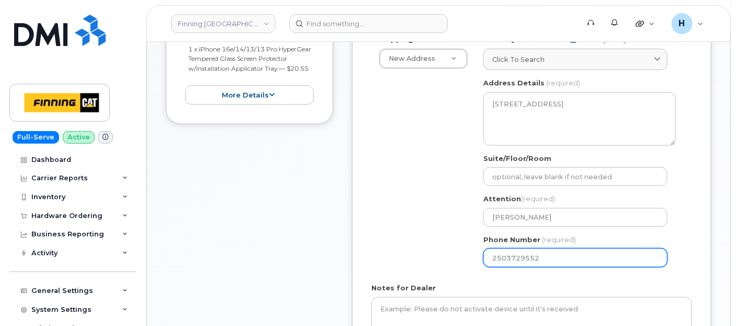
type input "2503729552"
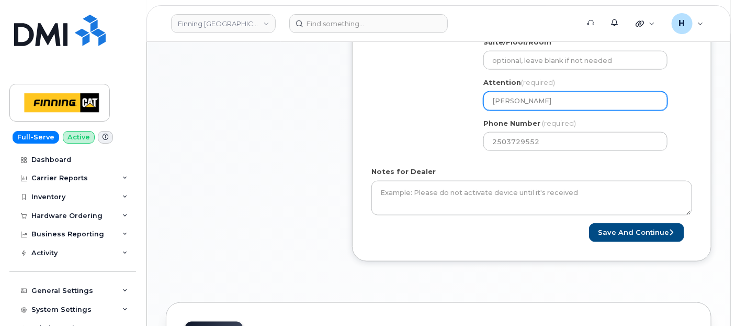
drag, startPoint x: 551, startPoint y: 98, endPoint x: 484, endPoint y: 96, distance: 67.0
click at [484, 96] on input "[PERSON_NAME]" at bounding box center [576, 101] width 184 height 19
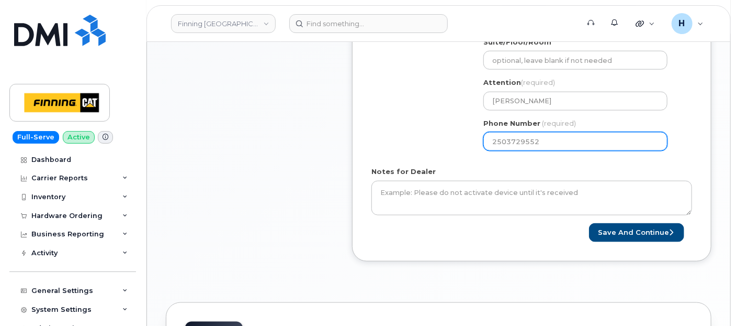
click at [551, 141] on input "2503729552" at bounding box center [576, 141] width 184 height 19
select select
type input "2503729553"
select select
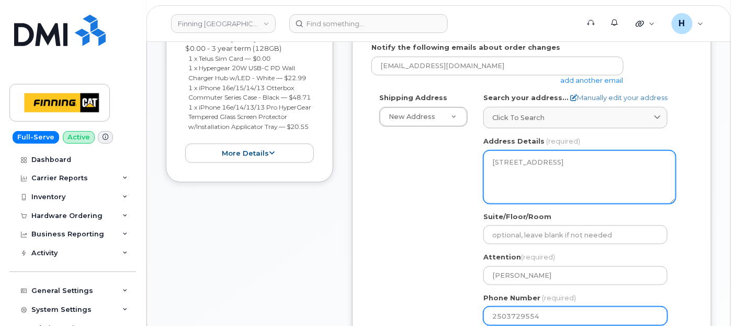
type input "2503729554"
drag, startPoint x: 544, startPoint y: 172, endPoint x: 600, endPoint y: 169, distance: 56.1
click at [607, 173] on textarea "1351 Kootenay Way KAMLOOPS BC V2H 1K3 CANADA" at bounding box center [580, 176] width 193 height 53
drag, startPoint x: 495, startPoint y: 165, endPoint x: 511, endPoint y: 165, distance: 16.2
click at [511, 165] on textarea "1351 Kootenay Way KAMLOOPS BC V2H 1K3 CANADA" at bounding box center [580, 176] width 193 height 53
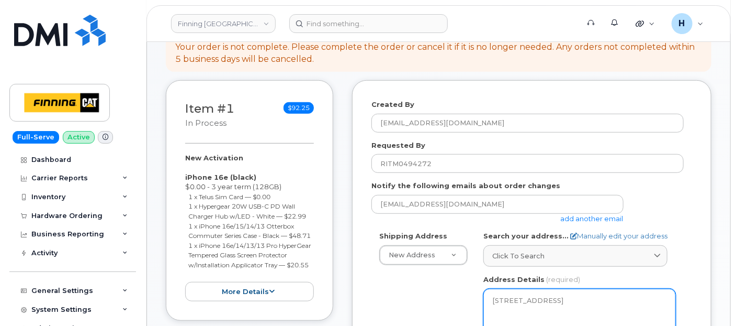
scroll to position [63, 0]
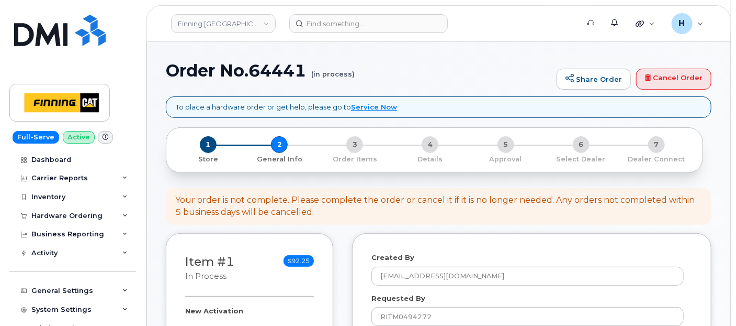
click at [274, 69] on h1 "Order No.64441 (in process)" at bounding box center [359, 70] width 386 height 18
copy h1 "64441"
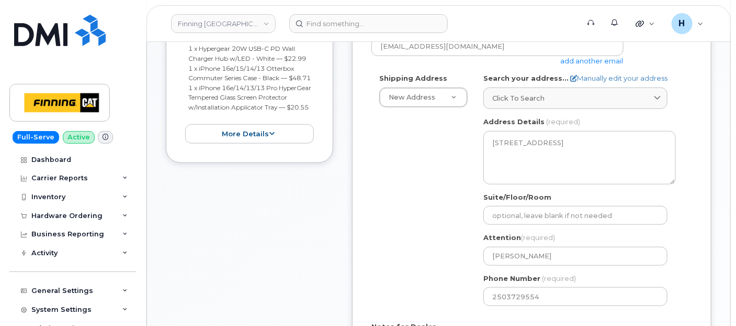
scroll to position [296, 0]
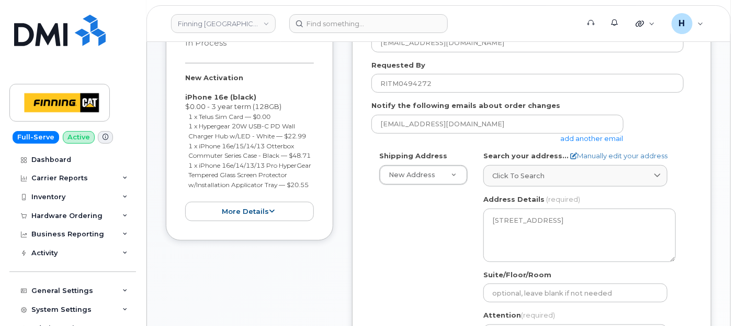
drag, startPoint x: 177, startPoint y: 76, endPoint x: 256, endPoint y: 203, distance: 149.0
click at [256, 203] on div "Item #1 in process $92.25 New Activation iPhone 16e (black) $0.00 - 3 year term…" at bounding box center [249, 120] width 167 height 240
copy div "New Activation iPhone 16e (black) $0.00 - 3 year term (128GB) 1 x Telus Sim Car…"
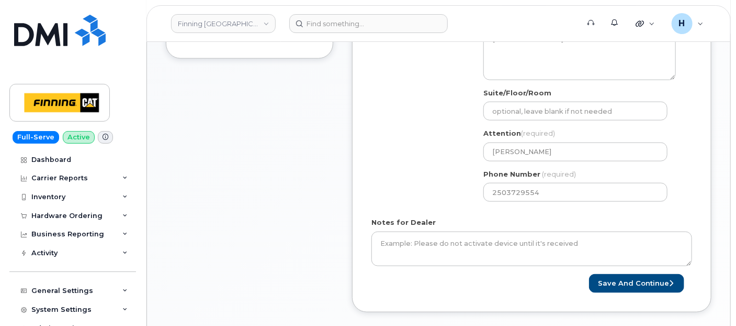
scroll to position [528, 0]
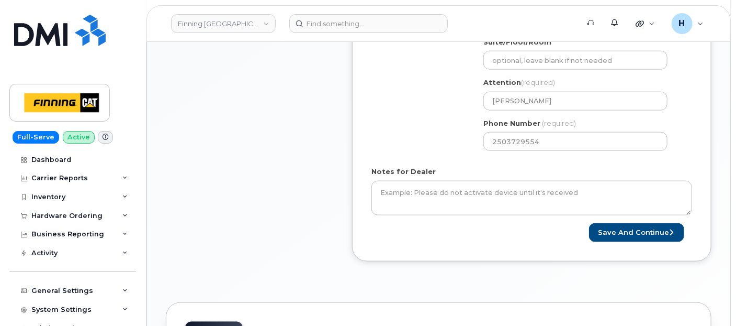
click at [452, 214] on form "Created By hakaur@dminc.com Requested By RITM0494272 Notify the following email…" at bounding box center [532, 14] width 321 height 455
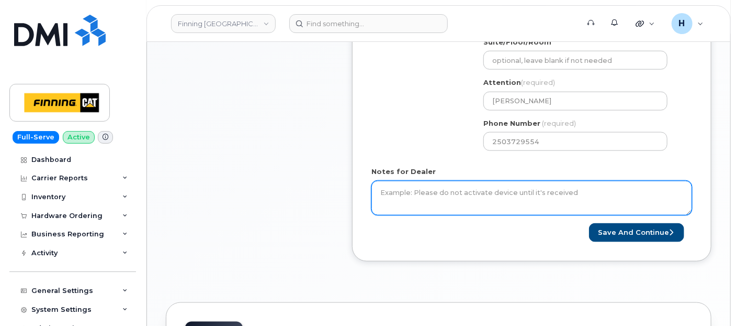
click at [451, 210] on textarea "Notes for Dealer" at bounding box center [532, 198] width 321 height 35
paste textarea "New Activation iPhone 16e (black) $0.00 - 3 year term (128GB) 1 x Telus Sim Car…"
click at [377, 189] on textarea "New Activation iPhone 16e (black) $0.00 - 3 year term (128GB) 1 x Telus Sim Car…" at bounding box center [532, 198] width 321 height 35
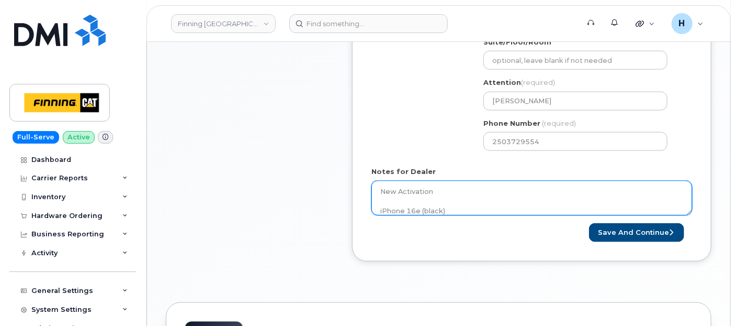
click at [377, 189] on textarea "New Activation iPhone 16e (black) $0.00 - 3 year term (128GB) 1 x Telus Sim Car…" at bounding box center [532, 198] width 321 height 35
paste textarea "Per FINCA Mobility, order new device for the user as currently we are out of st…"
type textarea "Per FINCA Mobility, order new device for the user as currently we are out of st…"
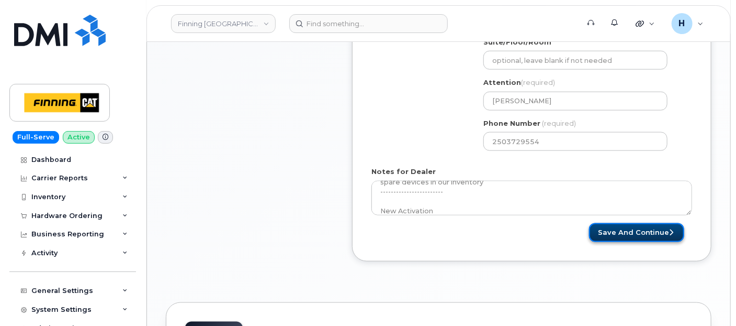
click at [633, 228] on button "Save and Continue" at bounding box center [636, 232] width 95 height 19
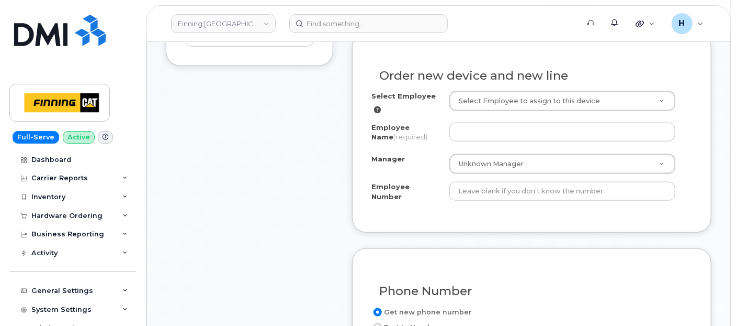
scroll to position [354, 0]
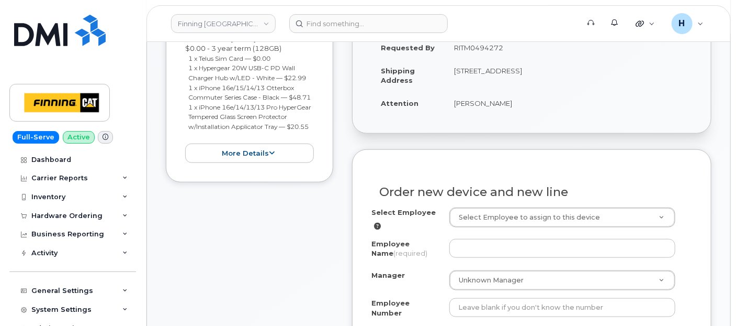
drag, startPoint x: 443, startPoint y: 105, endPoint x: 502, endPoint y: 109, distance: 59.3
click at [502, 109] on tr "Attention [PERSON_NAME]" at bounding box center [532, 103] width 321 height 23
copy tr "[PERSON_NAME]"
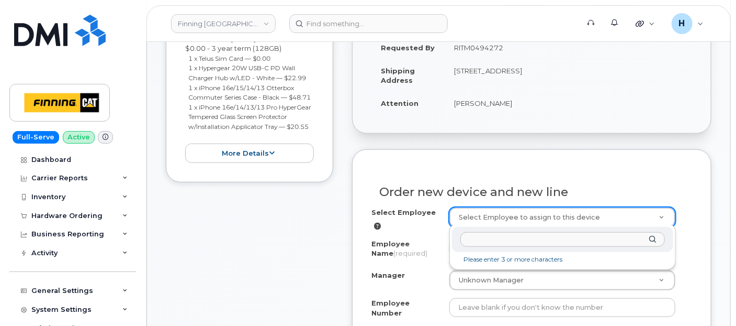
drag, startPoint x: 467, startPoint y: 208, endPoint x: 308, endPoint y: 321, distance: 195.5
click at [474, 245] on input "[PERSON_NAME]" at bounding box center [563, 239] width 205 height 15
type input "[PERSON_NAME]"
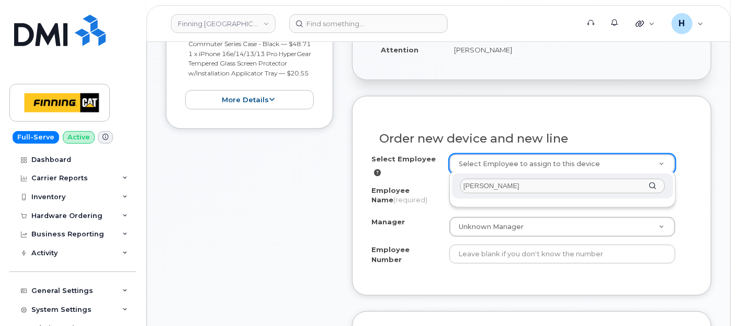
scroll to position [470, 0]
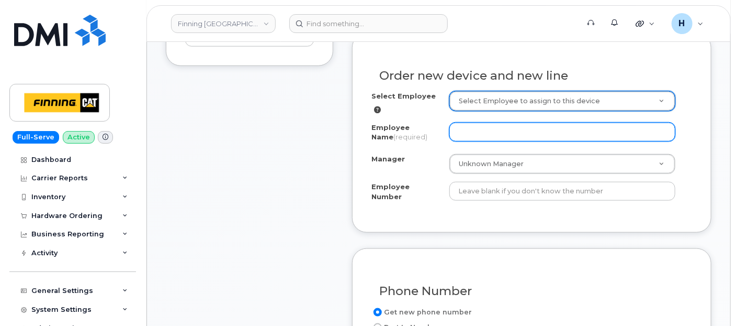
click at [456, 126] on input "Employee Name (required)" at bounding box center [563, 131] width 226 height 19
paste input "[PERSON_NAME]"
click at [476, 131] on input "[PERSON_NAME]" at bounding box center [563, 131] width 226 height 19
type input "[PERSON_NAME]"
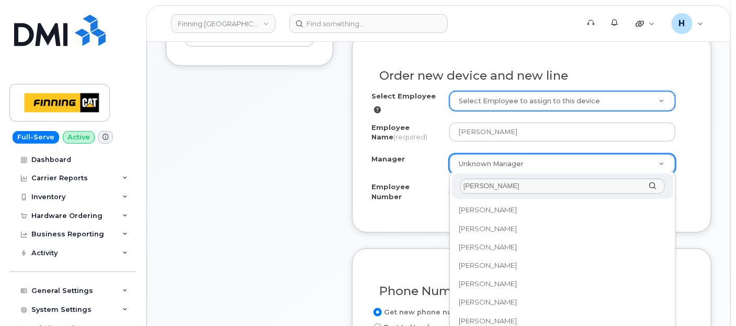
scroll to position [0, 0]
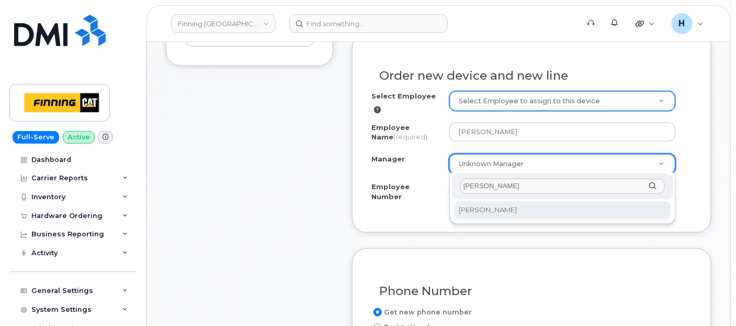
type input "[PERSON_NAME]"
select select "15390"
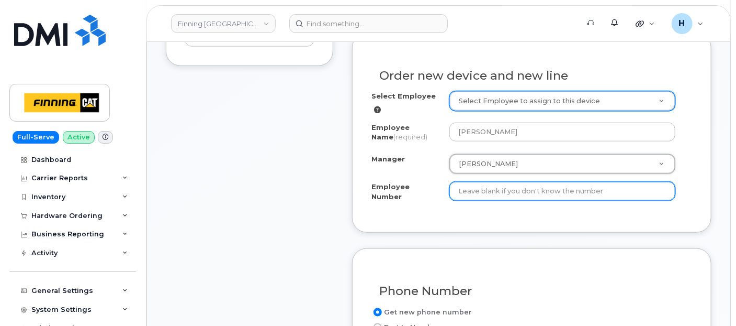
click at [472, 193] on input "Employee Number" at bounding box center [563, 191] width 226 height 19
paste input "3500876"
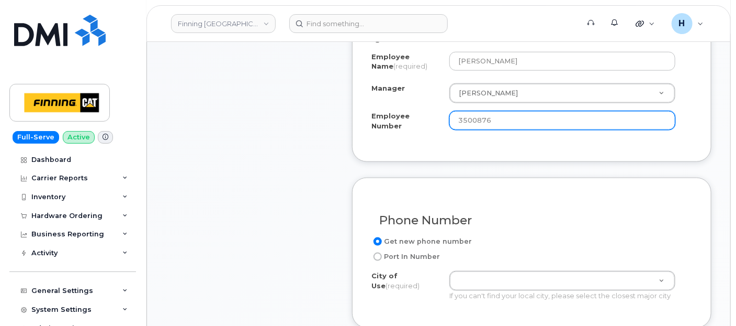
scroll to position [644, 0]
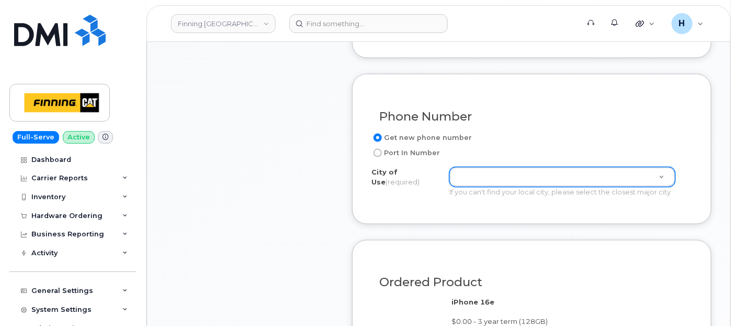
type input "3500876"
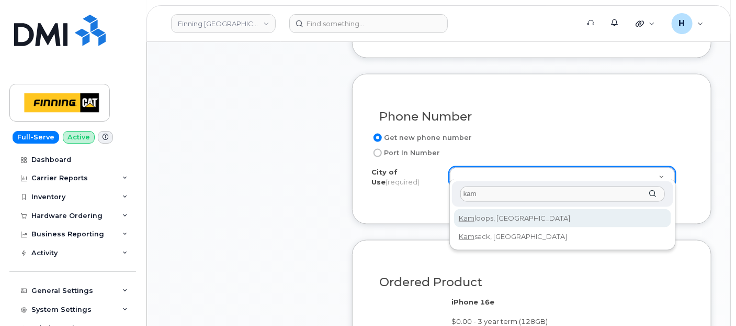
type input "kam"
type input "746"
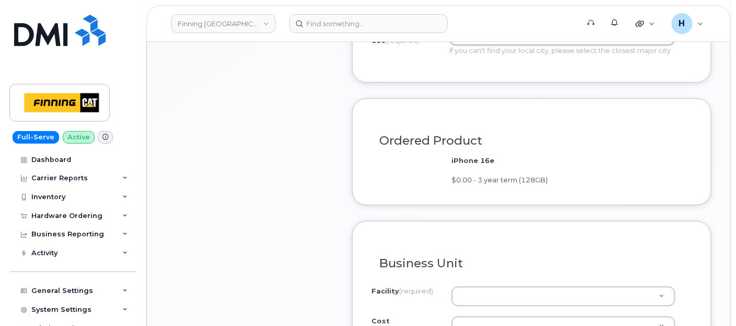
scroll to position [819, 0]
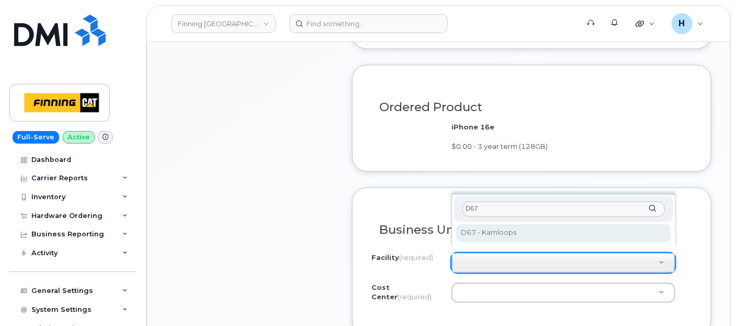
type input "D67"
select select "D67"
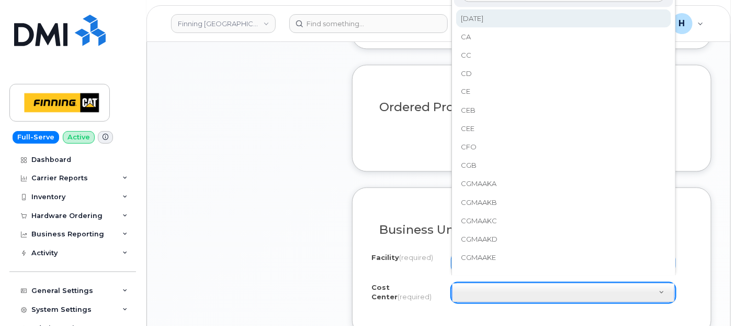
scroll to position [809, 0]
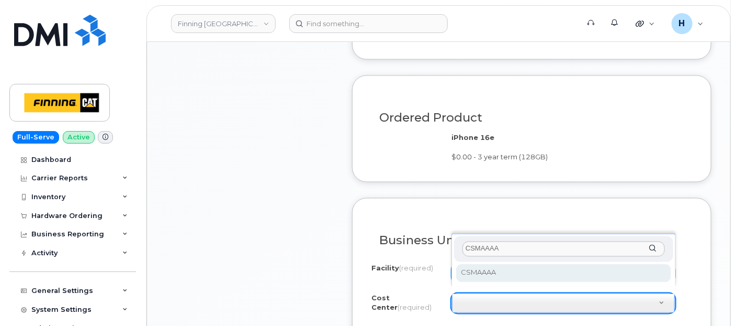
type input "CSMAAAA"
select select "CSMAAAA"
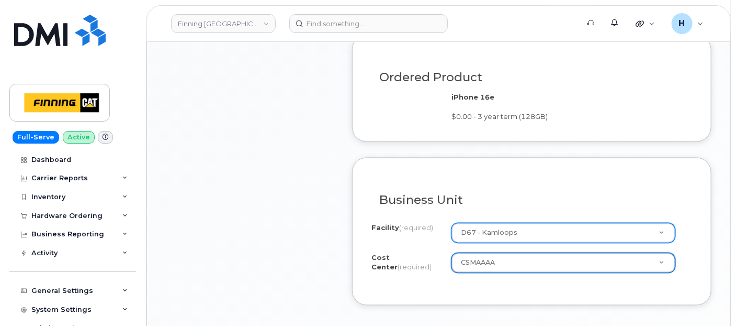
scroll to position [867, 0]
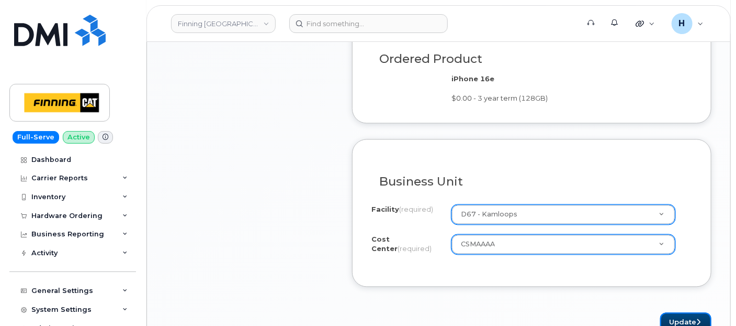
drag, startPoint x: 669, startPoint y: 309, endPoint x: 557, endPoint y: 325, distance: 113.0
click at [669, 312] on button "Update" at bounding box center [686, 321] width 51 height 19
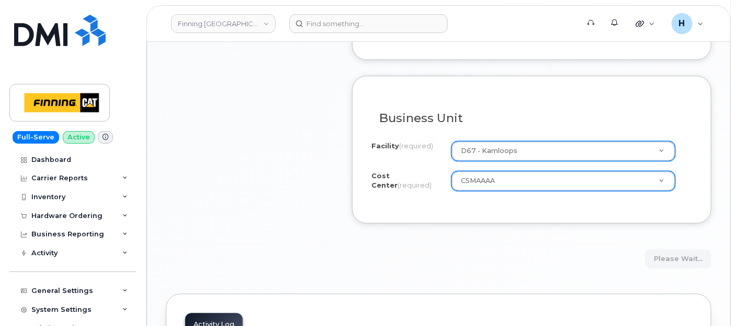
scroll to position [1042, 0]
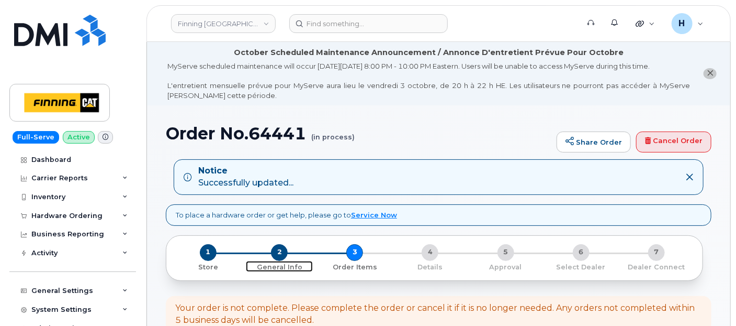
click at [280, 252] on span "2" at bounding box center [279, 252] width 17 height 17
drag, startPoint x: 280, startPoint y: 252, endPoint x: 249, endPoint y: 22, distance: 231.9
click at [280, 252] on span "2" at bounding box center [279, 252] width 17 height 17
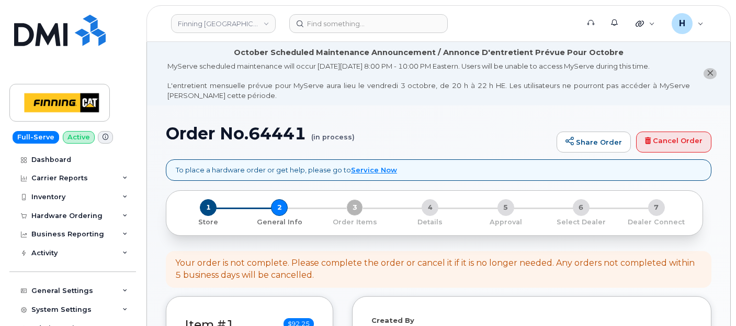
select select
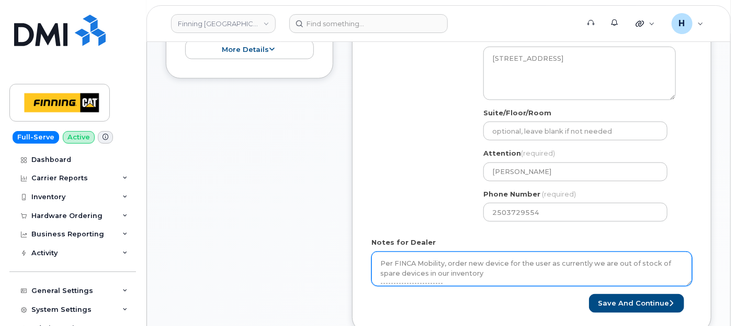
scroll to position [523, 0]
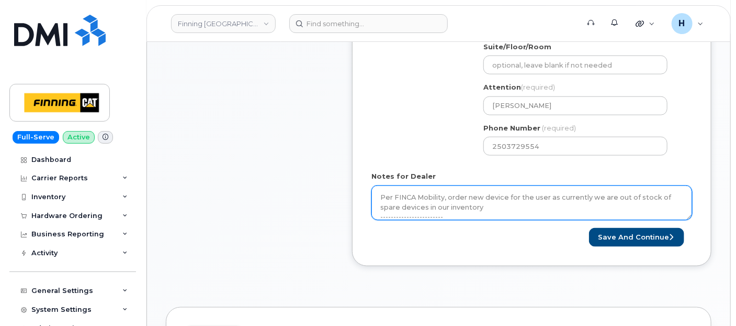
click at [439, 194] on textarea "Per FINCA Mobility, order new device for the user as currently we are out of st…" at bounding box center [532, 202] width 321 height 35
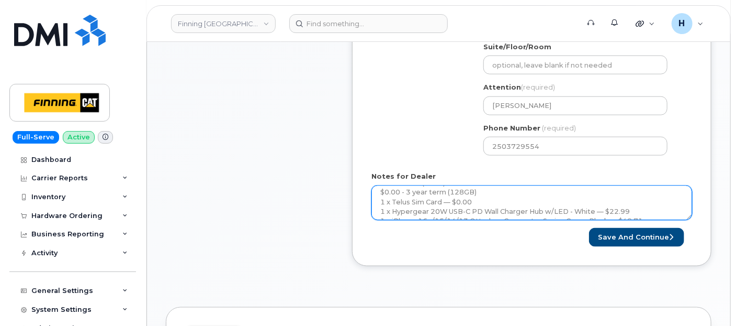
scroll to position [124, 0]
click at [469, 206] on textarea "Per FINCA Mobility, order new device for the user as currently we are out of st…" at bounding box center [532, 202] width 321 height 35
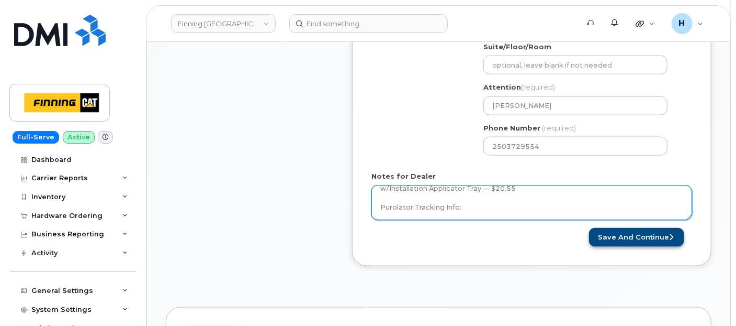
paste textarea "335665112454"
type textarea "Per FINCA Mobility, order new device for the user as currently we are out of st…"
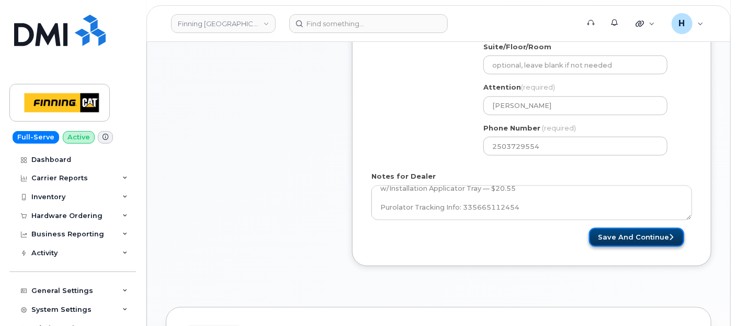
click at [654, 236] on button "Save and Continue" at bounding box center [636, 237] width 95 height 19
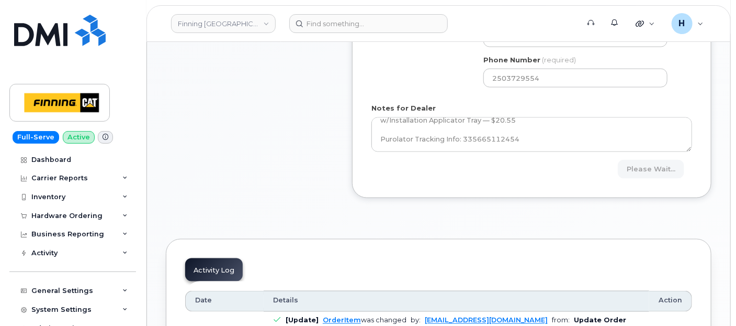
scroll to position [640, 0]
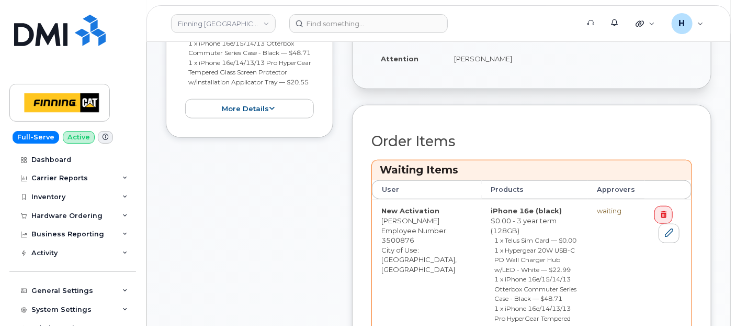
scroll to position [465, 0]
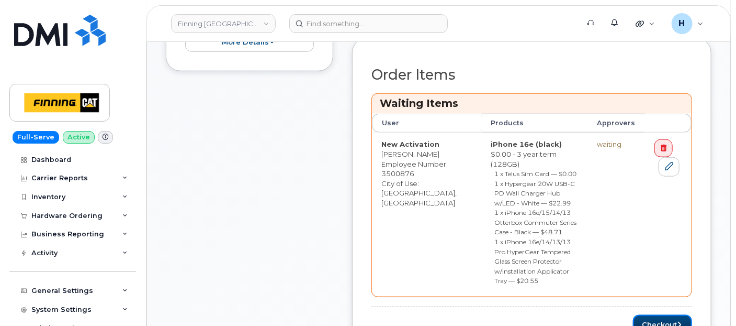
drag, startPoint x: 660, startPoint y: 306, endPoint x: 339, endPoint y: 121, distance: 370.3
click at [660, 315] on button "Checkout" at bounding box center [662, 324] width 59 height 19
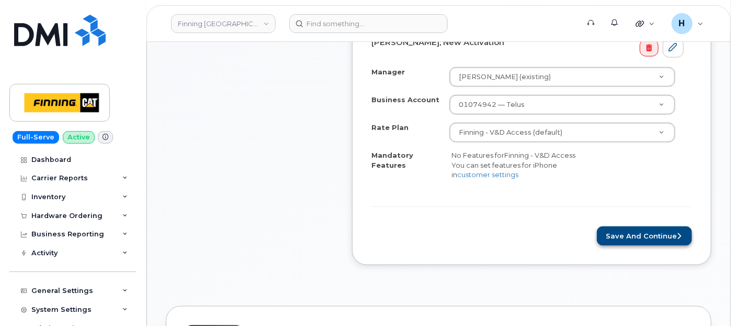
scroll to position [528, 0]
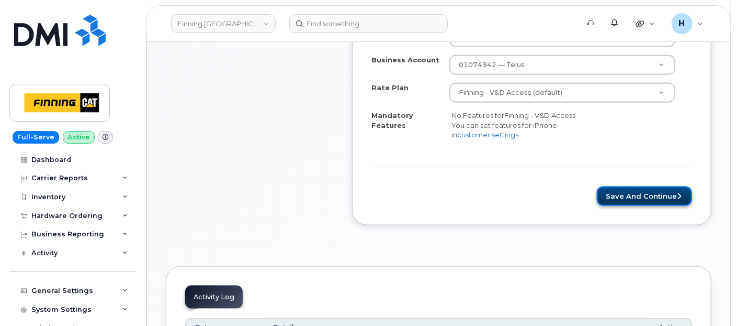
click at [627, 203] on button "Save and Continue" at bounding box center [644, 195] width 95 height 19
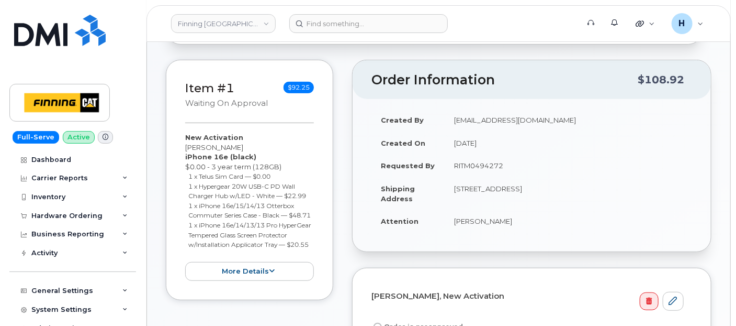
scroll to position [296, 0]
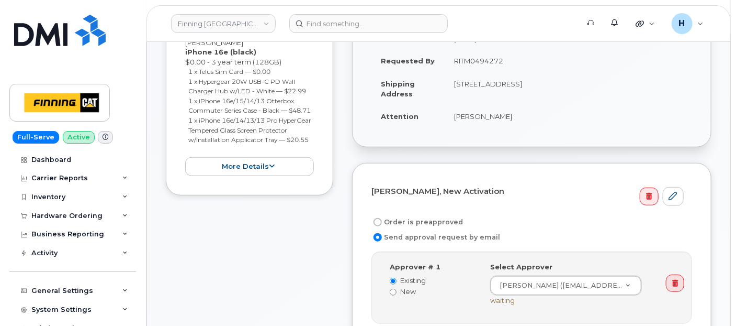
click at [435, 221] on label "Order is preapproved" at bounding box center [418, 222] width 92 height 13
click at [382, 221] on input "Order is preapproved" at bounding box center [378, 222] width 8 height 8
radio input "true"
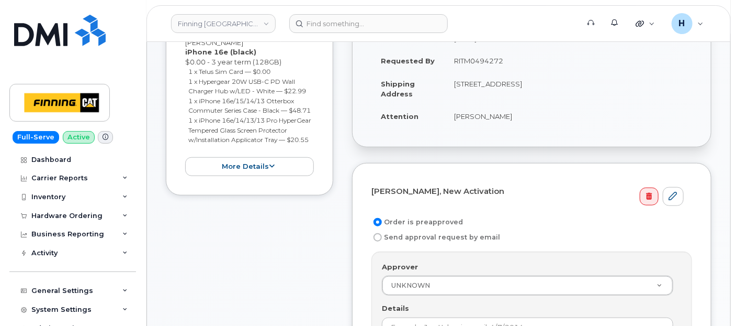
drag, startPoint x: 445, startPoint y: 55, endPoint x: 509, endPoint y: 52, distance: 63.9
click at [509, 52] on td "RITM0494272" at bounding box center [569, 60] width 248 height 23
copy td "RITM0494272"
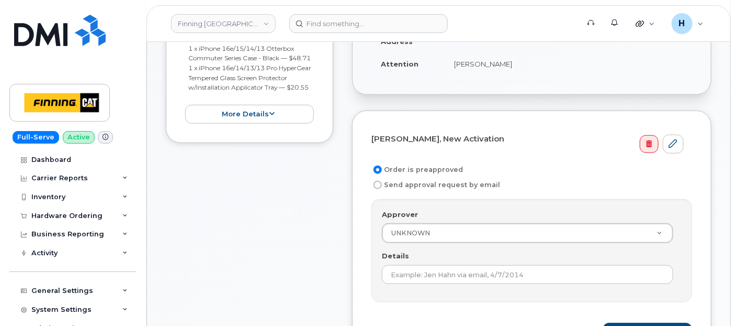
scroll to position [412, 0]
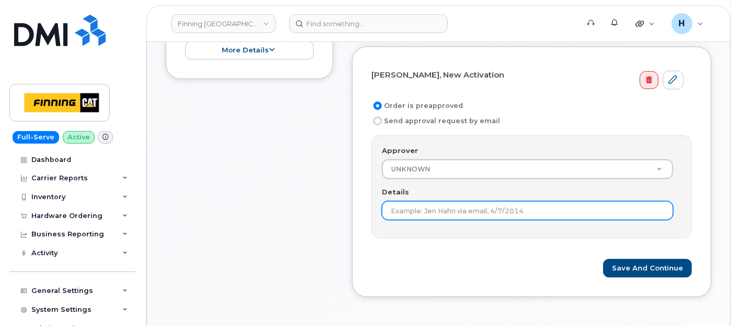
click at [398, 211] on input "Details" at bounding box center [528, 210] width 292 height 19
paste input "RITM0494272"
type input "RITM0494272"
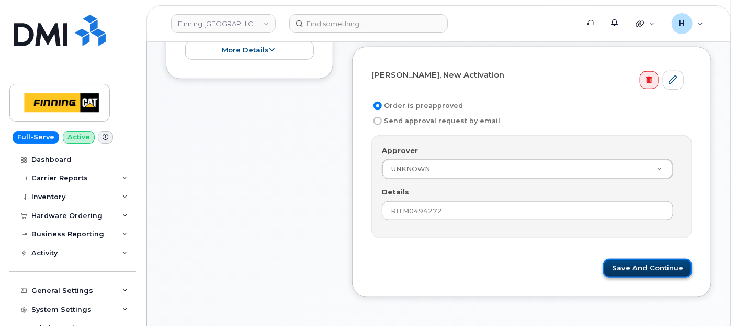
click at [661, 263] on button "Save and Continue" at bounding box center [648, 268] width 89 height 19
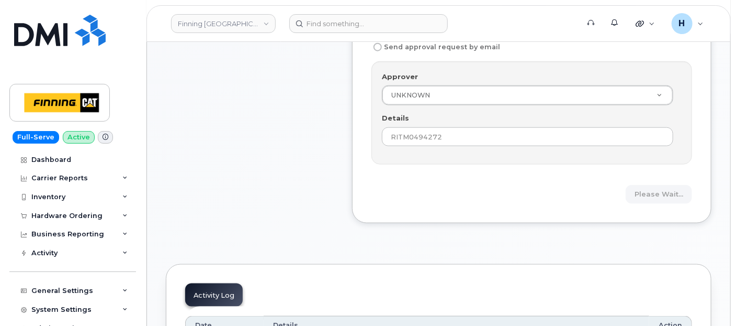
scroll to position [586, 0]
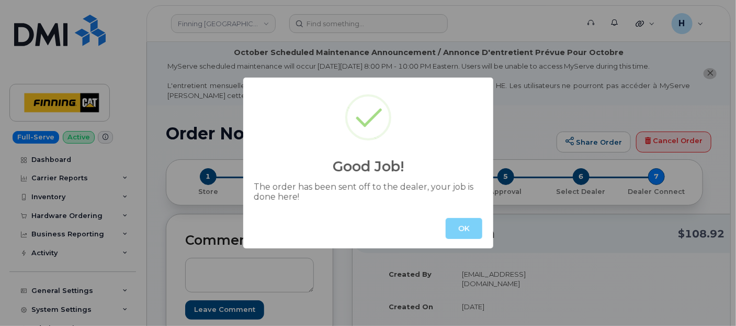
click at [459, 217] on div "OK" at bounding box center [368, 228] width 250 height 40
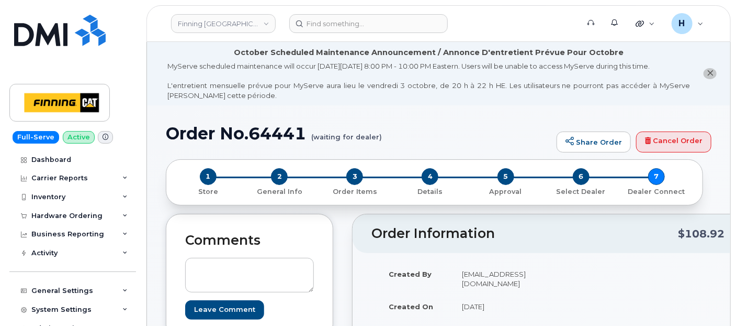
scroll to position [174, 0]
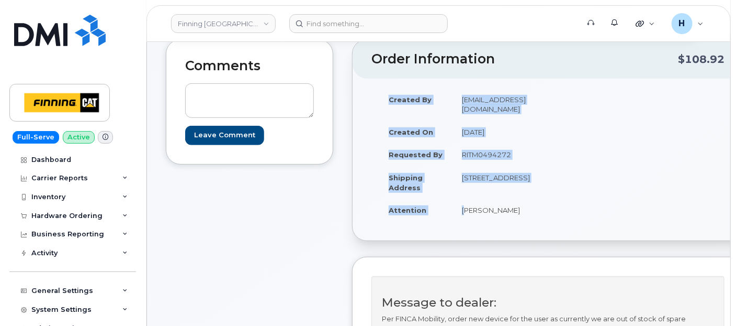
drag, startPoint x: 501, startPoint y: 248, endPoint x: 520, endPoint y: 250, distance: 18.9
click at [520, 231] on div "Created By [EMAIL_ADDRESS][DOMAIN_NAME] Created On [DATE] Requested By RITM0494…" at bounding box center [462, 159] width 181 height 143
copy table "Created By [PERSON_NAME][EMAIL_ADDRESS][DOMAIN_NAME] Created On [DATE] Requeste…"
drag, startPoint x: 468, startPoint y: 162, endPoint x: 430, endPoint y: 162, distance: 37.7
click at [430, 162] on tr "Requested By RITM0494272" at bounding box center [461, 154] width 165 height 23
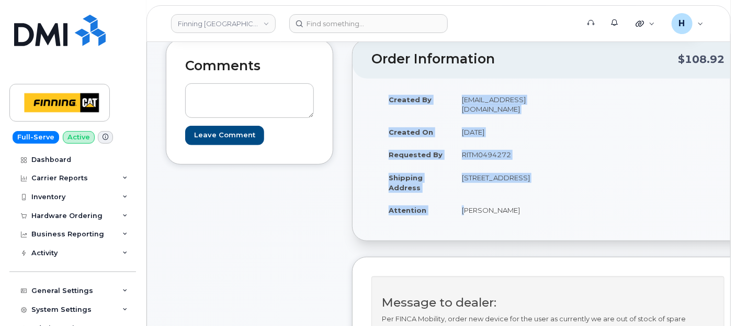
copy tr "By RITM0494272"
drag, startPoint x: 430, startPoint y: 162, endPoint x: 468, endPoint y: 162, distance: 38.2
click at [491, 165] on td "RITM0494272" at bounding box center [499, 154] width 92 height 23
click at [466, 161] on td "RITM0494272" at bounding box center [499, 154] width 92 height 23
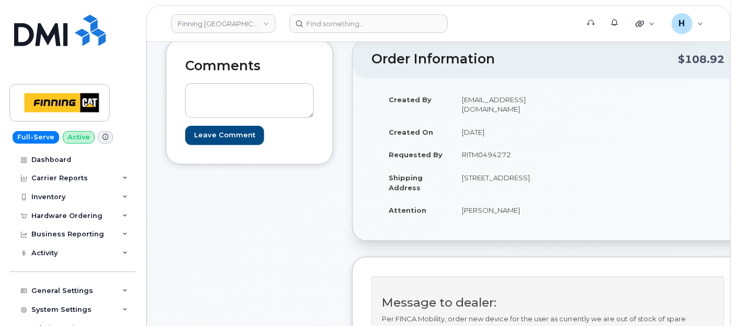
click at [466, 161] on td "RITM0494272" at bounding box center [499, 154] width 92 height 23
drag, startPoint x: 504, startPoint y: 237, endPoint x: 438, endPoint y: 240, distance: 65.5
click at [453, 221] on td "[PERSON_NAME]" at bounding box center [499, 209] width 92 height 23
copy td "[PERSON_NAME]"
drag, startPoint x: 442, startPoint y: 166, endPoint x: 515, endPoint y: 172, distance: 72.9
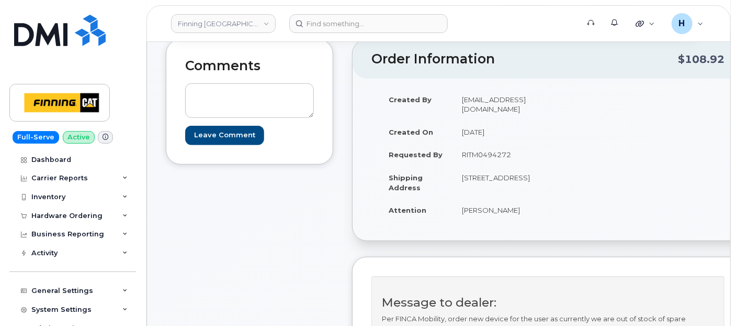
click at [515, 166] on td "RITM0494272" at bounding box center [499, 154] width 92 height 23
copy td "RITM0494272"
click at [269, 97] on textarea at bounding box center [249, 100] width 129 height 35
paste textarea "TELUS Order #TL60031638"
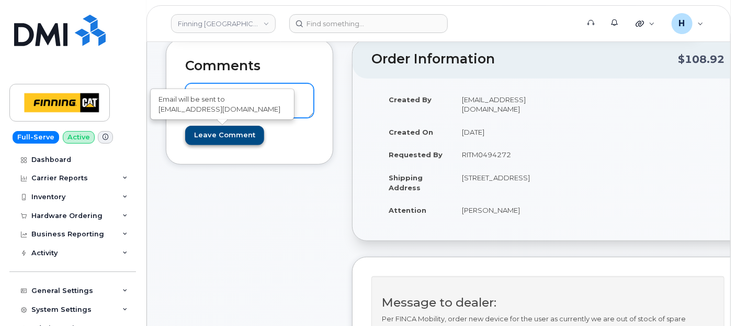
type textarea "TELUS Order #TL60031638"
click at [229, 127] on input "Leave Comment" at bounding box center [224, 135] width 79 height 19
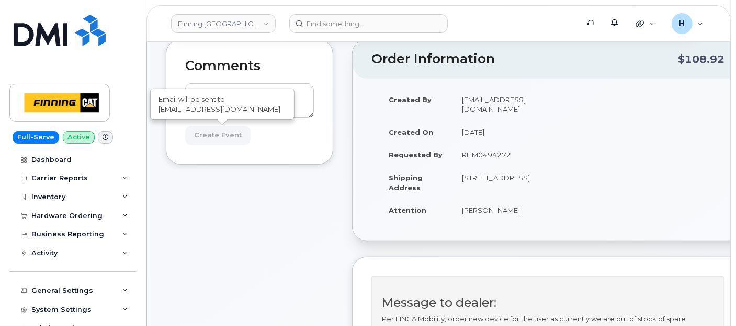
type input "Create Event"
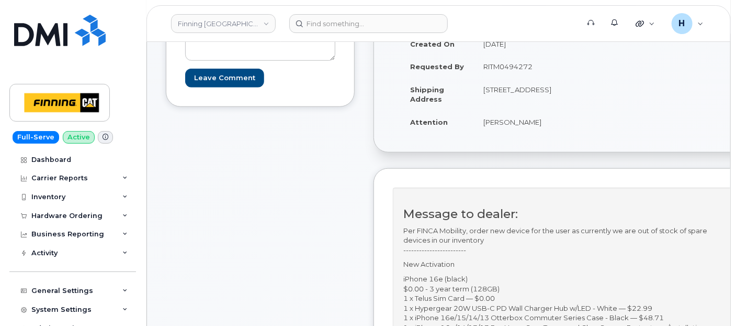
scroll to position [349, 0]
